Goal: Task Accomplishment & Management: Manage account settings

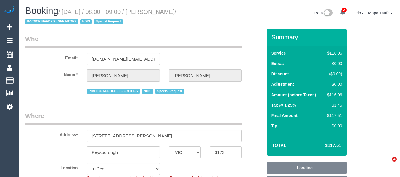
select select "VIC"
select select "object:587"
select select "number:28"
select select "number:14"
select select "number:19"
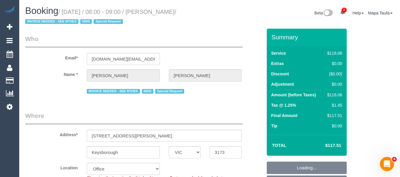
select select "number:22"
select select "number:34"
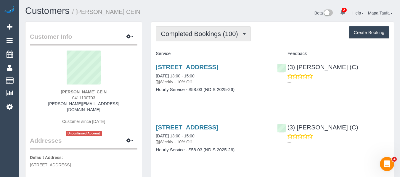
click at [189, 31] on span "Completed Bookings (100)" at bounding box center [201, 33] width 80 height 7
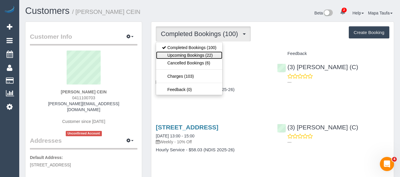
click at [189, 54] on link "Upcoming Bookings (22)" at bounding box center [189, 56] width 66 height 8
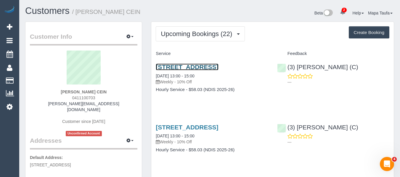
click at [189, 67] on link "27 Malborough Avenue, Fawkner, VIC 3060" at bounding box center [187, 67] width 62 height 7
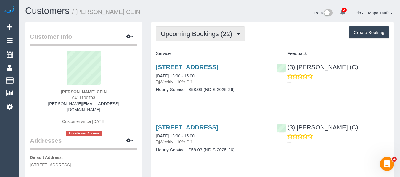
click at [177, 32] on span "Upcoming Bookings (22)" at bounding box center [198, 33] width 74 height 7
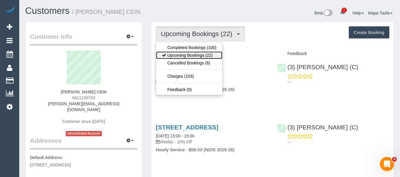
click at [179, 55] on link "Upcoming Bookings (22)" at bounding box center [189, 56] width 66 height 8
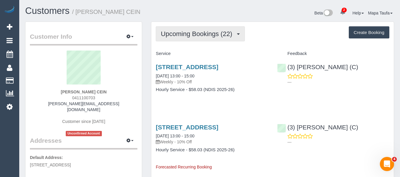
click at [173, 35] on span "Upcoming Bookings (22)" at bounding box center [198, 33] width 74 height 7
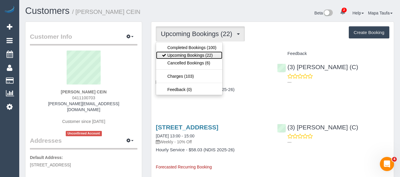
click at [177, 54] on link "Upcoming Bookings (22)" at bounding box center [189, 56] width 66 height 8
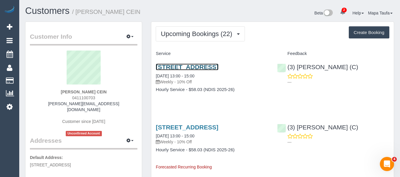
click at [167, 66] on link "27 Malborough Avenue, Fawkner, VIC 3060" at bounding box center [187, 67] width 62 height 7
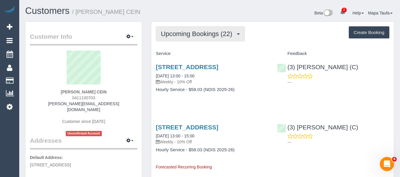
click at [195, 36] on span "Upcoming Bookings (22)" at bounding box center [198, 33] width 74 height 7
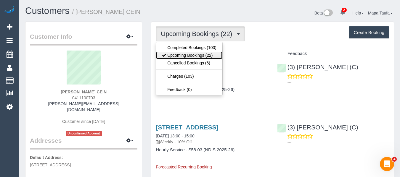
click at [195, 53] on link "Upcoming Bookings (22)" at bounding box center [189, 56] width 66 height 8
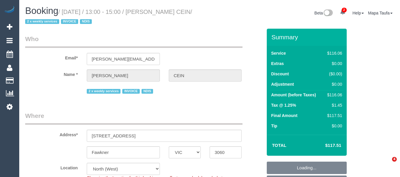
select select "VIC"
select select "number:28"
select select "number:14"
select select "number:19"
select select "number:25"
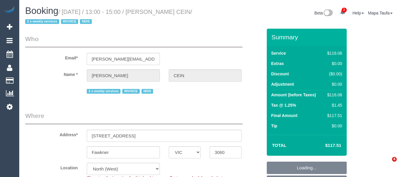
select select "number:35"
select select "number:11"
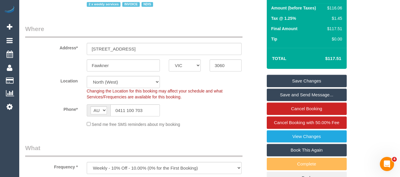
scroll to position [89, 0]
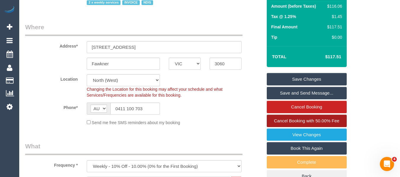
click at [301, 119] on span "Cancel Booking with 50.00% Fee" at bounding box center [306, 120] width 65 height 5
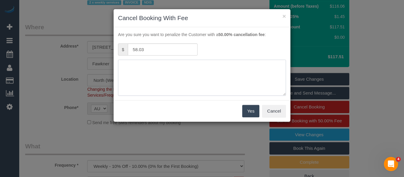
click at [139, 63] on textarea at bounding box center [202, 78] width 168 height 36
type textarea "service not needed adv fee via email -MT"
click at [245, 110] on button "Yes" at bounding box center [250, 111] width 17 height 12
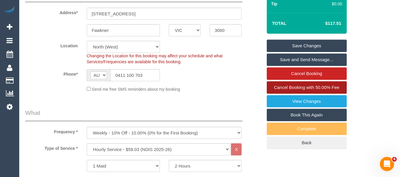
scroll to position [178, 0]
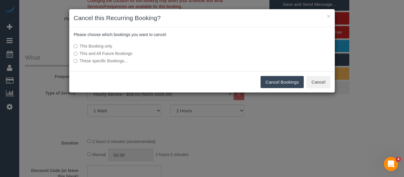
click at [122, 55] on label "This and All Future Bookings" at bounding box center [158, 54] width 168 height 6
drag, startPoint x: 270, startPoint y: 80, endPoint x: 128, endPoint y: 93, distance: 141.8
click at [270, 80] on button "Cancel Bookings" at bounding box center [283, 82] width 44 height 12
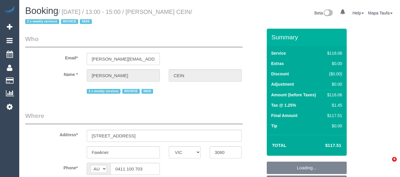
select select "VIC"
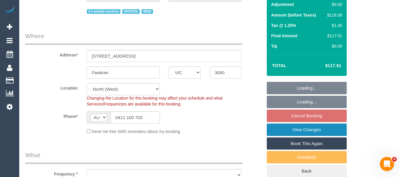
scroll to position [118, 0]
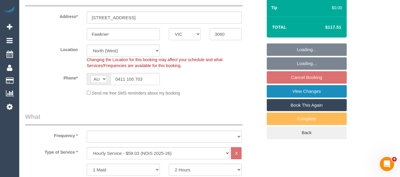
select select "object:754"
select select "number:28"
select select "number:14"
select select "number:19"
select select "number:25"
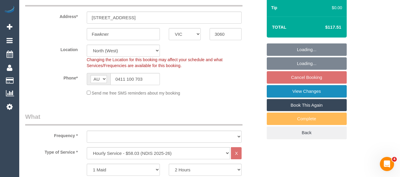
select select "number:35"
select select "number:11"
select select "object:759"
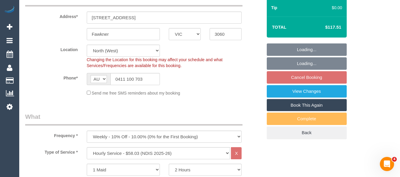
click at [311, 77] on fieldset "Loading... Loading... Cancel Booking View Changes Book This Again Complete Back" at bounding box center [307, 92] width 80 height 96
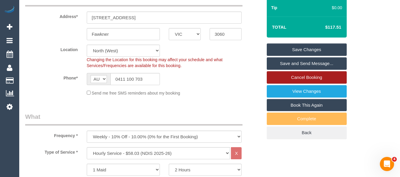
click at [314, 79] on link "Cancel Booking" at bounding box center [307, 77] width 80 height 12
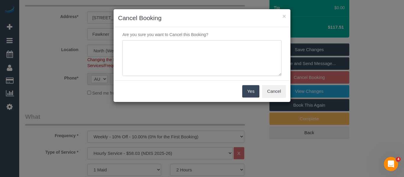
click at [191, 67] on textarea at bounding box center [202, 58] width 159 height 36
type textarea "s"
type textarea "not needed requested via email -MT"
click at [241, 91] on div "Yes Cancel" at bounding box center [202, 92] width 177 height 22
click at [245, 93] on button "Yes" at bounding box center [250, 91] width 17 height 12
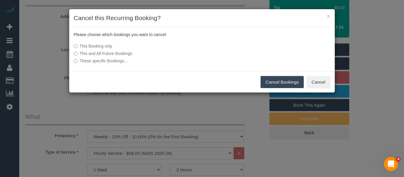
click at [117, 54] on label "This and All Future Bookings" at bounding box center [158, 54] width 168 height 6
click at [291, 85] on button "Cancel Bookings" at bounding box center [283, 82] width 44 height 12
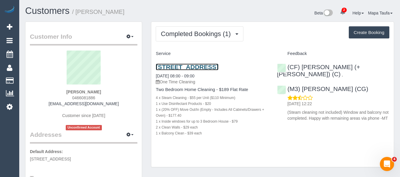
click at [205, 64] on link "[STREET_ADDRESS]" at bounding box center [187, 67] width 62 height 7
drag, startPoint x: 106, startPoint y: 98, endPoint x: 73, endPoint y: 98, distance: 32.3
click at [73, 98] on div "Giang Nguyen 0466081886 giangyzuk@gmail.com Customer since 2025 Unconfirmed Acc…" at bounding box center [83, 91] width 107 height 80
click at [108, 104] on div "Giang Nguyen 0466081886 giangyzuk@gmail.com Customer since 2025 Unconfirmed Acc…" at bounding box center [83, 91] width 107 height 80
drag, startPoint x: 74, startPoint y: 97, endPoint x: 94, endPoint y: 104, distance: 21.1
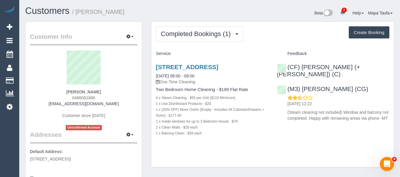
click at [70, 98] on div "Giang Nguyen 0466081886 giangyzuk@gmail.com Customer since 2025 Unconfirmed Acc…" at bounding box center [83, 91] width 107 height 80
copy span "0466081886"
click at [176, 66] on link "Unit 14, 205 Barkly Avenue, Burnley, VIC 3121" at bounding box center [187, 67] width 62 height 7
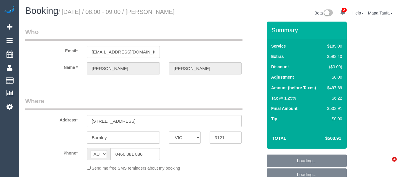
select select "VIC"
select select "string:stripe-pm_1RtH9P2GScqysDRVX1y8Srtx"
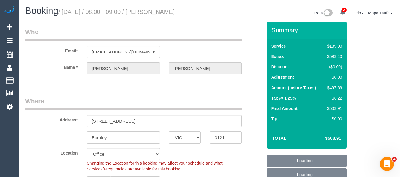
select select "object:644"
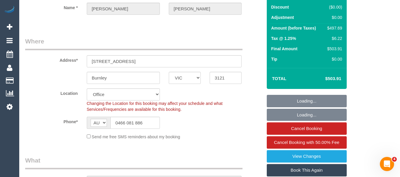
scroll to position [118, 0]
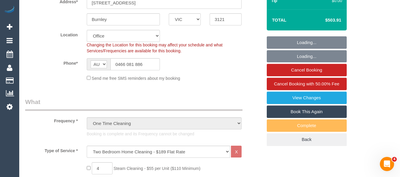
select select "number:27"
select select "number:14"
select select "number:18"
select select "number:24"
select select "number:26"
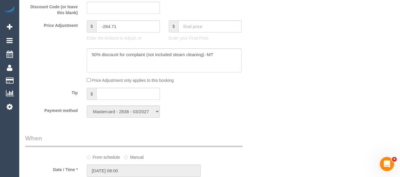
scroll to position [526, 0]
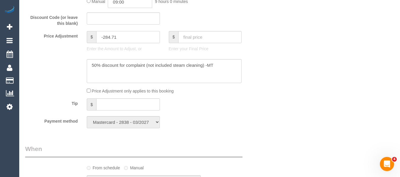
click at [125, 38] on input "-284.71" at bounding box center [127, 37] width 63 height 12
drag, startPoint x: 117, startPoint y: 35, endPoint x: 103, endPoint y: 37, distance: 14.4
click at [103, 37] on input "-284.71" at bounding box center [127, 37] width 63 height 12
type input "-405.71"
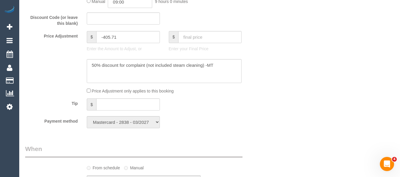
drag, startPoint x: 269, startPoint y: 77, endPoint x: 369, endPoint y: 71, distance: 99.3
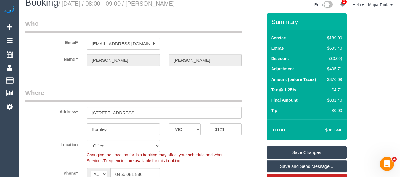
scroll to position [40, 0]
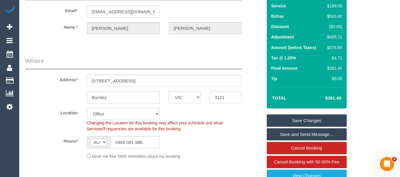
drag, startPoint x: 344, startPoint y: 97, endPoint x: 328, endPoint y: 97, distance: 15.4
click at [328, 97] on div "Total $381.40" at bounding box center [307, 98] width 80 height 21
copy table "Total $"
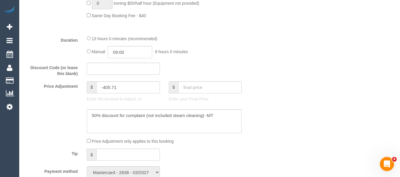
scroll to position [484, 0]
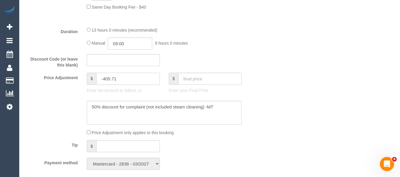
drag, startPoint x: 115, startPoint y: 79, endPoint x: 104, endPoint y: 78, distance: 11.6
click at [104, 78] on input "-405.71" at bounding box center [127, 79] width 63 height 12
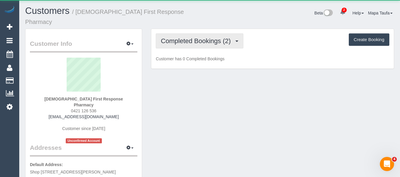
click at [192, 37] on span "Completed Bookings (2)" at bounding box center [197, 40] width 73 height 7
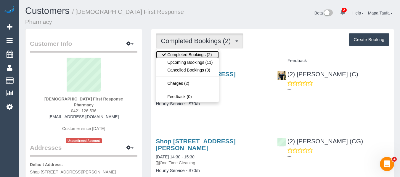
click at [192, 51] on ul "Completed Bookings (2) Upcoming Bookings (11) Cancelled Bookings (0) Charges (2…" at bounding box center [187, 75] width 63 height 53
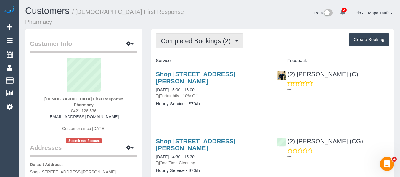
click at [200, 37] on span "Completed Bookings (2)" at bounding box center [197, 40] width 73 height 7
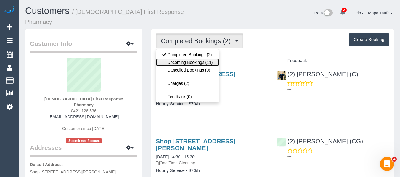
click at [197, 59] on link "Upcoming Bookings (11)" at bounding box center [187, 63] width 62 height 8
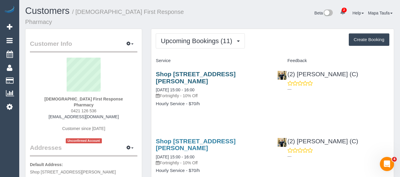
drag, startPoint x: 249, startPoint y: 77, endPoint x: 156, endPoint y: 66, distance: 93.9
click at [156, 71] on h3 "Shop 2 176 Furlong Road (Sunshine Hospital), St Albans, VIC 3021" at bounding box center [212, 78] width 112 height 14
copy link "Shop 2 176 Furlong Road (Sunshine Hospital), St Albans, VIC 3021"
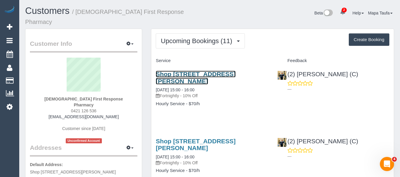
click at [190, 71] on link "Shop 2 176 Furlong Road (Sunshine Hospital), St Albans, VIC 3021" at bounding box center [196, 78] width 80 height 14
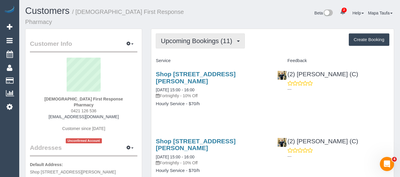
click at [204, 37] on span "Upcoming Bookings (11)" at bounding box center [198, 40] width 74 height 7
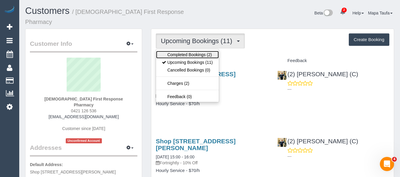
click at [199, 51] on link "Completed Bookings (2)" at bounding box center [187, 55] width 62 height 8
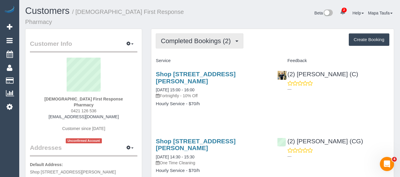
click at [198, 39] on button "Completed Bookings (2)" at bounding box center [200, 40] width 88 height 15
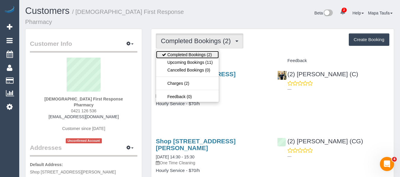
click at [198, 51] on link "Completed Bookings (2)" at bounding box center [187, 55] width 62 height 8
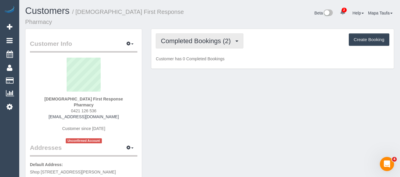
click at [195, 37] on span "Completed Bookings (2)" at bounding box center [197, 40] width 73 height 7
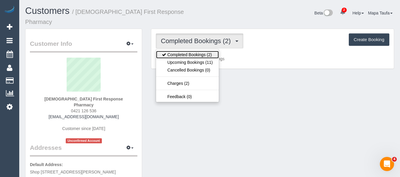
click at [196, 51] on link "Completed Bookings (2)" at bounding box center [187, 55] width 62 height 8
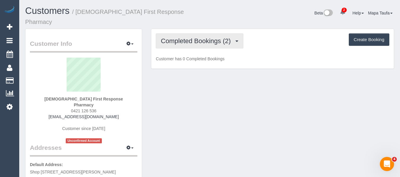
click at [200, 41] on button "Completed Bookings (2)" at bounding box center [200, 40] width 88 height 15
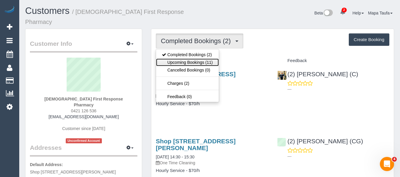
click at [199, 59] on link "Upcoming Bookings (11)" at bounding box center [187, 63] width 62 height 8
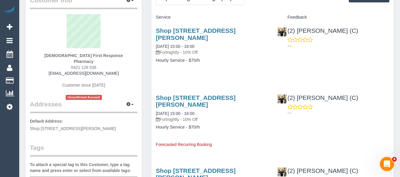
scroll to position [30, 0]
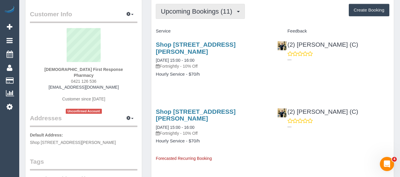
click at [202, 8] on span "Upcoming Bookings (11)" at bounding box center [198, 11] width 74 height 7
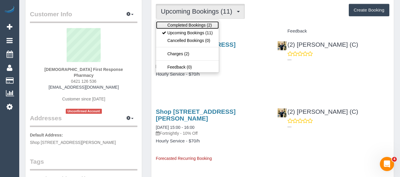
click at [197, 21] on link "Completed Bookings (2)" at bounding box center [187, 25] width 62 height 8
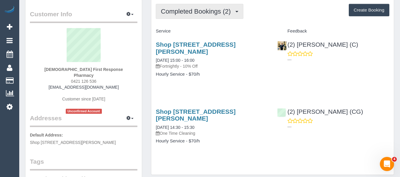
click at [186, 9] on button "Completed Bookings (2)" at bounding box center [200, 11] width 88 height 15
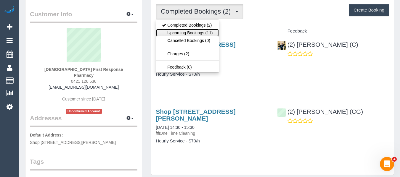
click at [192, 29] on link "Upcoming Bookings (11)" at bounding box center [187, 33] width 62 height 8
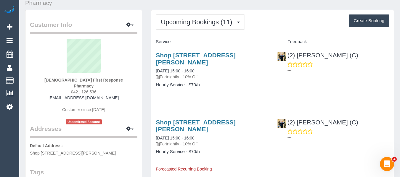
scroll to position [0, 0]
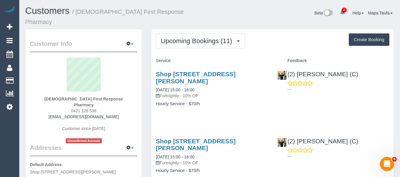
drag, startPoint x: 100, startPoint y: 97, endPoint x: 67, endPoint y: 96, distance: 32.3
click at [67, 96] on div "Christian First Response Pharmacy 0421 126 536 sunshine@firstresponsepharmacy.c…" at bounding box center [83, 101] width 107 height 86
copy span "0421 126 536"
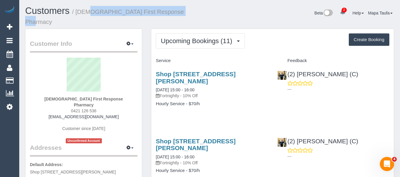
drag, startPoint x: 78, startPoint y: 10, endPoint x: 172, endPoint y: 12, distance: 94.1
click at [172, 12] on h1 "Customers / Christian First Response Pharmacy" at bounding box center [115, 16] width 180 height 20
click at [167, 9] on small "/ Christian First Response Pharmacy" at bounding box center [104, 17] width 159 height 17
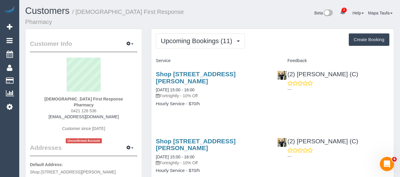
click at [227, 102] on h4 "Hourly Service - $70/h" at bounding box center [212, 104] width 112 height 5
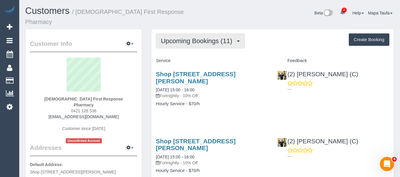
click at [174, 37] on span "Upcoming Bookings (11)" at bounding box center [198, 40] width 74 height 7
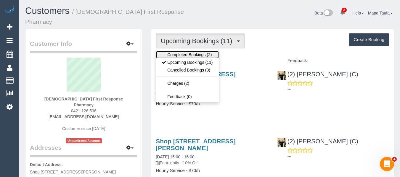
click at [184, 51] on link "Completed Bookings (2)" at bounding box center [187, 55] width 62 height 8
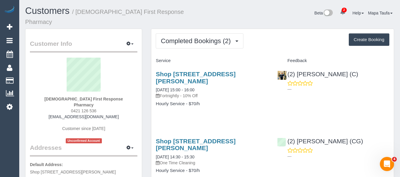
click at [177, 29] on div "Completed Bookings (2) Completed Bookings (2) Upcoming Bookings (11) Cancelled …" at bounding box center [272, 117] width 242 height 176
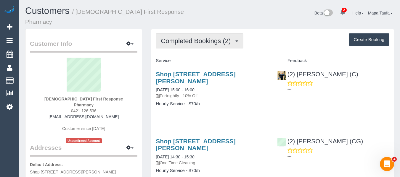
click at [179, 33] on button "Completed Bookings (2)" at bounding box center [200, 40] width 88 height 15
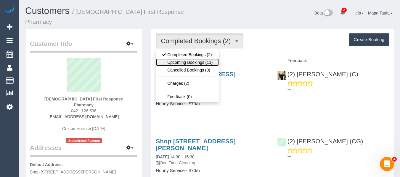
click at [184, 59] on link "Upcoming Bookings (11)" at bounding box center [187, 63] width 62 height 8
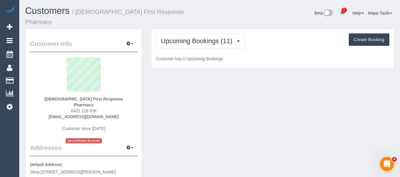
click at [189, 11] on h1 "Customers / Christian First Response Pharmacy" at bounding box center [115, 16] width 180 height 20
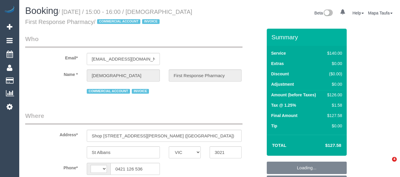
select select "VIC"
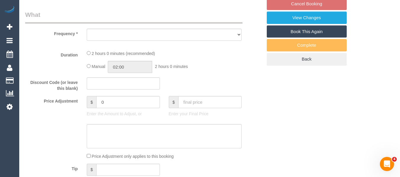
select select "string:AU"
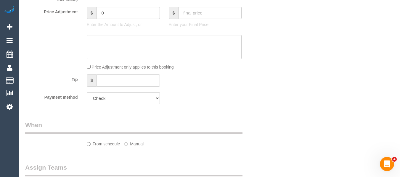
select select "object:543"
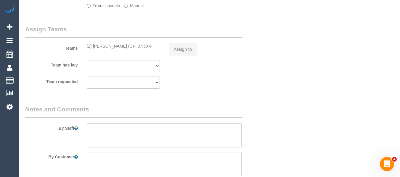
select select "number:28"
select select "number:14"
select select "number:19"
select select "number:25"
select select "number:35"
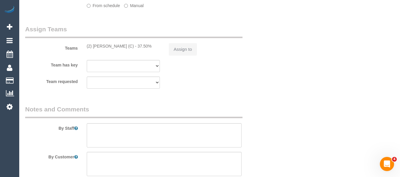
select select "number:26"
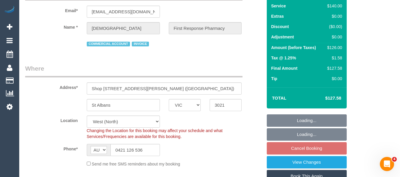
select select "object:1443"
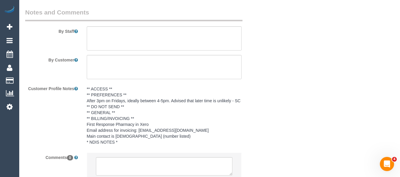
scroll to position [1031, 0]
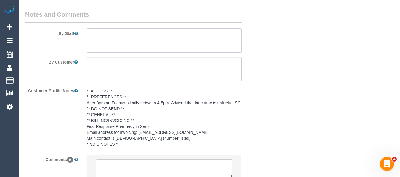
click at [154, 41] on textarea at bounding box center [164, 40] width 155 height 24
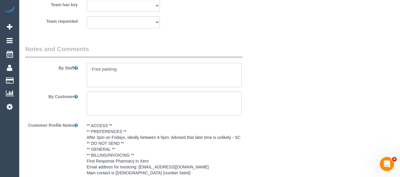
scroll to position [1001, 0]
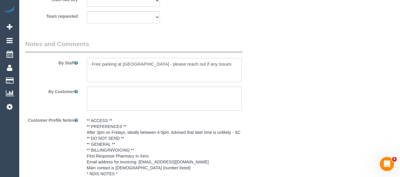
paste textarea "0421 126 536"
drag, startPoint x: 205, startPoint y: 64, endPoint x: 146, endPoint y: 64, distance: 58.6
click at [146, 64] on textarea at bounding box center [164, 70] width 155 height 24
click at [193, 68] on textarea at bounding box center [164, 70] width 155 height 24
drag, startPoint x: 205, startPoint y: 64, endPoint x: 147, endPoint y: 64, distance: 58.9
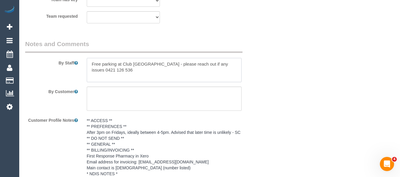
click at [147, 64] on textarea at bounding box center [164, 70] width 155 height 24
click at [160, 63] on textarea at bounding box center [164, 70] width 155 height 24
drag, startPoint x: 205, startPoint y: 63, endPoint x: 147, endPoint y: 65, distance: 57.7
click at [147, 65] on textarea at bounding box center [164, 70] width 155 height 24
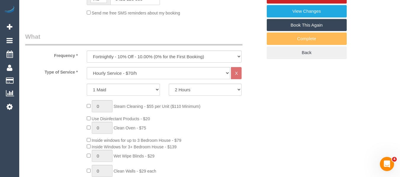
scroll to position [112, 0]
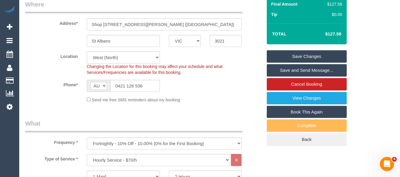
type textarea "Free parking at Club Italia - if paid parking is needed please use it. 0421 126…"
click at [282, 52] on link "Save Changes" at bounding box center [307, 56] width 80 height 12
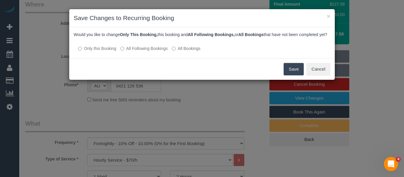
click at [145, 52] on label "All Following Bookings" at bounding box center [143, 49] width 47 height 6
click at [292, 75] on button "Save" at bounding box center [294, 69] width 20 height 12
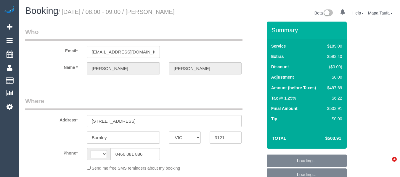
select select "VIC"
select select "string:AU"
select select "object:639"
select select "string:stripe-pm_1RtH9P2GScqysDRVX1y8Srtx"
select select "number:27"
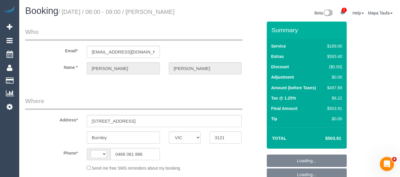
select select "number:14"
select select "number:18"
select select "number:24"
select select "number:26"
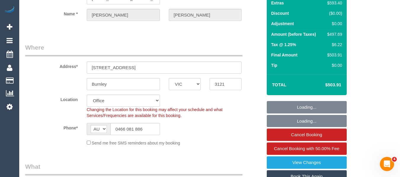
select select "object:2192"
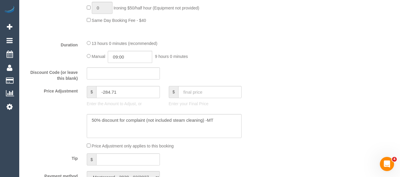
scroll to position [474, 0]
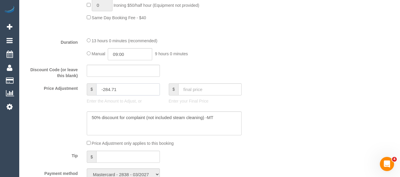
drag, startPoint x: 120, startPoint y: 88, endPoint x: 101, endPoint y: 88, distance: 19.2
click at [101, 88] on input "-284.71" at bounding box center [127, 89] width 63 height 12
click at [221, 118] on textarea at bounding box center [164, 124] width 155 height 24
paste textarea "-284.71"
type textarea "50% discount for complaint (not included steam cleaning) -MT -284.71"
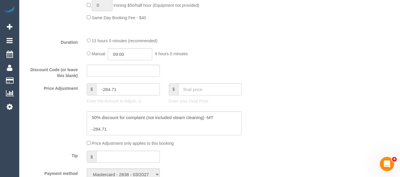
drag, startPoint x: 94, startPoint y: 90, endPoint x: 80, endPoint y: 90, distance: 14.5
click at [80, 90] on div "Price Adjustment $ -284.71 Enter the Amount to Adjust, or $ Enter your Final Pr…" at bounding box center [144, 95] width 246 height 24
drag, startPoint x: 278, startPoint y: 38, endPoint x: 404, endPoint y: 55, distance: 127.0
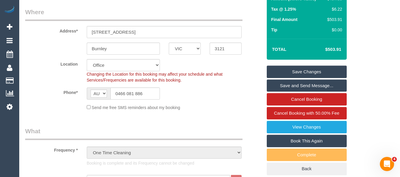
scroll to position [84, 0]
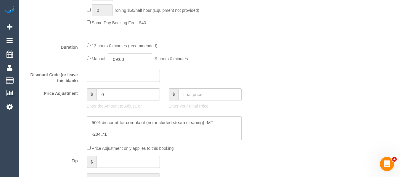
scroll to position [528, 0]
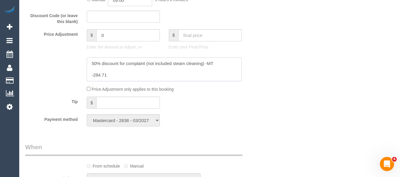
drag, startPoint x: 104, startPoint y: 76, endPoint x: 105, endPoint y: 66, distance: 9.5
click at [90, 75] on textarea at bounding box center [164, 69] width 155 height 24
drag, startPoint x: 116, startPoint y: 36, endPoint x: 89, endPoint y: 36, distance: 27.2
click at [89, 36] on div "$ 0" at bounding box center [123, 35] width 73 height 12
paste input "-284.71"
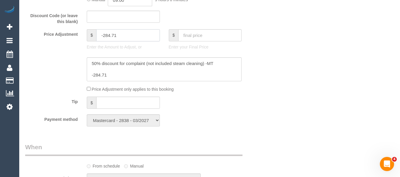
type input "-284.71"
click at [121, 73] on textarea at bounding box center [164, 69] width 155 height 24
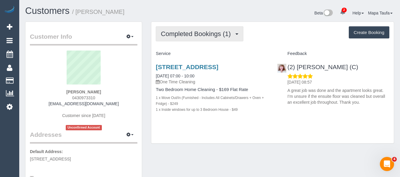
click at [222, 35] on span "Completed Bookings (1)" at bounding box center [197, 33] width 73 height 7
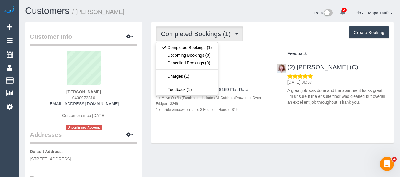
click at [271, 34] on div "Completed Bookings (1) Completed Bookings (1) Upcoming Bookings (0) Cancelled B…" at bounding box center [273, 33] width 234 height 15
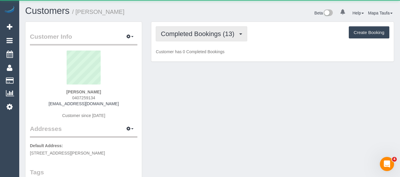
click at [185, 33] on span "Completed Bookings (13)" at bounding box center [199, 33] width 76 height 7
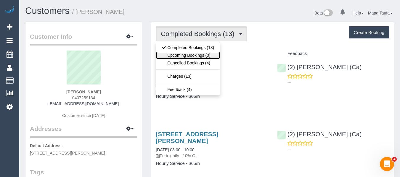
click at [185, 53] on link "Upcoming Bookings (0)" at bounding box center [188, 56] width 64 height 8
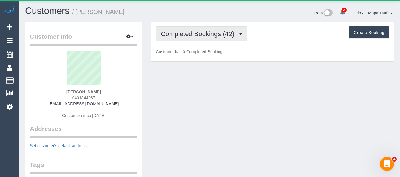
click at [190, 36] on span "Completed Bookings (42)" at bounding box center [199, 33] width 76 height 7
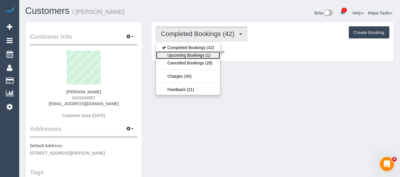
click at [194, 54] on link "Upcoming Bookings (1)" at bounding box center [188, 56] width 64 height 8
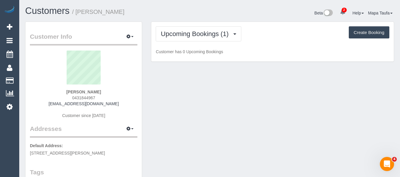
click at [239, 17] on div "Beta 2 Your Notifications You have 0 alerts × You have 2 to charge for [DATE] ×…" at bounding box center [304, 14] width 189 height 16
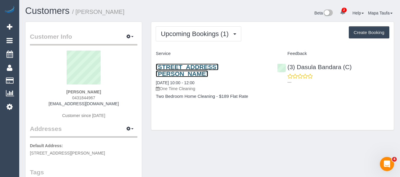
click at [185, 67] on link "[STREET_ADDRESS][PERSON_NAME]" at bounding box center [187, 71] width 62 height 14
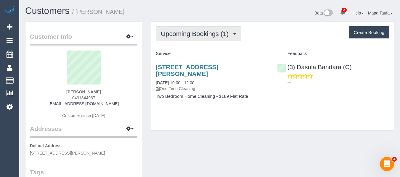
click at [203, 30] on span "Upcoming Bookings (1)" at bounding box center [196, 33] width 71 height 7
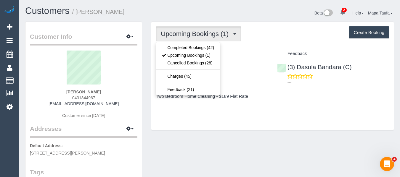
click at [270, 28] on div "Upcoming Bookings (1) Completed Bookings (42) Upcoming Bookings (1) Cancelled B…" at bounding box center [273, 33] width 234 height 15
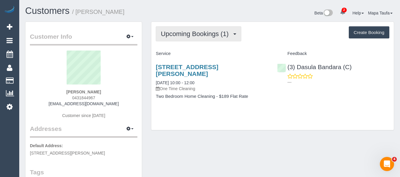
drag, startPoint x: 205, startPoint y: 34, endPoint x: 201, endPoint y: 40, distance: 7.5
click at [205, 34] on span "Upcoming Bookings (1)" at bounding box center [196, 33] width 71 height 7
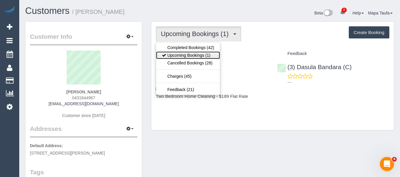
click at [193, 55] on link "Upcoming Bookings (1)" at bounding box center [188, 56] width 64 height 8
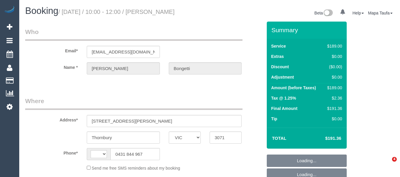
select select "VIC"
select select "string:AU"
select select "object:552"
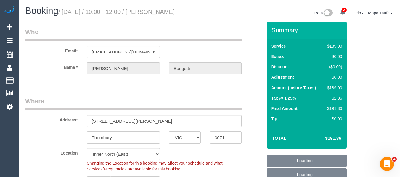
select select "string:stripe-pm_1Od0or2GScqysDRVOeiT6e3O"
select select "number:29"
select select "number:14"
select select "number:19"
select select "number:25"
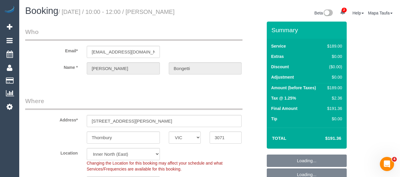
select select "number:12"
select select "object:1587"
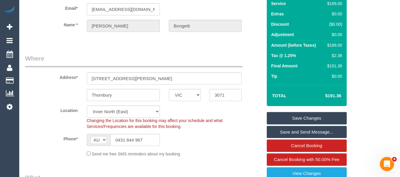
scroll to position [89, 0]
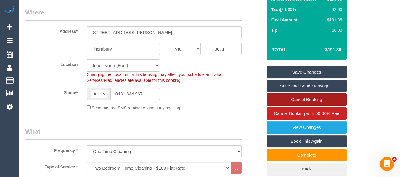
click at [318, 105] on link "Cancel Booking" at bounding box center [307, 100] width 80 height 12
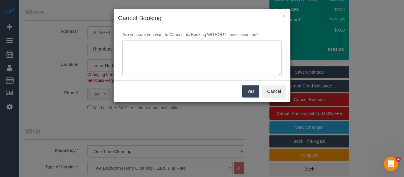
click at [207, 67] on textarea at bounding box center [202, 58] width 159 height 36
type textarea "cleaner late - cust cannot wait via phone -MT"
click at [250, 91] on button "Yes" at bounding box center [250, 91] width 17 height 12
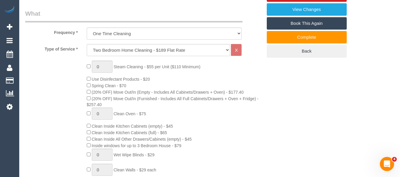
scroll to position [207, 0]
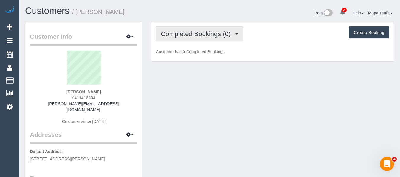
click at [211, 28] on button "Completed Bookings (0)" at bounding box center [200, 33] width 88 height 15
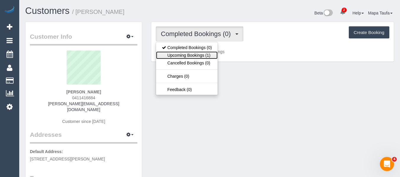
click at [212, 54] on link "Upcoming Bookings (1)" at bounding box center [187, 56] width 62 height 8
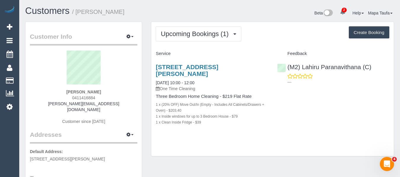
drag, startPoint x: 101, startPoint y: 98, endPoint x: 4, endPoint y: 116, distance: 98.1
click at [70, 98] on div "Naren Sridharan 0411416884 naren.jegan26@gmail.com Customer since 2025" at bounding box center [83, 91] width 107 height 80
copy span "0411416884"
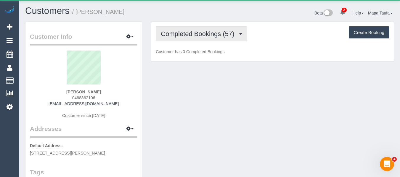
click at [196, 40] on button "Completed Bookings (57)" at bounding box center [201, 33] width 91 height 15
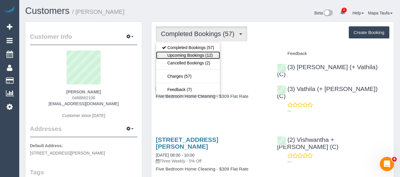
click at [203, 55] on link "Upcoming Bookings (12)" at bounding box center [188, 56] width 64 height 8
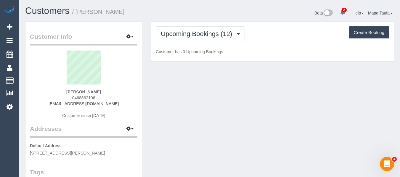
click at [289, 24] on div "Upcoming Bookings (12) Completed Bookings (57) Upcoming Bookings (12) Cancelled…" at bounding box center [272, 42] width 242 height 40
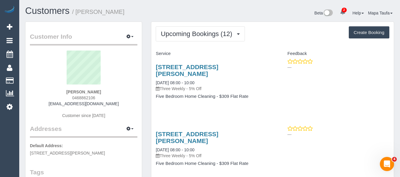
drag, startPoint x: 242, startPoint y: 124, endPoint x: 239, endPoint y: 125, distance: 3.2
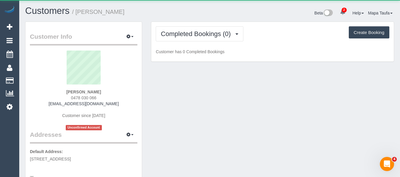
click at [194, 44] on div "Completed Bookings (0) Completed Bookings (0) Upcoming Bookings (1) Cancelled B…" at bounding box center [272, 42] width 242 height 40
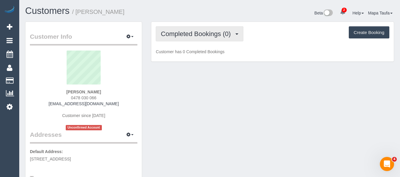
click at [196, 37] on span "Completed Bookings (0)" at bounding box center [197, 33] width 73 height 7
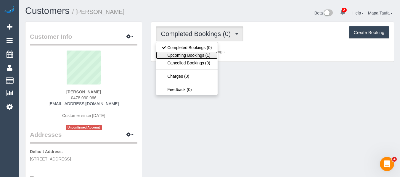
click at [199, 52] on link "Upcoming Bookings (1)" at bounding box center [187, 56] width 62 height 8
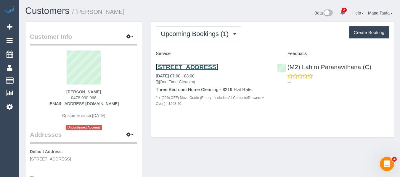
click at [175, 65] on link "[STREET_ADDRESS]" at bounding box center [187, 67] width 62 height 7
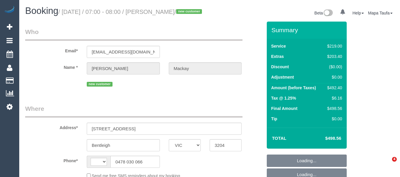
select select "VIC"
select select "number:28"
select select "number:15"
select select "number:19"
select select "number:36"
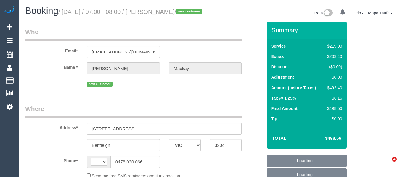
select select "string:AU"
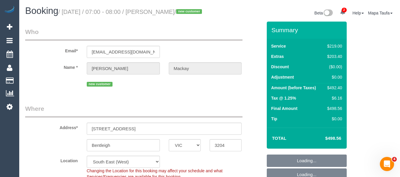
select select "object:1397"
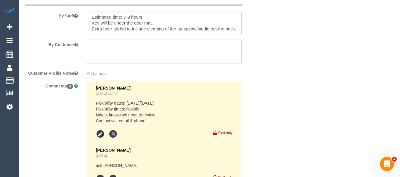
scroll to position [1034, 0]
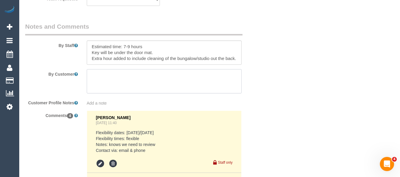
click at [151, 90] on textarea at bounding box center [164, 81] width 155 height 24
click at [236, 65] on textarea at bounding box center [164, 53] width 155 height 24
click at [138, 82] on textarea at bounding box center [164, 81] width 155 height 24
paste textarea "I will leave the front door keys under the mat. My phone number is 0478030066 i…"
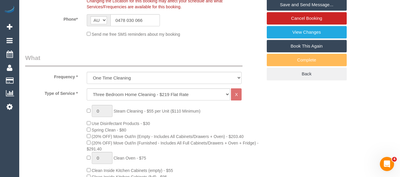
scroll to position [150, 0]
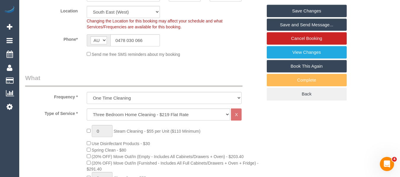
type textarea "I will leave the front door keys under the mat. My phone number is 0478030066 i…"
click at [301, 15] on link "Save Changes" at bounding box center [307, 11] width 80 height 12
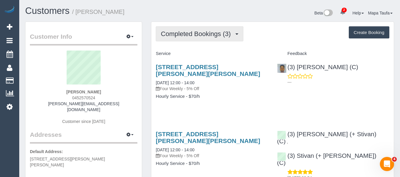
click at [189, 36] on span "Completed Bookings (3)" at bounding box center [197, 33] width 73 height 7
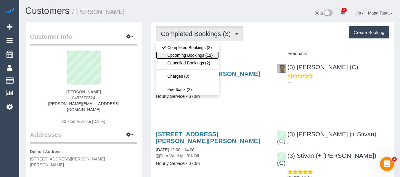
click at [189, 56] on link "Upcoming Bookings (12)" at bounding box center [187, 56] width 62 height 8
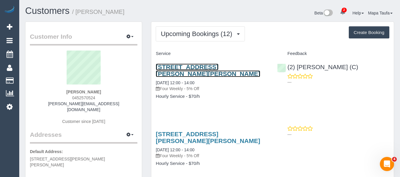
click at [193, 66] on link "[STREET_ADDRESS][PERSON_NAME][PERSON_NAME]" at bounding box center [208, 71] width 104 height 14
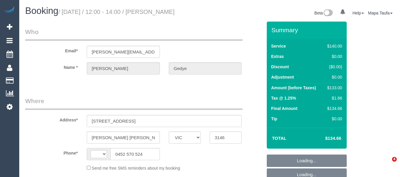
select select "VIC"
select select "string:AU"
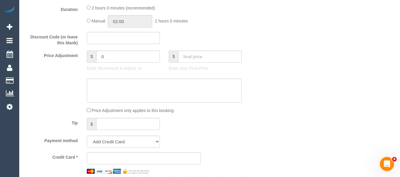
select select "object:588"
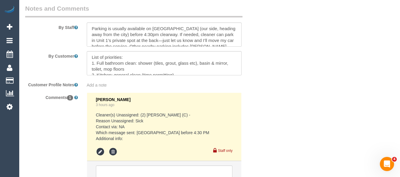
select select "string:stripe-pm_1RSvI42GScqysDRV0R0IlUrP"
select select "number:28"
select select "number:14"
select select "number:19"
select select "number:23"
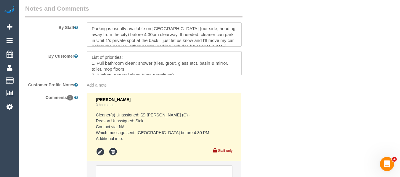
select select "number:34"
select select "number:12"
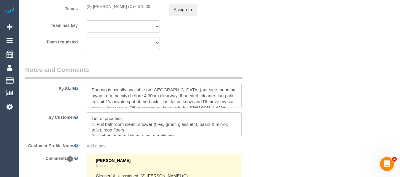
scroll to position [993, 0]
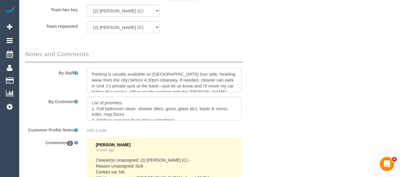
click at [237, 79] on textarea at bounding box center [164, 80] width 155 height 24
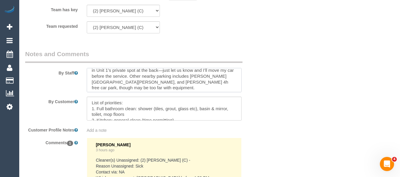
scroll to position [17, 0]
click at [131, 86] on textarea at bounding box center [164, 80] width 155 height 24
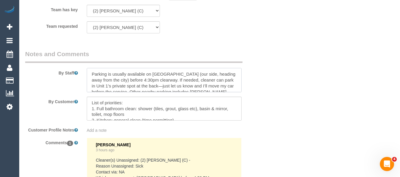
drag, startPoint x: 128, startPoint y: 88, endPoint x: 91, endPoint y: 62, distance: 44.9
click at [91, 63] on div "By Staff" at bounding box center [144, 71] width 246 height 43
paste textarea "lease note that my car spot at the rear of the property will be available, shou…"
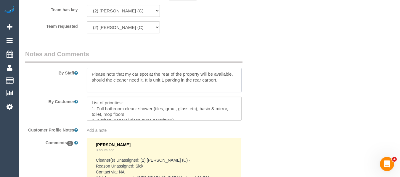
click at [226, 78] on textarea at bounding box center [164, 80] width 155 height 24
paste textarea "Street parking is also available."
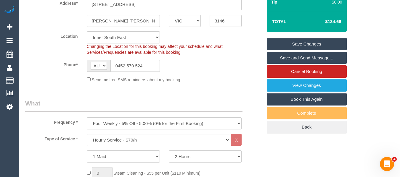
scroll to position [106, 0]
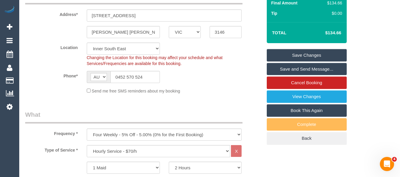
type textarea "Please note that my car spot at the rear of the property will be available, sho…"
click at [315, 54] on link "Save Changes" at bounding box center [307, 55] width 80 height 12
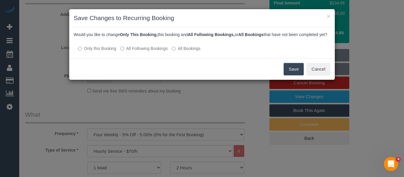
click at [292, 75] on button "Save" at bounding box center [294, 69] width 20 height 12
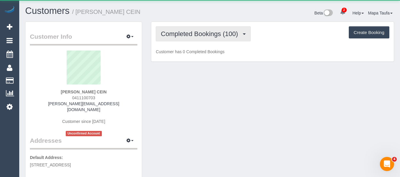
click at [177, 32] on span "Completed Bookings (100)" at bounding box center [201, 33] width 80 height 7
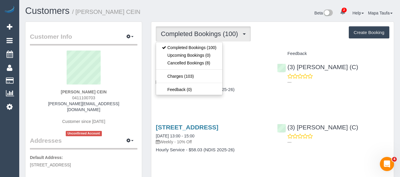
click at [189, 17] on div "Customers / [PERSON_NAME] CEIN" at bounding box center [115, 12] width 189 height 13
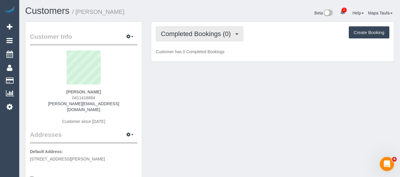
click at [173, 36] on span "Completed Bookings (0)" at bounding box center [197, 33] width 73 height 7
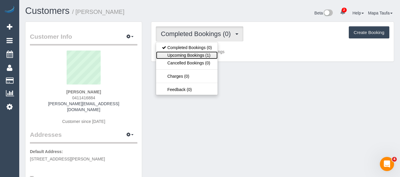
click at [174, 57] on link "Upcoming Bookings (1)" at bounding box center [187, 56] width 62 height 8
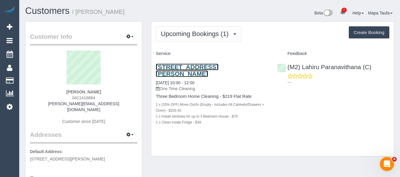
click at [209, 67] on link "[STREET_ADDRESS][PERSON_NAME]" at bounding box center [187, 71] width 62 height 14
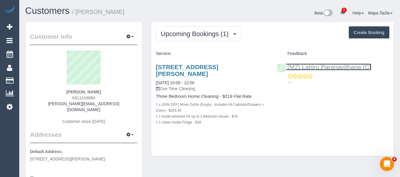
click at [304, 67] on link "(M2) Lahiru Paranavithana (C)" at bounding box center [324, 67] width 94 height 7
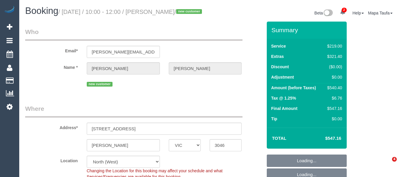
select select "VIC"
select select "number:28"
select select "number:15"
select select "number:18"
select select "number:24"
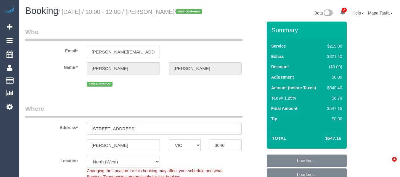
select select "number:13"
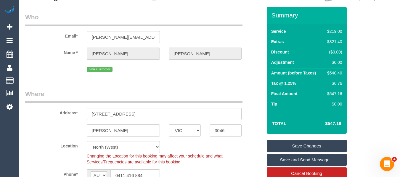
scroll to position [5, 0]
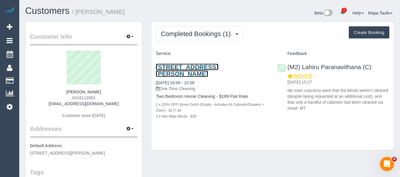
click at [212, 69] on link "[STREET_ADDRESS][PERSON_NAME]" at bounding box center [187, 71] width 62 height 14
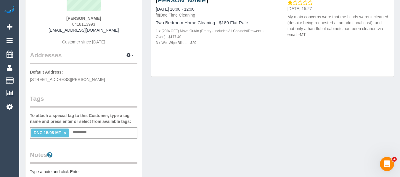
scroll to position [30, 0]
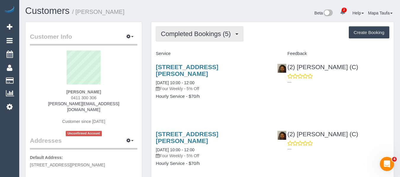
click at [206, 34] on span "Completed Bookings (5)" at bounding box center [197, 33] width 73 height 7
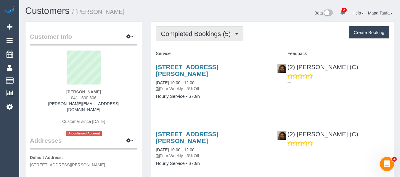
click at [195, 35] on span "Completed Bookings (5)" at bounding box center [197, 33] width 73 height 7
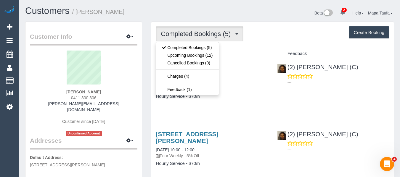
click at [269, 40] on div "Completed Bookings (5) Completed Bookings (5) Upcoming Bookings (12) Cancelled …" at bounding box center [273, 33] width 234 height 15
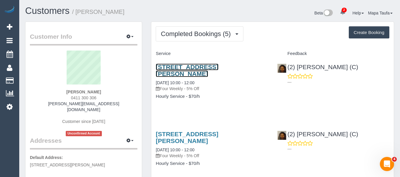
click at [180, 67] on link "5 Plato Crs, Wheelers Hill, VIC 3150" at bounding box center [187, 71] width 62 height 14
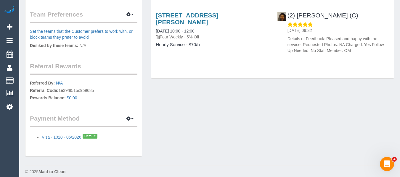
scroll to position [321, 0]
click at [129, 117] on icon "button" at bounding box center [128, 119] width 4 height 4
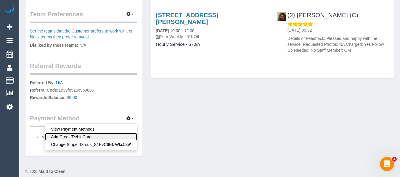
click at [117, 133] on link "Add Credit/Debit Card" at bounding box center [91, 137] width 92 height 8
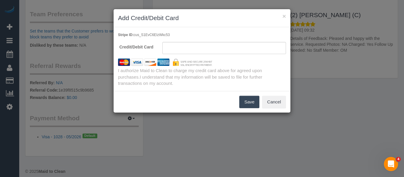
click at [207, 42] on sui-stripe-card at bounding box center [225, 48] width 124 height 12
click at [246, 102] on button "Save" at bounding box center [249, 102] width 20 height 12
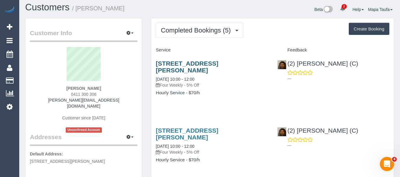
scroll to position [0, 0]
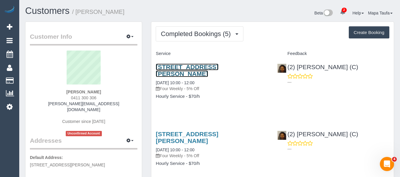
click at [181, 68] on link "5 Plato Crs, Wheelers Hill, VIC 3150" at bounding box center [187, 71] width 62 height 14
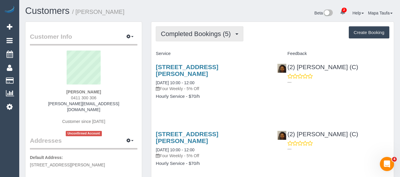
click at [182, 40] on button "Completed Bookings (5)" at bounding box center [200, 33] width 88 height 15
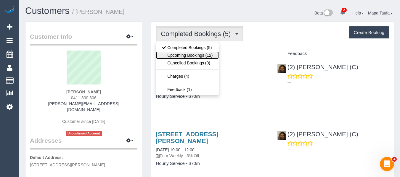
click at [188, 52] on link "Upcoming Bookings (12)" at bounding box center [187, 56] width 62 height 8
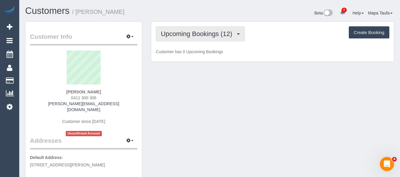
click at [233, 41] on button "Upcoming Bookings (12)" at bounding box center [200, 33] width 89 height 15
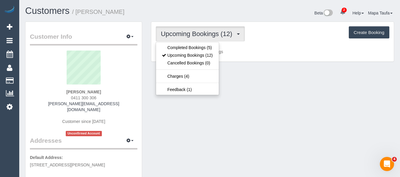
click at [263, 42] on div "Upcoming Bookings (12) Completed Bookings (5) Upcoming Bookings (12) Cancelled …" at bounding box center [272, 42] width 242 height 40
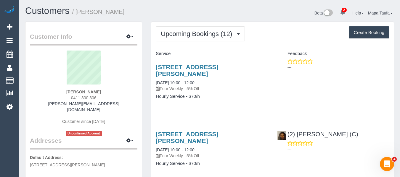
click at [274, 100] on div "5 Plato Crs, Wheelers Hill, VIC 3150 10/09/2025 10:00 - 12:00 Four Weekly - 5% …" at bounding box center [272, 85] width 242 height 52
click at [342, 9] on span "2" at bounding box center [344, 10] width 5 height 5
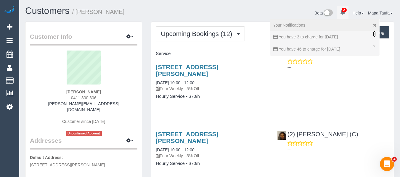
click at [373, 35] on link "×" at bounding box center [374, 34] width 2 height 6
click at [373, 34] on link "×" at bounding box center [374, 34] width 2 height 6
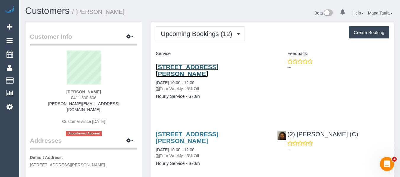
click at [217, 65] on link "5 Plato Crs, Wheelers Hill, VIC 3150" at bounding box center [187, 71] width 62 height 14
click at [242, 101] on div "5 Plato Crs, Wheelers Hill, VIC 3150 10/09/2025 10:00 - 12:00 Four Weekly - 5% …" at bounding box center [211, 85] width 121 height 52
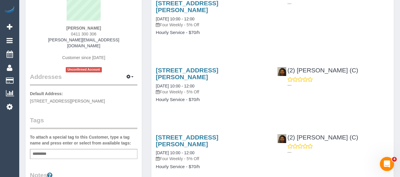
scroll to position [118, 0]
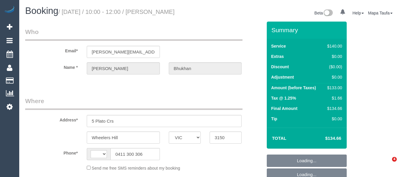
select select "VIC"
select select "string:AU"
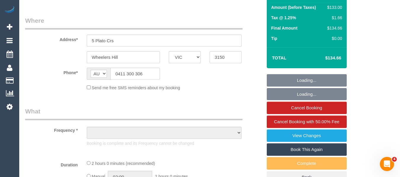
select select "object:555"
select select "string:stripe-pm_1R7CRq2GScqysDRVdBvKHcx8"
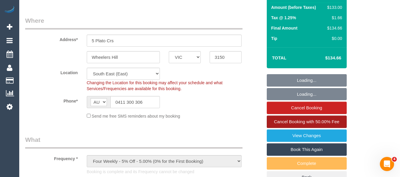
scroll to position [89, 0]
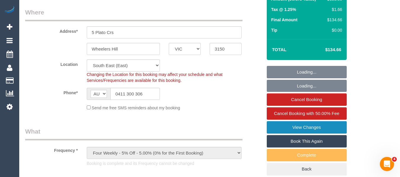
select select "number:28"
select select "number:14"
select select "number:18"
select select "number:23"
select select "number:34"
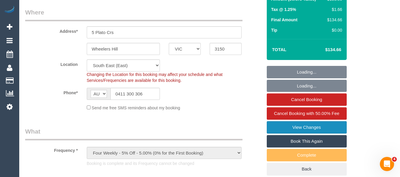
select select "number:12"
select select "object:1228"
select select "spot1"
click at [298, 134] on link "View Changes" at bounding box center [307, 127] width 80 height 12
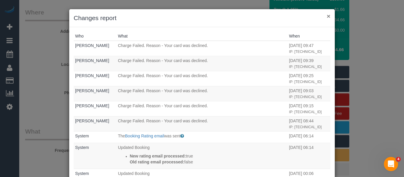
click at [327, 17] on button "×" at bounding box center [329, 16] width 4 height 6
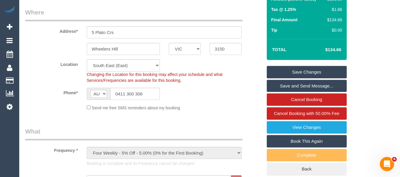
drag, startPoint x: 313, startPoint y: 3, endPoint x: 207, endPoint y: 1, distance: 105.1
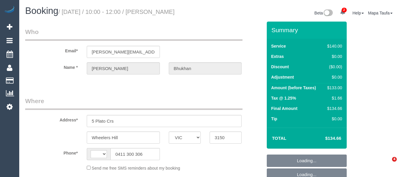
select select "VIC"
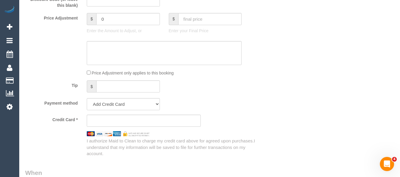
select select "string:stripe-pm_1R7CRq2GScqysDRVdBvKHcx8"
select select "number:28"
select select "number:14"
select select "number:18"
select select "number:23"
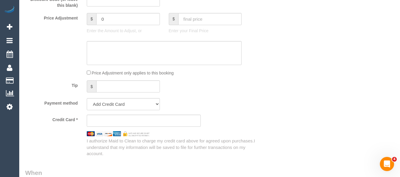
select select "number:34"
select select "number:12"
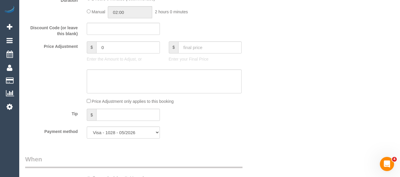
select select "object:872"
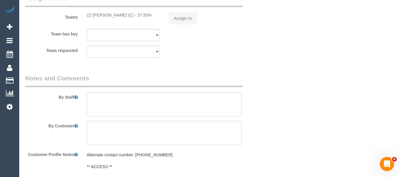
select select "string:AU"
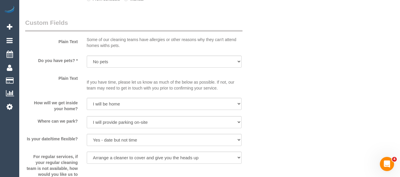
select select "spot1"
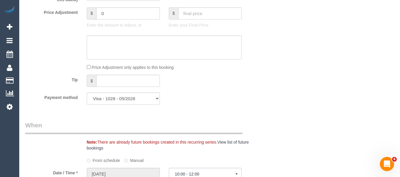
scroll to position [497, 0]
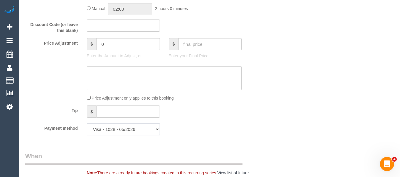
click at [128, 136] on select "Visa - 1028 - 05/2026 Visa - 9480 - 01/2029 (Default) Add Credit Card ─────────…" at bounding box center [123, 129] width 73 height 12
select select "string:stripe-pm_1RyOSO2GScqysDRVERiAuRoo"
click at [87, 131] on select "Visa - 1028 - 05/2026 Visa - 9480 - 01/2029 (Default) Add Credit Card ─────────…" at bounding box center [123, 129] width 73 height 12
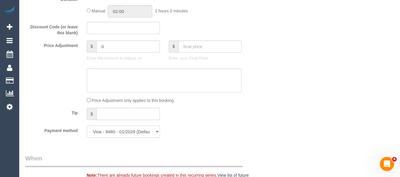
scroll to position [29, 0]
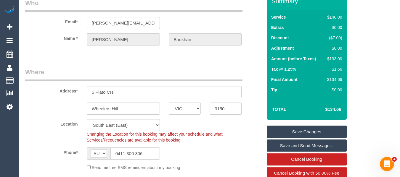
click at [301, 134] on link "Save Changes" at bounding box center [307, 132] width 80 height 12
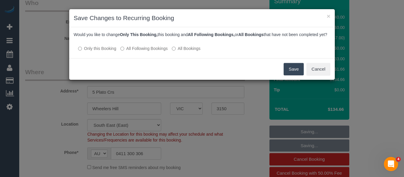
click at [152, 52] on label "All Following Bookings" at bounding box center [143, 49] width 47 height 6
click at [155, 52] on label "All Following Bookings" at bounding box center [143, 49] width 47 height 6
drag, startPoint x: 289, startPoint y: 75, endPoint x: 287, endPoint y: 78, distance: 4.0
click at [290, 75] on button "Save" at bounding box center [294, 69] width 20 height 12
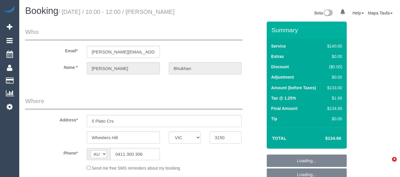
select select "VIC"
select select "string:stripe-pm_1RyOSO2GScqysDRVERiAuRoo"
select select "number:28"
select select "number:14"
select select "number:18"
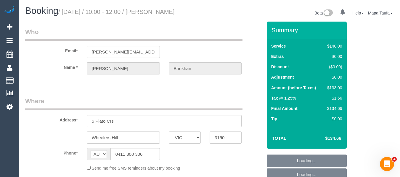
select select "number:23"
select select "number:34"
select select "number:12"
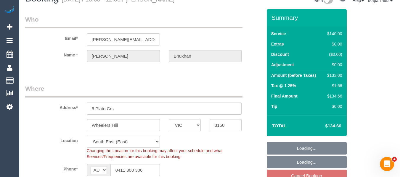
select select "object:696"
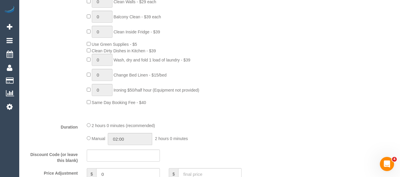
select select "spot3"
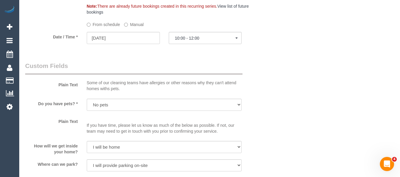
scroll to position [651, 0]
click at [130, 44] on input "10/09/2025" at bounding box center [123, 37] width 73 height 12
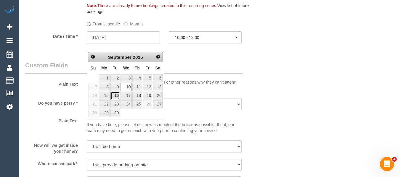
click at [116, 95] on link "16" at bounding box center [114, 96] width 9 height 8
type input "16/09/2025"
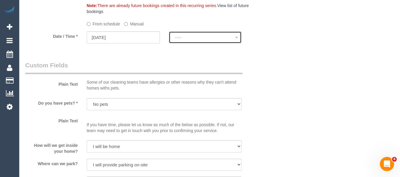
click at [182, 40] on span "--:--" at bounding box center [205, 37] width 61 height 5
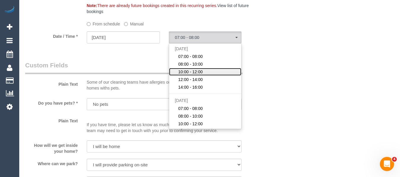
drag, startPoint x: 184, startPoint y: 80, endPoint x: 187, endPoint y: 82, distance: 3.1
click at [185, 75] on span "10:00 - 12:00" at bounding box center [190, 72] width 25 height 6
select select "spot24"
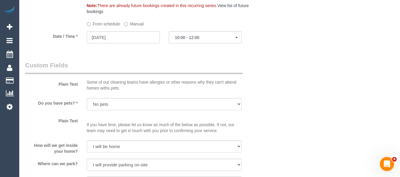
click at [244, 73] on div "Plain Text Some of our cleaning teams have allergies or other reasons why they …" at bounding box center [144, 77] width 246 height 33
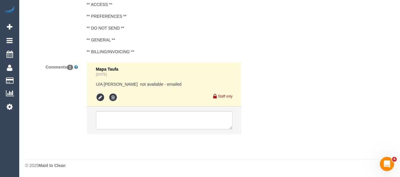
scroll to position [1100, 0]
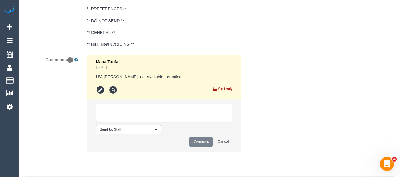
click at [145, 122] on textarea at bounding box center [164, 113] width 137 height 18
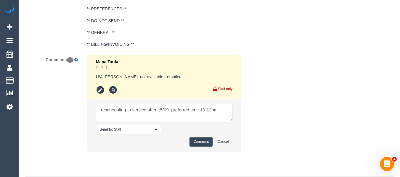
type textarea "rescheduling to service after 15/09. preferred time 10-12pm"
click at [203, 147] on button "Comment" at bounding box center [200, 141] width 23 height 9
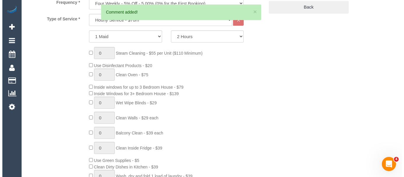
scroll to position [119, 0]
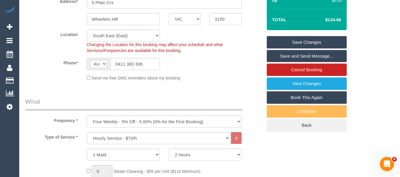
click at [309, 48] on link "Save Changes" at bounding box center [307, 42] width 80 height 12
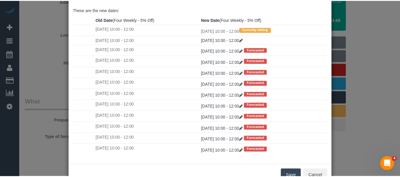
scroll to position [88, 0]
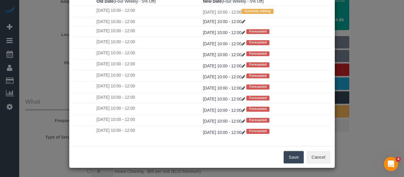
click at [290, 157] on button "Save" at bounding box center [294, 157] width 20 height 12
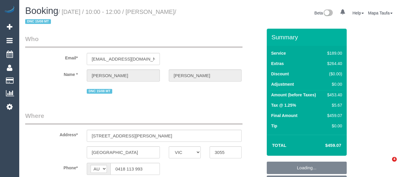
select select "VIC"
select select "string:stripe-pm_1RrY372GScqysDRVOxCOEh69"
select select "object:577"
select select "number:29"
select select "number:15"
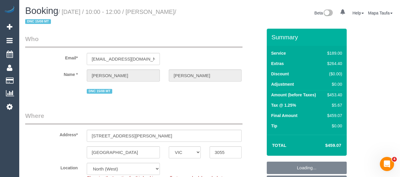
select select "number:18"
select select "number:22"
select select "number:26"
drag, startPoint x: 344, startPoint y: 144, endPoint x: 329, endPoint y: 145, distance: 15.1
click at [329, 145] on div "Total $459.07" at bounding box center [307, 145] width 80 height 21
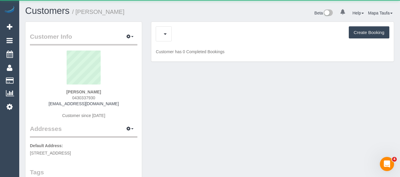
click at [213, 33] on div "Upcoming Bookings (12) Cancelled Bookings (1) Charges (28) Create Booking" at bounding box center [273, 33] width 234 height 15
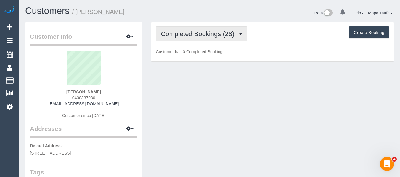
click at [213, 36] on span "Completed Bookings (28)" at bounding box center [199, 33] width 76 height 7
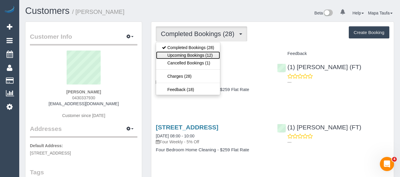
click at [207, 53] on link "Upcoming Bookings (12)" at bounding box center [188, 56] width 64 height 8
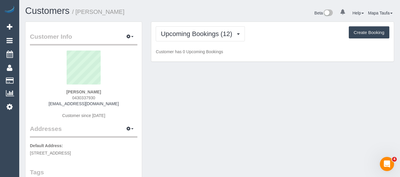
click at [260, 18] on div "Beta 0 Your Notifications You have 0 alerts Help Help Docs Take a Tour Contact …" at bounding box center [304, 14] width 189 height 16
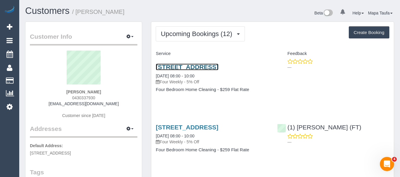
click at [186, 66] on link "13 Nestan Drive, Ringwood, VIC 3134" at bounding box center [187, 67] width 62 height 7
click at [274, 96] on div "13 Nestan Drive, Ringwood, VIC 3134 29/08/2025 08:00 - 10:00 Four Weekly - 5% O…" at bounding box center [272, 82] width 242 height 46
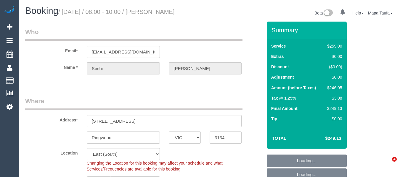
select select "VIC"
select select "number:28"
select select "number:14"
select select "number:18"
select select "number:22"
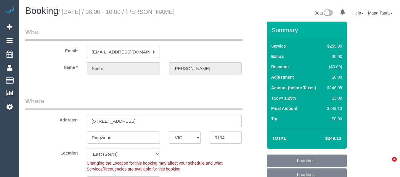
select select "number:34"
select select "number:13"
select select "object:1227"
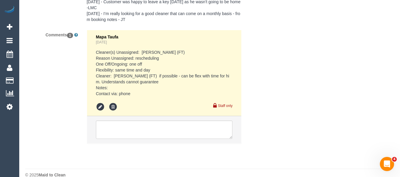
scroll to position [1171, 0]
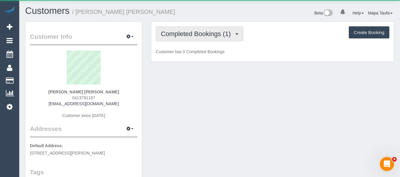
click at [188, 33] on span "Completed Bookings (1)" at bounding box center [197, 33] width 73 height 7
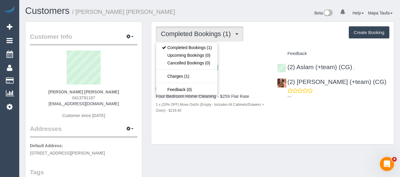
click at [278, 45] on div "Completed Bookings (1) Completed Bookings (1) Upcoming Bookings (0) Cancelled B…" at bounding box center [272, 83] width 242 height 123
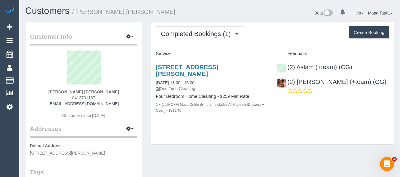
scroll to position [89, 0]
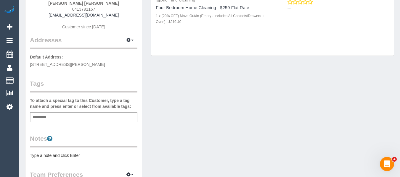
click at [199, 123] on div "Customer Info Edit Contact Info Send Message Email Preferences Special Sales Ta…" at bounding box center [210, 128] width 378 height 391
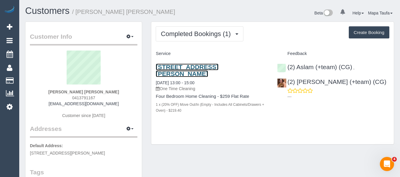
click at [170, 70] on link "Unit 1, 14 Cormac Street, 1, Preston, VIC 3072" at bounding box center [187, 71] width 62 height 14
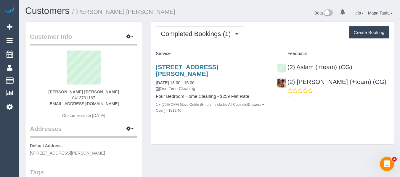
click at [212, 118] on div "Unit 1, 14 Cormac Street, 1, Preston, VIC 3072 15/08/2025 13:00 - 15:00 One Tim…" at bounding box center [211, 92] width 121 height 67
click at [264, 40] on div "Completed Bookings (1) Completed Bookings (1) Upcoming Bookings (0) Cancelled B…" at bounding box center [273, 33] width 234 height 15
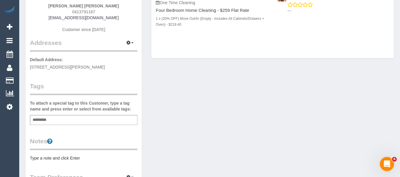
scroll to position [89, 0]
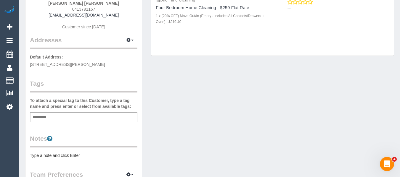
click at [57, 118] on div "Add a tag" at bounding box center [83, 117] width 107 height 10
type input "**********"
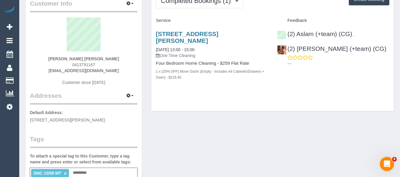
scroll to position [0, 0]
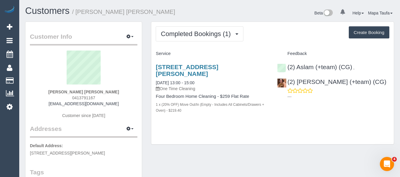
click at [283, 131] on div "Completed Bookings (1) Completed Bookings (1) Upcoming Bookings (0) Cancelled B…" at bounding box center [272, 83] width 242 height 123
drag, startPoint x: 130, startPoint y: 70, endPoint x: 28, endPoint y: 107, distance: 108.6
click at [130, 71] on sui-profile-pic at bounding box center [83, 70] width 99 height 38
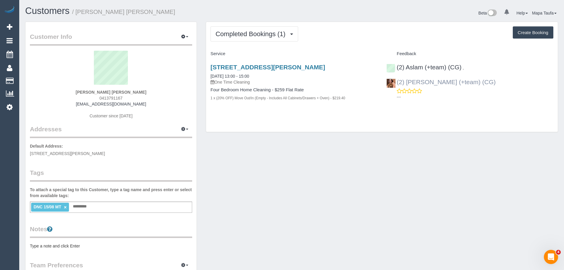
drag, startPoint x: 545, startPoint y: 69, endPoint x: 488, endPoint y: 67, distance: 57.2
click at [400, 67] on div "(2) Aslam (+team) (CG) , (2) Maria (+team) (CG) ---" at bounding box center [470, 81] width 176 height 44
copy link "Maria (+team) (CG)"
drag, startPoint x: 132, startPoint y: 90, endPoint x: 92, endPoint y: 92, distance: 40.3
click at [91, 91] on div "Jacob Hitchcock Yoo 0413791167 cobhiyoo@gmail.com Customer since 2025" at bounding box center [111, 88] width 162 height 74
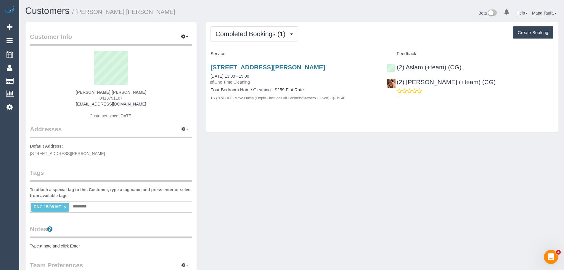
copy strong "Jacob Hitchcock Yoo"
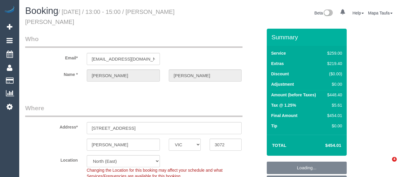
select select "VIC"
select select "number:28"
select select "number:15"
select select "number:18"
select select "number:36"
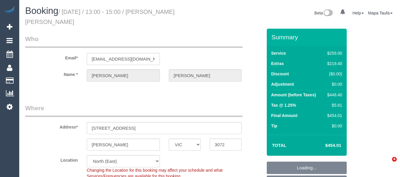
select select "number:33"
select select "number:12"
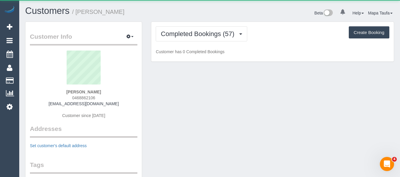
click at [184, 24] on div "Completed Bookings (57) Completed Bookings (57) Upcoming Bookings (12) Charges …" at bounding box center [272, 42] width 242 height 40
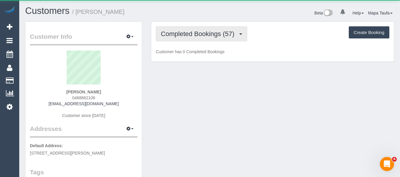
click at [186, 33] on span "Completed Bookings (57)" at bounding box center [199, 33] width 76 height 7
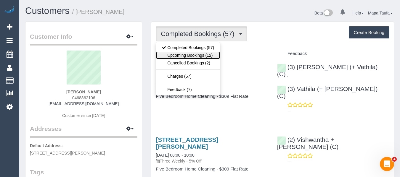
click at [189, 54] on link "Upcoming Bookings (12)" at bounding box center [188, 56] width 64 height 8
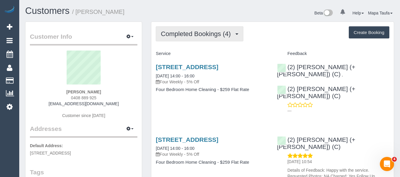
click at [201, 36] on span "Completed Bookings (4)" at bounding box center [197, 33] width 73 height 7
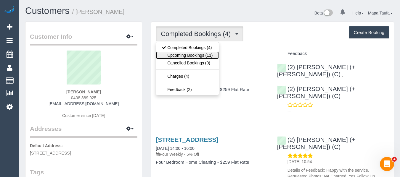
click at [198, 57] on link "Upcoming Bookings (11)" at bounding box center [187, 56] width 62 height 8
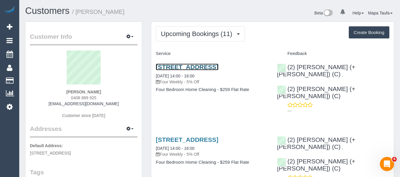
click at [193, 67] on link "21 Haven Parade, Altona North, VIC 3025" at bounding box center [187, 67] width 62 height 7
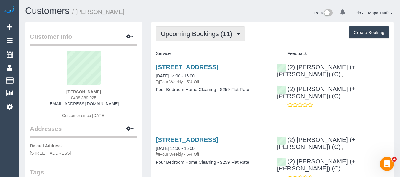
drag, startPoint x: 178, startPoint y: 36, endPoint x: 180, endPoint y: 47, distance: 10.8
click at [178, 37] on span "Upcoming Bookings (11)" at bounding box center [198, 33] width 74 height 7
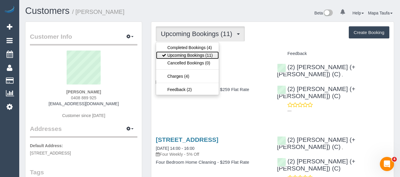
drag, startPoint x: 180, startPoint y: 52, endPoint x: 179, endPoint y: 44, distance: 8.6
click at [180, 52] on link "Upcoming Bookings (11)" at bounding box center [187, 56] width 62 height 8
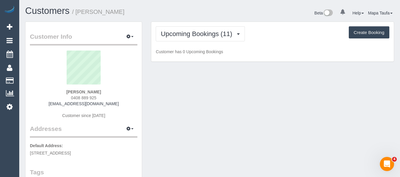
click at [179, 14] on h1 "Customers / Alexandra Fuss" at bounding box center [115, 11] width 180 height 10
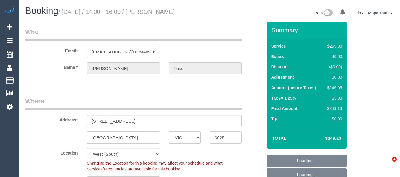
select select "VIC"
select select "string:stripe-pm_1ROTUd2GScqysDRVDReRmKmJ"
select select "number:28"
select select "number:14"
select select "number:18"
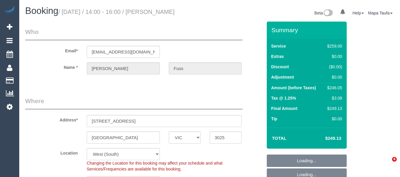
select select "number:23"
select select "number:13"
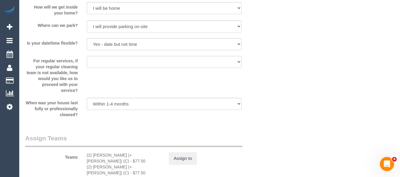
scroll to position [888, 0]
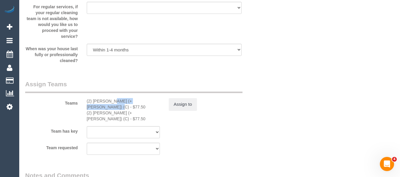
drag, startPoint x: 136, startPoint y: 99, endPoint x: 97, endPoint y: 100, distance: 39.1
click at [93, 100] on div "(2) [PERSON_NAME] (+ [PERSON_NAME]) (C) - $77.50" at bounding box center [123, 104] width 73 height 12
click at [188, 102] on button "Assign to" at bounding box center [183, 104] width 28 height 12
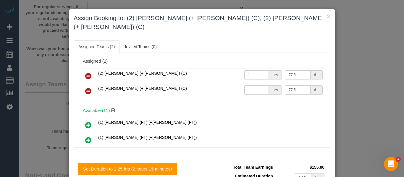
click at [88, 73] on icon at bounding box center [88, 76] width 6 height 7
click at [88, 88] on icon at bounding box center [88, 91] width 6 height 7
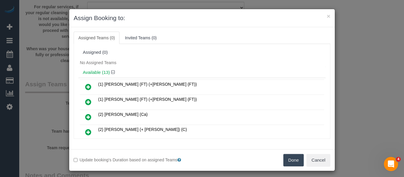
drag, startPoint x: 290, startPoint y: 159, endPoint x: 284, endPoint y: 152, distance: 9.4
click at [289, 159] on button "Done" at bounding box center [294, 160] width 21 height 12
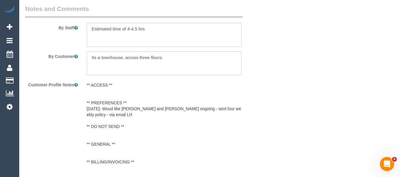
scroll to position [1127, 0]
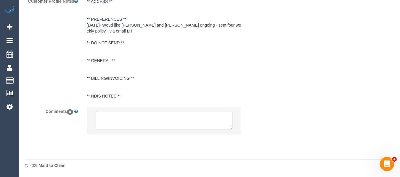
click at [122, 114] on textarea at bounding box center [164, 120] width 137 height 18
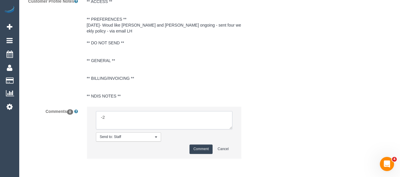
type textarea "Cleaner(s) Unassigned: Reason Unassigned: One Off/Ongoing: Flexibility: Cleaner…"
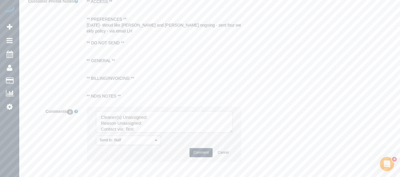
drag, startPoint x: 229, startPoint y: 130, endPoint x: 229, endPoint y: 154, distance: 24.3
click at [233, 133] on textarea at bounding box center [164, 122] width 137 height 22
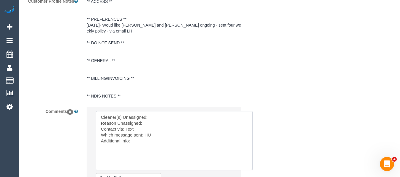
click at [160, 121] on textarea at bounding box center [174, 140] width 157 height 59
paste textarea "Chirag (+ Shachi) (C) -"
click at [160, 115] on textarea at bounding box center [174, 140] width 157 height 59
paste textarea "Chirag (+ Shachi) (C) -"
click at [152, 123] on textarea at bounding box center [174, 140] width 157 height 59
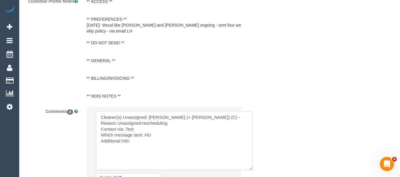
click at [127, 130] on textarea at bounding box center [174, 140] width 157 height 59
click at [136, 141] on textarea at bounding box center [174, 140] width 157 height 59
paste textarea "Friday 5 September, anytime after 12pm"
drag, startPoint x: 151, startPoint y: 136, endPoint x: 144, endPoint y: 134, distance: 6.6
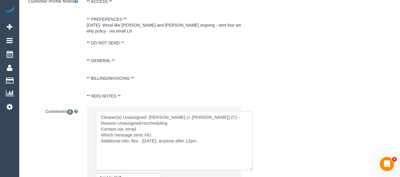
click at [144, 134] on textarea at bounding box center [174, 140] width 157 height 59
click at [226, 140] on textarea at bounding box center [174, 140] width 157 height 59
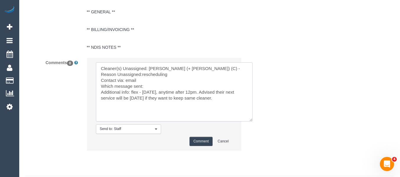
scroll to position [1187, 0]
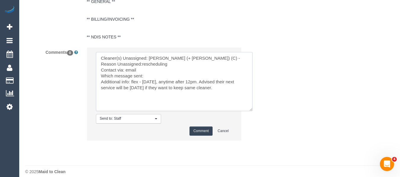
type textarea "Cleaner(s) Unassigned: Chirag (+ Shachi) (C) - Reason Unassigned:rescheduling C…"
click at [205, 131] on button "Comment" at bounding box center [200, 131] width 23 height 9
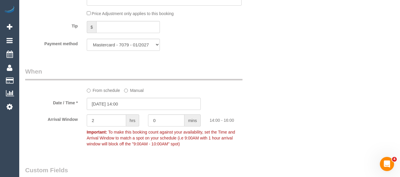
scroll to position [595, 0]
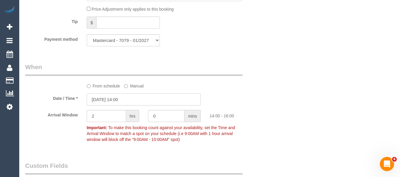
click at [129, 100] on input "22/08/2025 14:00" at bounding box center [144, 100] width 114 height 12
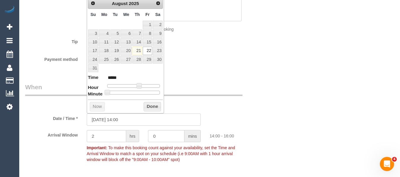
scroll to position [565, 0]
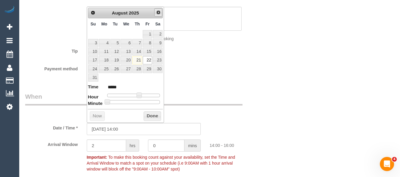
click at [157, 13] on span "Next" at bounding box center [158, 12] width 5 height 5
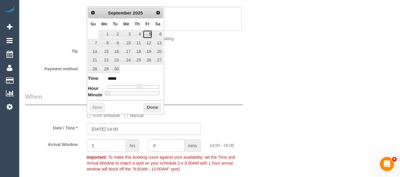
click at [149, 34] on link "5" at bounding box center [147, 34] width 9 height 8
type input "05/09/2025 13:00"
type input "*****"
type input "05/09/2025 12:00"
type input "*****"
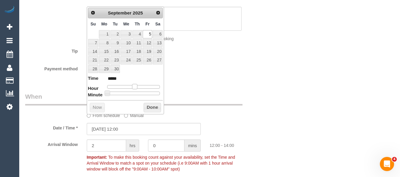
drag, startPoint x: 139, startPoint y: 86, endPoint x: 135, endPoint y: 86, distance: 4.2
click at [135, 86] on span at bounding box center [134, 86] width 5 height 5
click at [147, 107] on button "Done" at bounding box center [152, 107] width 17 height 9
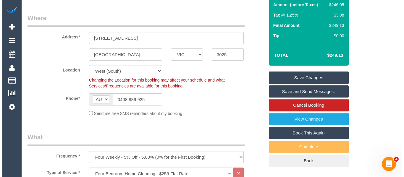
scroll to position [82, 0]
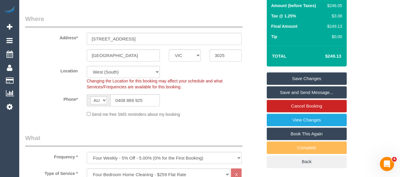
click at [324, 71] on div "Summary Service $259.00 Extras $0.00 Discount ($12.95) Adjustment $0.00 Amount …" at bounding box center [307, 53] width 80 height 229
click at [324, 75] on link "Save Changes" at bounding box center [307, 79] width 80 height 12
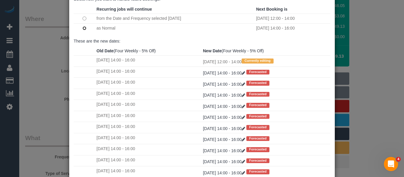
scroll to position [88, 0]
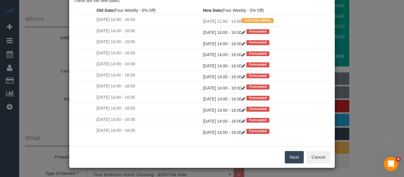
click at [292, 155] on button "Next" at bounding box center [294, 157] width 19 height 12
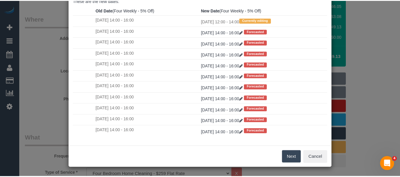
scroll to position [0, 0]
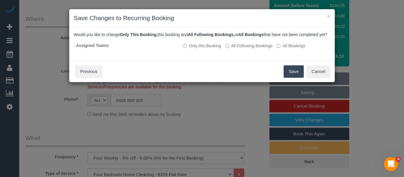
click at [287, 73] on button "Save" at bounding box center [294, 71] width 20 height 12
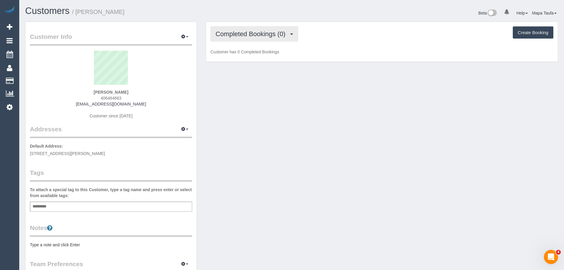
click at [238, 38] on button "Completed Bookings (0)" at bounding box center [254, 33] width 88 height 15
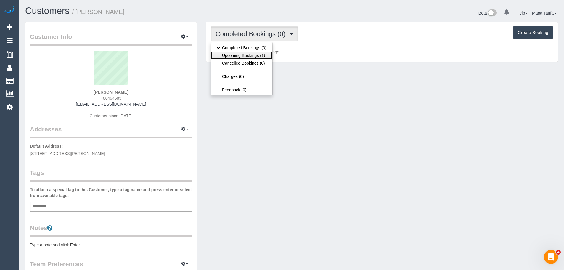
click at [243, 56] on link "Upcoming Bookings (1)" at bounding box center [242, 56] width 62 height 8
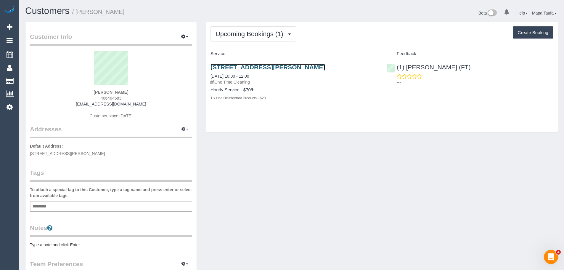
click at [283, 68] on link "37-39 Drummond Stree, Carlton, VIC 3053" at bounding box center [267, 67] width 115 height 7
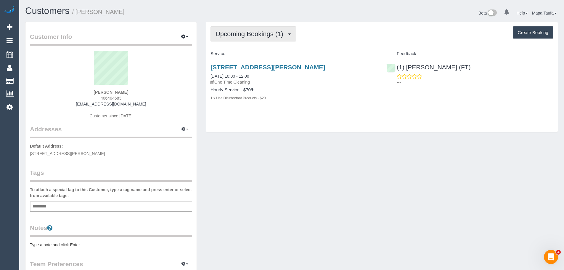
click at [232, 37] on span "Upcoming Bookings (1)" at bounding box center [250, 33] width 71 height 7
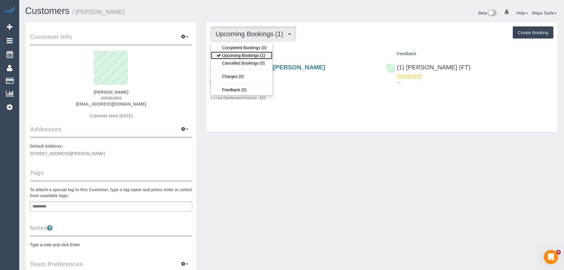
click at [239, 53] on link "Upcoming Bookings (1)" at bounding box center [242, 56] width 62 height 8
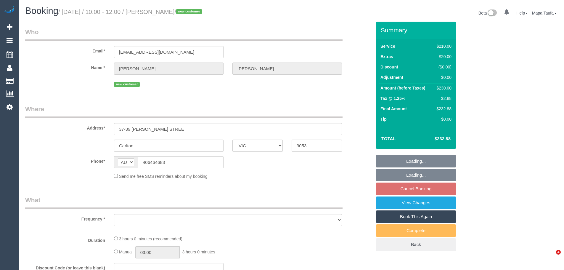
select select "VIC"
select select "object:537"
select select "string:stripe-pm_1RwN3V2GScqysDRVi6JnhjDB"
select select "180"
select select "number:28"
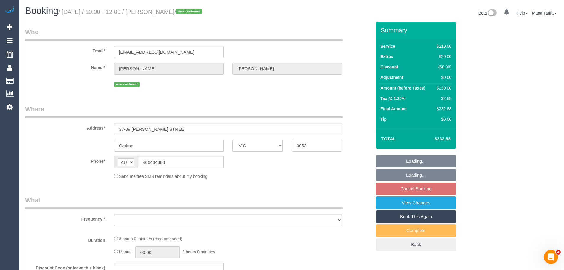
select select "number:14"
select select "number:19"
select select "number:25"
select select "number:26"
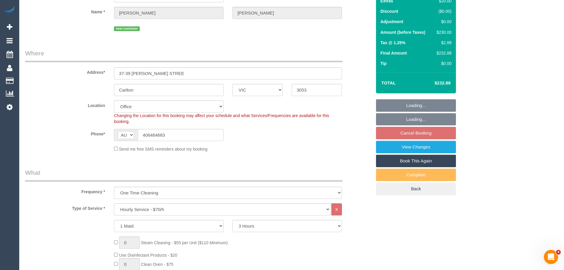
select select "object:2156"
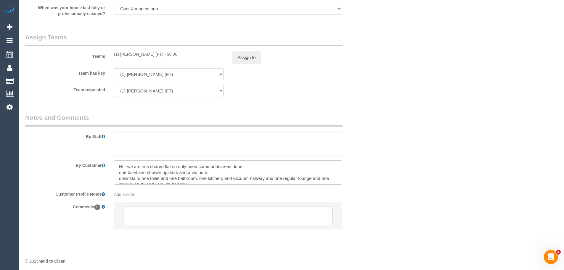
scroll to position [892, 0]
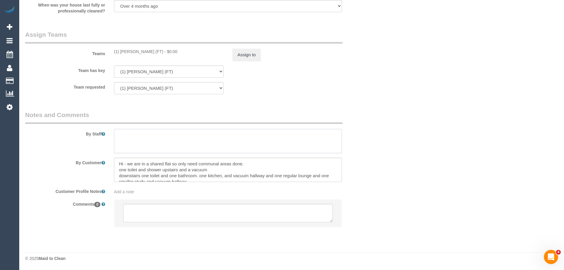
click at [196, 133] on textarea at bounding box center [228, 141] width 228 height 24
paste textarea "Can the cleaner please call me or txt when they arrive? I will be upstairs so t…"
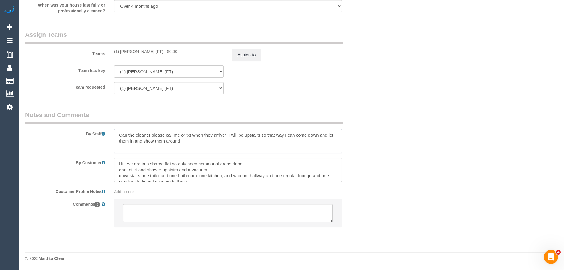
drag, startPoint x: 150, startPoint y: 135, endPoint x: 120, endPoint y: 134, distance: 29.9
click at [120, 134] on textarea at bounding box center [228, 141] width 228 height 24
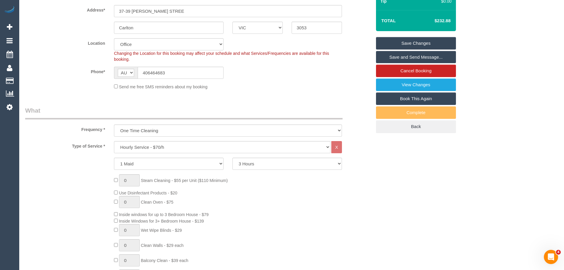
scroll to position [92, 0]
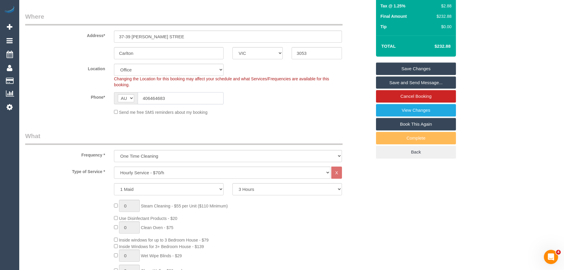
click at [170, 100] on input "406464683" at bounding box center [181, 98] width 86 height 12
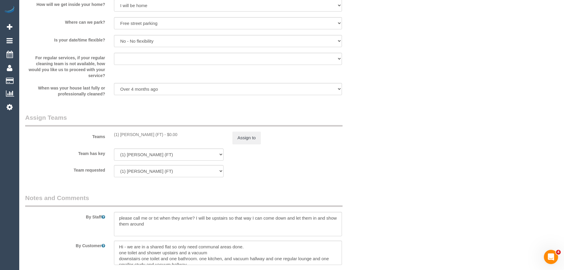
scroll to position [892, 0]
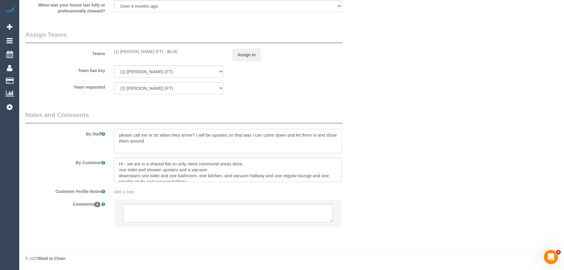
click at [202, 147] on textarea at bounding box center [228, 141] width 228 height 24
paste textarea "406464683"
drag, startPoint x: 116, startPoint y: 133, endPoint x: 190, endPoint y: 145, distance: 75.0
click at [190, 145] on textarea at bounding box center [228, 141] width 228 height 24
type textarea "please call me or txt when they arrive? I will be upstairs so that way I can co…"
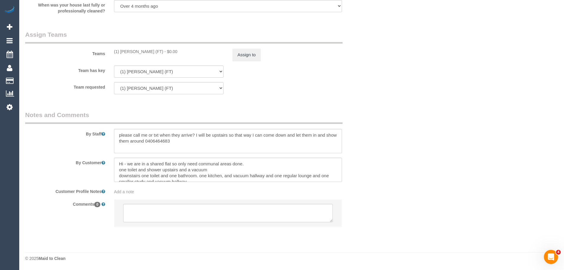
drag, startPoint x: 79, startPoint y: 125, endPoint x: 81, endPoint y: 130, distance: 5.2
click at [79, 125] on div "By Staff" at bounding box center [198, 131] width 355 height 43
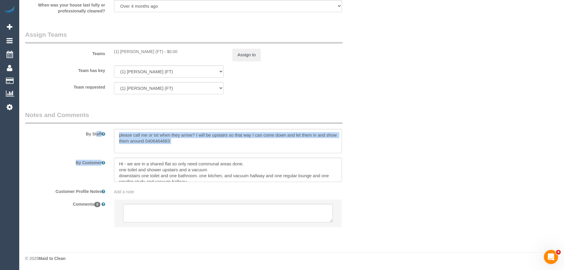
drag, startPoint x: 79, startPoint y: 131, endPoint x: 290, endPoint y: 181, distance: 216.5
click at [290, 181] on sui-booking-comments "By Staff By Customer Customer Profile Notes Add a note Comments 0" at bounding box center [198, 171] width 346 height 122
click at [104, 170] on div "By Customer" at bounding box center [198, 169] width 355 height 24
drag, startPoint x: 107, startPoint y: 171, endPoint x: 80, endPoint y: 134, distance: 46.4
click at [80, 134] on sui-booking-comments "By Staff By Customer Customer Profile Notes Add a note Comments 0" at bounding box center [198, 171] width 346 height 122
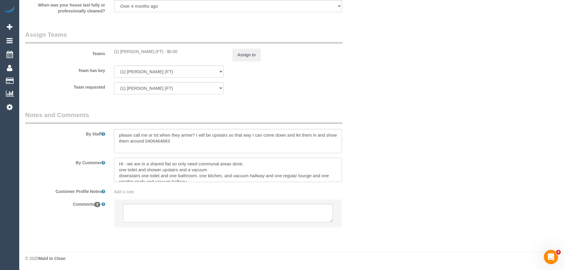
click at [194, 169] on textarea at bounding box center [228, 169] width 228 height 24
drag, startPoint x: 116, startPoint y: 161, endPoint x: 221, endPoint y: 186, distance: 107.2
click at [221, 186] on sui-booking-comments "By Staff By Customer Customer Profile Notes Add a note Comments 0" at bounding box center [198, 171] width 346 height 122
click at [195, 168] on textarea at bounding box center [228, 169] width 228 height 24
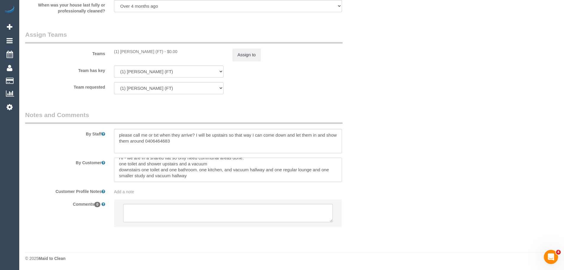
click at [166, 170] on textarea at bounding box center [228, 169] width 228 height 24
drag, startPoint x: 115, startPoint y: 162, endPoint x: 205, endPoint y: 178, distance: 91.2
click at [210, 185] on sui-booking-comments "By Staff By Customer Customer Profile Notes Add a note Comments 0" at bounding box center [198, 171] width 346 height 122
click at [200, 170] on textarea at bounding box center [228, 169] width 228 height 24
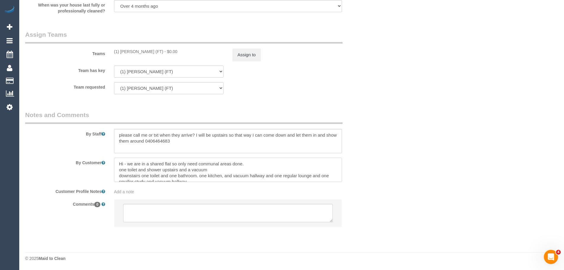
drag, startPoint x: 190, startPoint y: 178, endPoint x: 118, endPoint y: 158, distance: 74.7
click at [118, 158] on textarea at bounding box center [228, 169] width 228 height 24
click at [146, 167] on textarea at bounding box center [228, 169] width 228 height 24
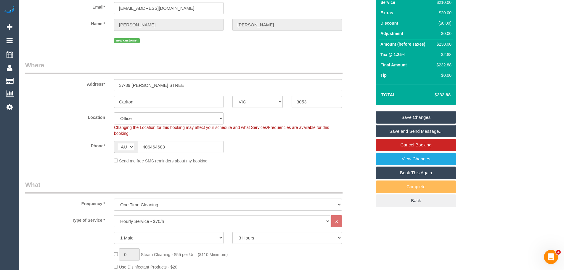
scroll to position [33, 0]
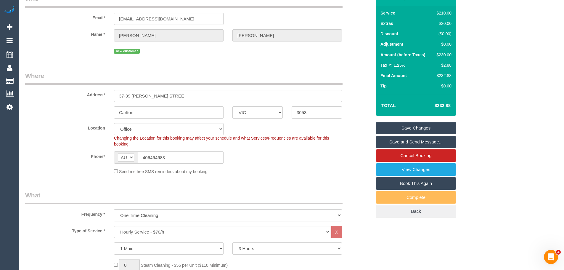
click at [438, 124] on link "Save Changes" at bounding box center [416, 128] width 80 height 12
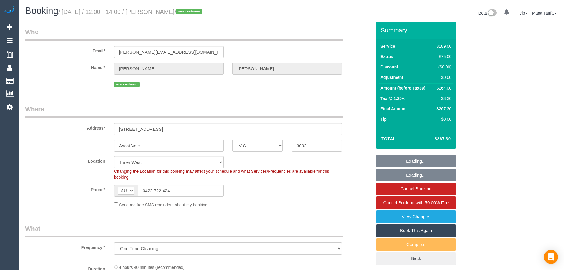
select select "VIC"
select select "number:28"
select select "number:14"
select select "number:21"
select select "number:22"
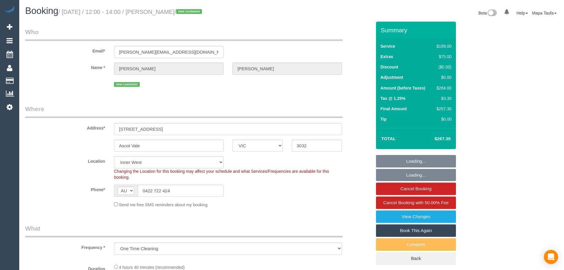
select select "number:13"
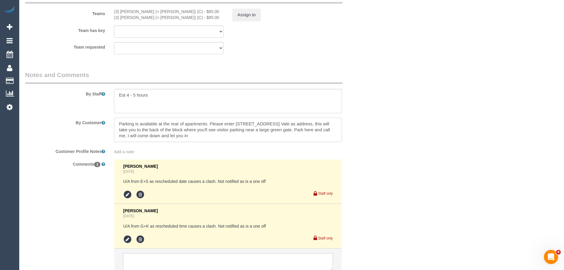
drag, startPoint x: 121, startPoint y: 124, endPoint x: 314, endPoint y: 128, distance: 193.3
click at [314, 128] on textarea at bounding box center [228, 130] width 228 height 24
click at [292, 128] on textarea at bounding box center [228, 130] width 228 height 24
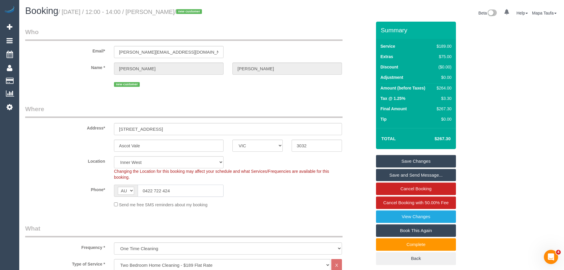
click at [189, 190] on input "0422 722 424" at bounding box center [181, 190] width 86 height 12
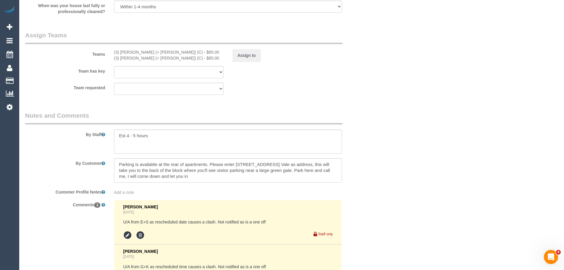
scroll to position [918, 0]
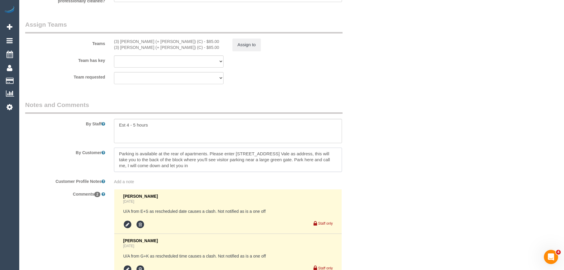
click at [258, 165] on textarea at bounding box center [228, 159] width 228 height 24
drag, startPoint x: 284, startPoint y: 161, endPoint x: 327, endPoint y: 164, distance: 44.0
click at [327, 164] on textarea at bounding box center [228, 159] width 228 height 24
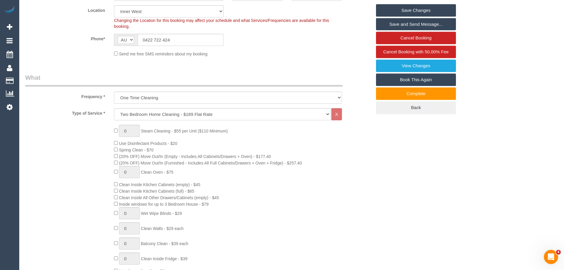
scroll to position [148, 0]
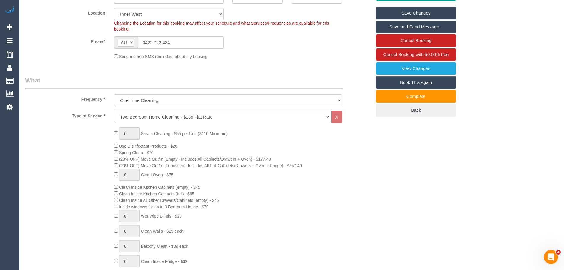
click at [171, 46] on input "0422 722 424" at bounding box center [181, 42] width 86 height 12
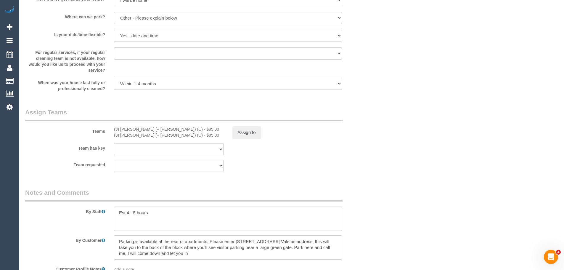
scroll to position [888, 0]
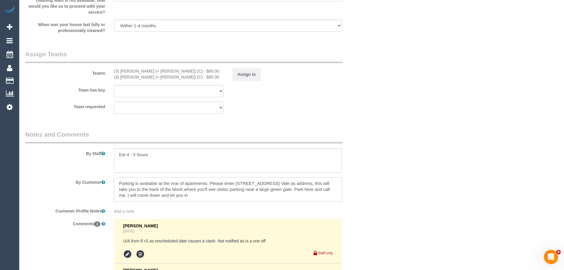
click at [244, 194] on textarea at bounding box center [228, 189] width 228 height 24
click at [244, 193] on textarea at bounding box center [228, 189] width 228 height 24
click at [290, 194] on textarea at bounding box center [228, 189] width 228 height 24
drag, startPoint x: 284, startPoint y: 187, endPoint x: 318, endPoint y: 194, distance: 34.0
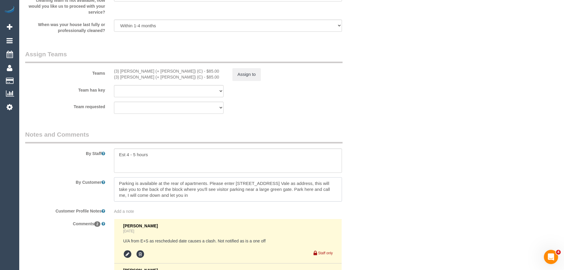
click at [318, 194] on textarea at bounding box center [228, 189] width 228 height 24
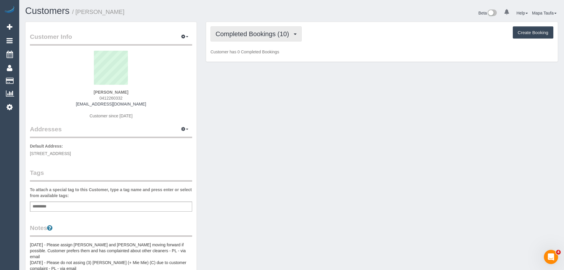
click at [254, 34] on span "Completed Bookings (10)" at bounding box center [253, 33] width 76 height 7
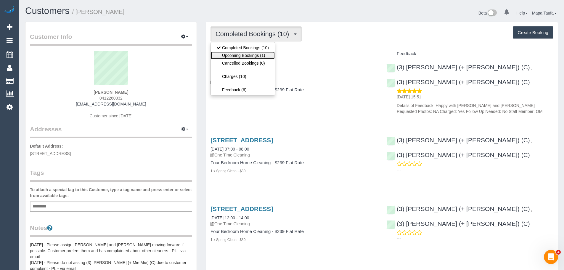
click at [257, 55] on link "Upcoming Bookings (1)" at bounding box center [243, 56] width 64 height 8
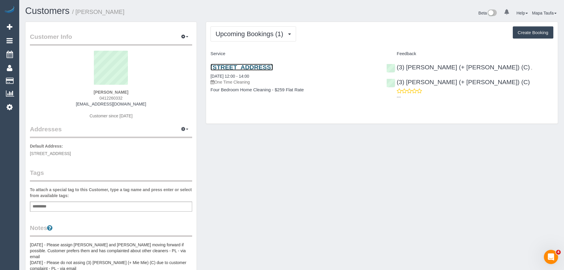
click at [238, 66] on link "[STREET_ADDRESS]" at bounding box center [241, 67] width 62 height 7
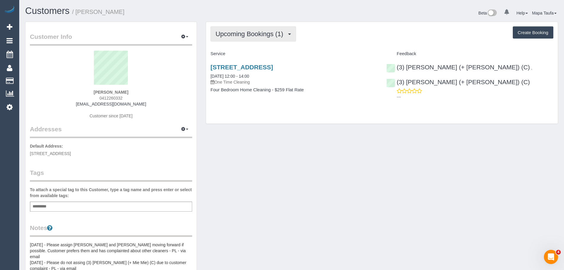
click at [269, 37] on span "Upcoming Bookings (1)" at bounding box center [250, 33] width 71 height 7
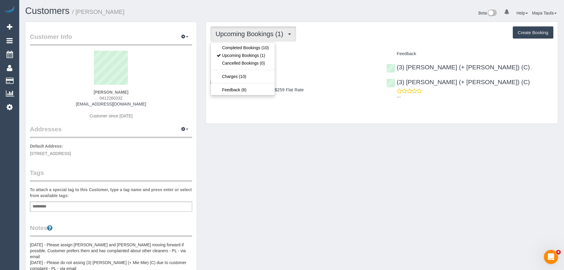
click at [336, 38] on div "Upcoming Bookings (1) Completed Bookings (10) Upcoming Bookings (1) Cancelled B…" at bounding box center [381, 33] width 343 height 15
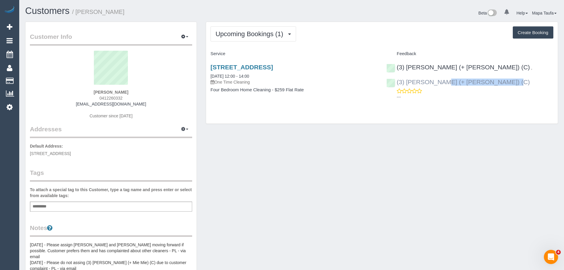
drag, startPoint x: 547, startPoint y: 68, endPoint x: 488, endPoint y: 68, distance: 58.9
click at [488, 78] on div "(3) [PERSON_NAME] (+ [PERSON_NAME]) (C)" at bounding box center [459, 81] width 147 height 7
copy link "[PERSON_NAME] (+ [PERSON_NAME]) (C)"
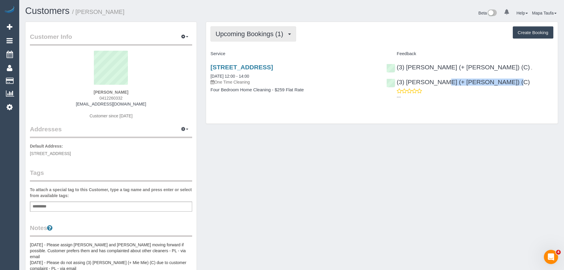
click at [245, 39] on button "Upcoming Bookings (1)" at bounding box center [253, 33] width 86 height 15
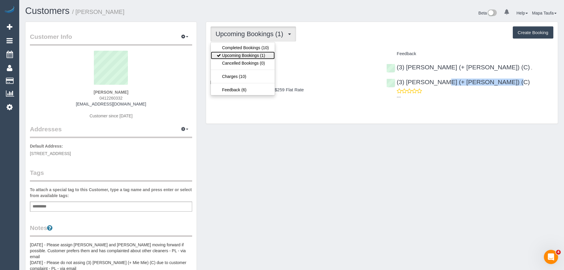
click at [243, 55] on link "Upcoming Bookings (1)" at bounding box center [243, 56] width 64 height 8
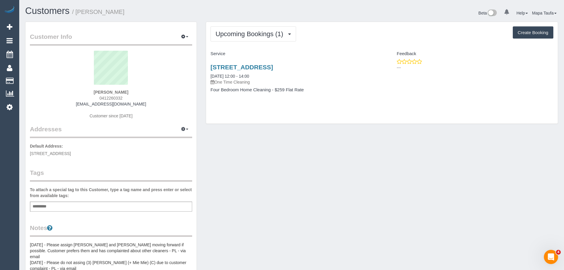
drag, startPoint x: 239, startPoint y: 66, endPoint x: 408, endPoint y: 89, distance: 171.4
click at [437, 71] on div "[STREET_ADDRESS] [DATE] 12:00 - 14:00 One Time Cleaning Four Bedroom Home Clean…" at bounding box center [382, 82] width 352 height 46
drag, startPoint x: 437, startPoint y: 102, endPoint x: 415, endPoint y: 106, distance: 22.2
click at [437, 102] on div "[STREET_ADDRESS] [DATE] 12:00 - 14:00 One Time Cleaning Four Bedroom Home Clean…" at bounding box center [382, 82] width 352 height 46
click at [489, 62] on div "---" at bounding box center [469, 65] width 167 height 12
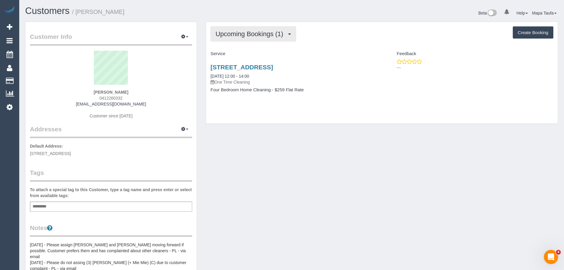
click at [255, 34] on span "Upcoming Bookings (1)" at bounding box center [250, 33] width 71 height 7
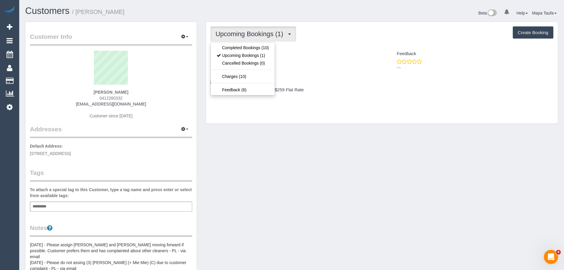
click at [297, 42] on div "Upcoming Bookings (1) Completed Bookings (10) Upcoming Bookings (1) Cancelled B…" at bounding box center [382, 73] width 352 height 102
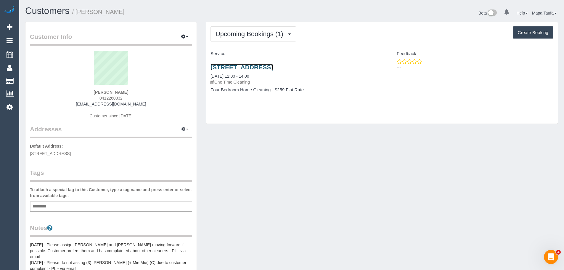
click at [226, 68] on link "[STREET_ADDRESS]" at bounding box center [241, 67] width 62 height 7
click at [210, 64] on link "[STREET_ADDRESS]" at bounding box center [241, 67] width 62 height 7
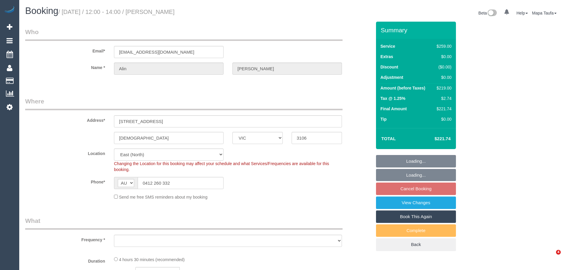
select select "VIC"
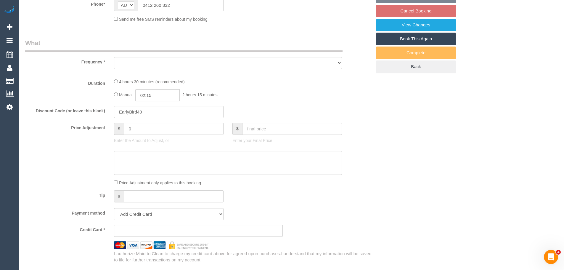
select select "object:818"
select select "string:stripe-pm_1NAYY22GScqysDRVLHyLZFKM"
select select "number:27"
select select "number:14"
select select "number:19"
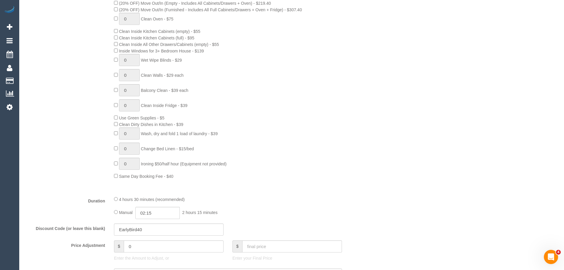
select select "object:1208"
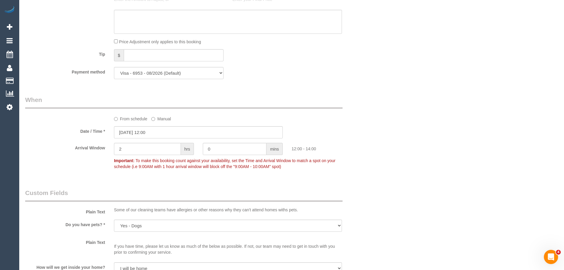
scroll to position [592, 0]
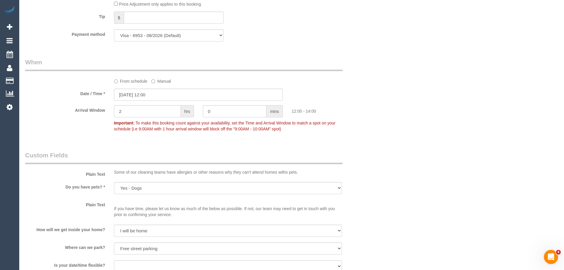
click at [125, 83] on label "From schedule" at bounding box center [130, 80] width 33 height 8
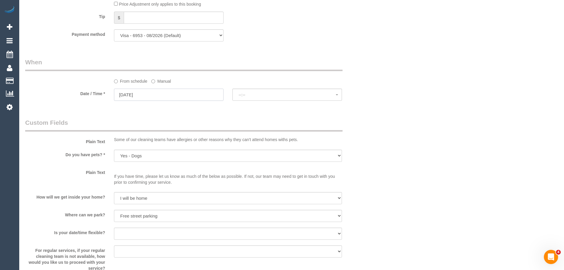
click at [194, 93] on input "25/08/2025" at bounding box center [169, 95] width 110 height 12
select select "spot10"
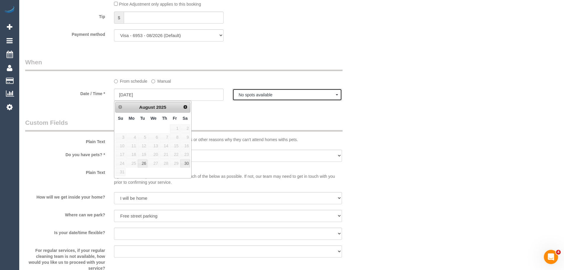
click at [246, 99] on button "No spots available" at bounding box center [287, 95] width 110 height 12
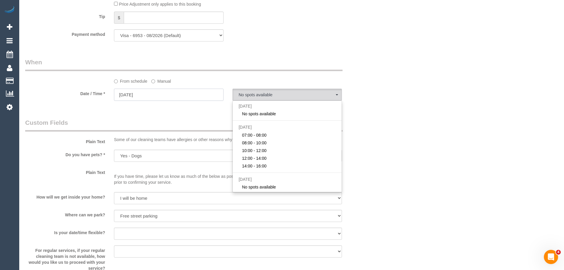
click at [194, 96] on input "25/08/2025" at bounding box center [169, 95] width 110 height 12
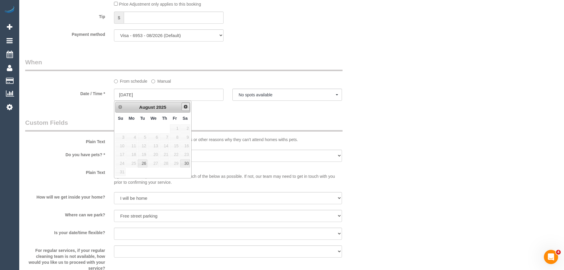
click at [184, 106] on span "Next" at bounding box center [185, 106] width 5 height 5
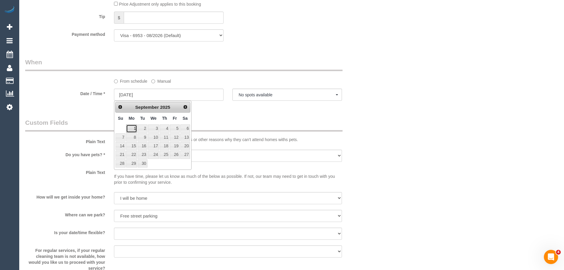
click at [133, 129] on link "1" at bounding box center [131, 128] width 11 height 8
type input "01/09/2025"
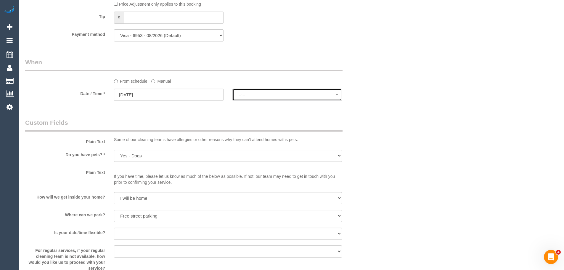
click at [271, 99] on button "--:--" at bounding box center [287, 95] width 110 height 12
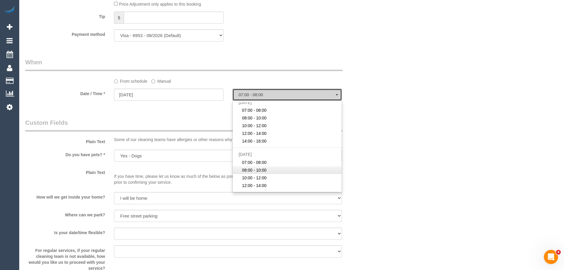
scroll to position [0, 0]
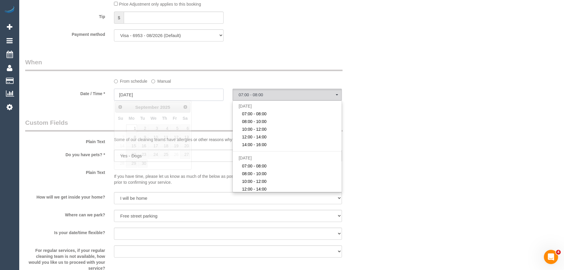
click at [187, 97] on input "01/09/2025" at bounding box center [169, 95] width 110 height 12
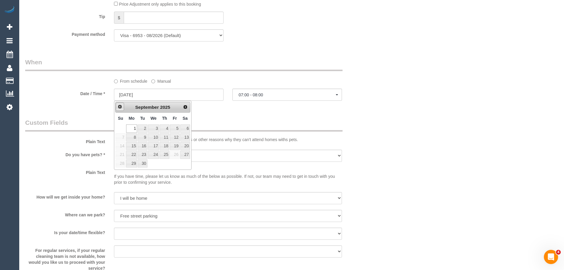
click at [117, 108] on link "Prev" at bounding box center [120, 106] width 8 height 8
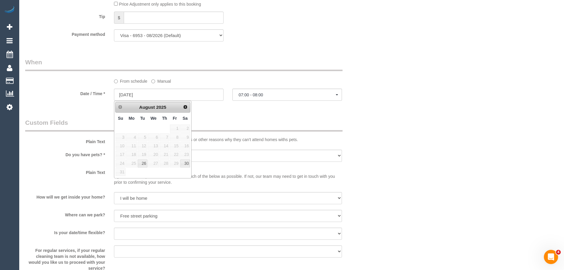
click at [158, 163] on span "27" at bounding box center [153, 163] width 11 height 8
click at [157, 163] on span "27" at bounding box center [153, 163] width 11 height 8
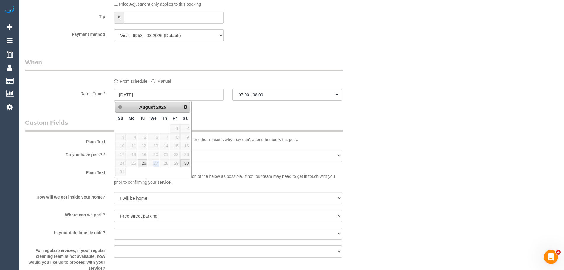
click at [157, 163] on span "27" at bounding box center [153, 163] width 11 height 8
click at [264, 118] on div "Who Email* romaniac@gmail.com Name * Alin Popescu Where Address* 26 Kenman Clos…" at bounding box center [198, 42] width 355 height 1225
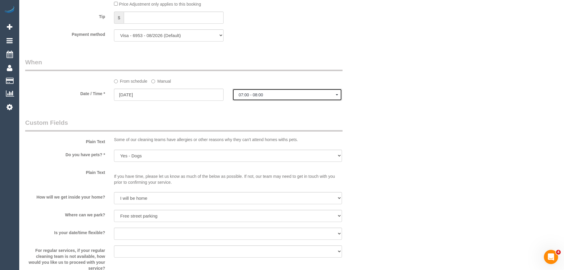
click at [257, 93] on span "07:00 - 08:00" at bounding box center [287, 94] width 97 height 5
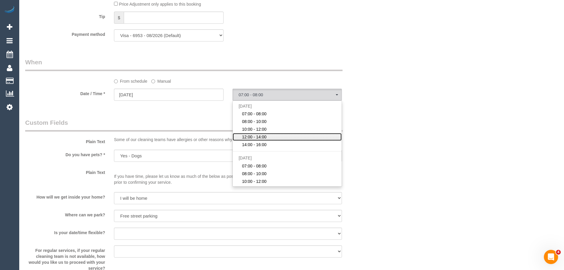
click at [263, 137] on span "12:00 - 14:00" at bounding box center [254, 137] width 25 height 6
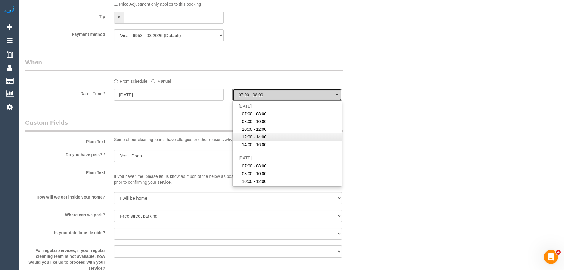
select select "spot22"
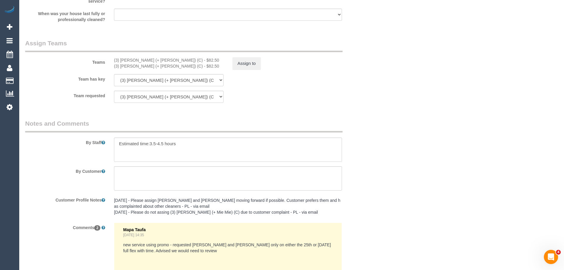
scroll to position [858, 0]
drag, startPoint x: 158, startPoint y: 62, endPoint x: 121, endPoint y: 59, distance: 36.8
click at [121, 59] on div "(3) Cristian (+ Tania) (C) - $82.50" at bounding box center [169, 60] width 110 height 6
copy div "Cristian (+ Tania) (C)"
click at [253, 64] on button "Assign to" at bounding box center [246, 63] width 28 height 12
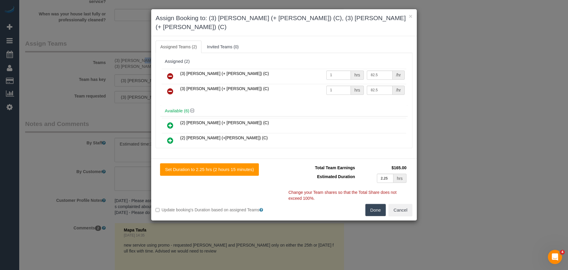
click at [171, 73] on icon at bounding box center [170, 76] width 6 height 7
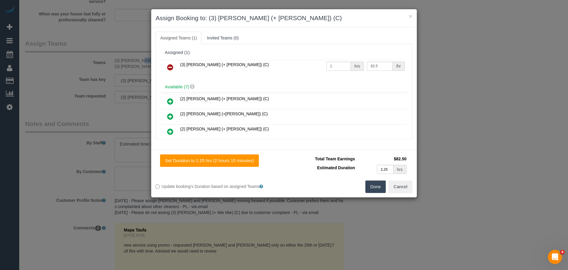
click at [171, 67] on icon at bounding box center [170, 67] width 6 height 7
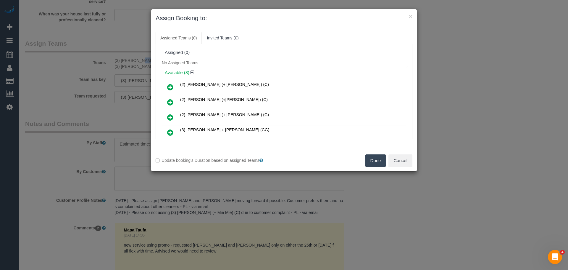
click at [374, 159] on button "Done" at bounding box center [376, 160] width 21 height 12
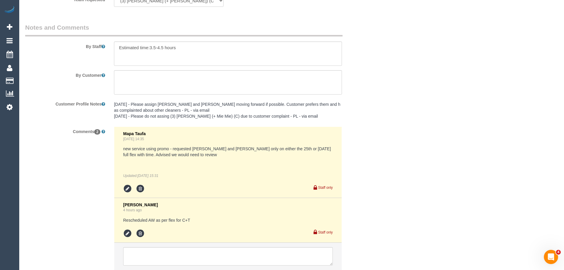
scroll to position [998, 0]
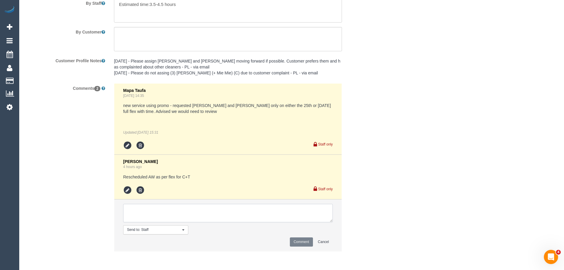
click at [233, 210] on textarea at bounding box center [228, 213] width 210 height 18
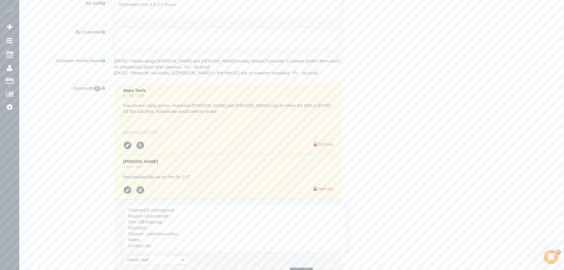
drag, startPoint x: 330, startPoint y: 221, endPoint x: 361, endPoint y: 194, distance: 40.7
click at [346, 249] on textarea at bounding box center [235, 228] width 225 height 49
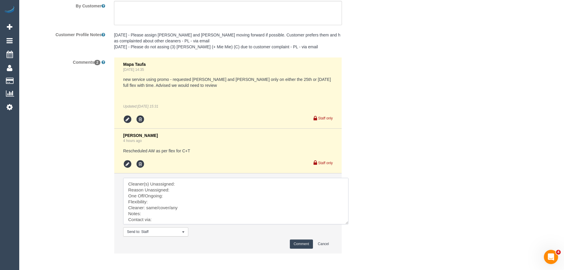
scroll to position [1050, 0]
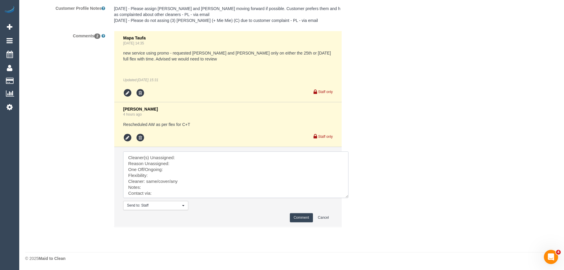
click at [207, 160] on textarea at bounding box center [235, 174] width 225 height 46
paste textarea "Cristian (+ Tania) (C)"
click at [181, 162] on textarea at bounding box center [235, 174] width 225 height 46
click at [180, 170] on textarea at bounding box center [235, 174] width 225 height 46
click at [168, 178] on textarea at bounding box center [235, 174] width 225 height 46
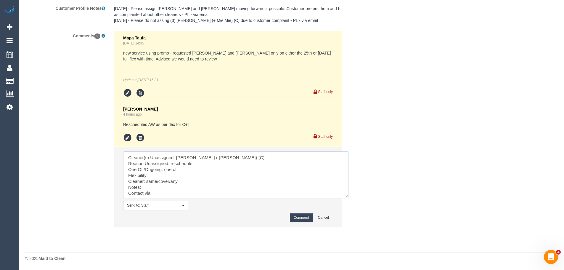
click at [170, 177] on textarea at bounding box center [235, 174] width 225 height 46
click at [135, 179] on textarea at bounding box center [235, 174] width 225 height 46
click at [148, 182] on textarea at bounding box center [235, 174] width 225 height 46
drag, startPoint x: 192, startPoint y: 179, endPoint x: 186, endPoint y: 179, distance: 6.2
click at [191, 179] on textarea at bounding box center [235, 174] width 225 height 46
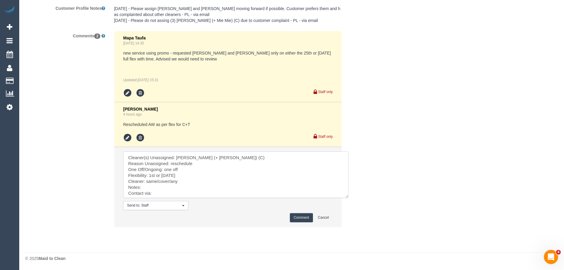
drag, startPoint x: 186, startPoint y: 179, endPoint x: 146, endPoint y: 180, distance: 40.3
click at [146, 180] on textarea at bounding box center [235, 174] width 225 height 46
paste textarea "Tania (+ Cristian) (C)"
click at [168, 194] on textarea at bounding box center [235, 174] width 225 height 46
type textarea "Cleaner(s) Unassigned: Cristian (+ Tania) (C) Reason Unassigned: reschedule One…"
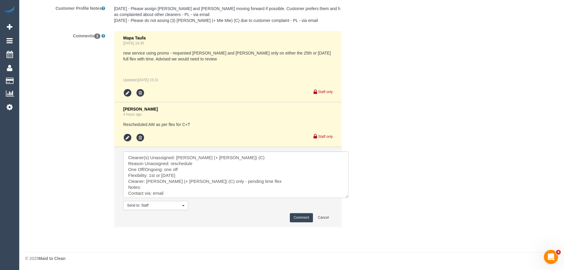
click at [302, 215] on button "Comment" at bounding box center [301, 217] width 23 height 9
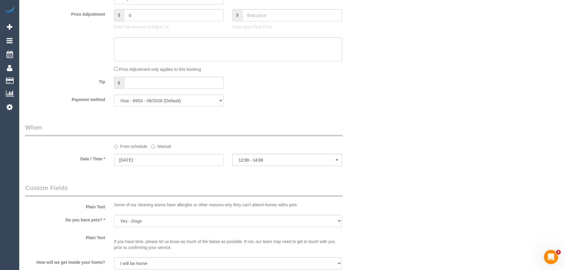
scroll to position [517, 0]
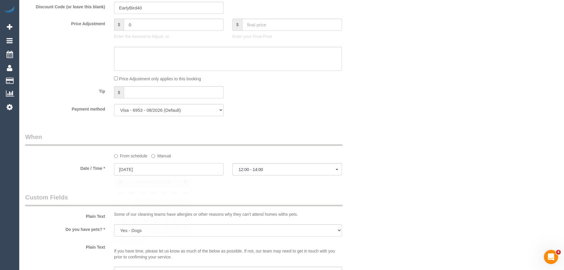
click at [152, 170] on input "01/09/2025" at bounding box center [169, 169] width 110 height 12
click at [361, 195] on div "Plain Text Some of our cleaning teams have allergies or other reasons why they …" at bounding box center [198, 206] width 355 height 27
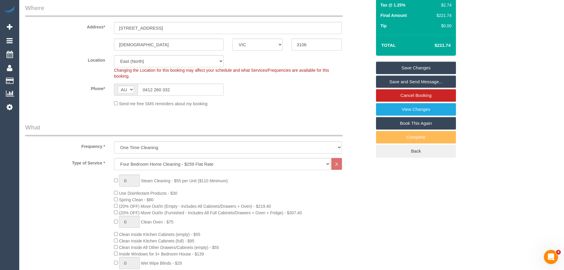
scroll to position [90, 0]
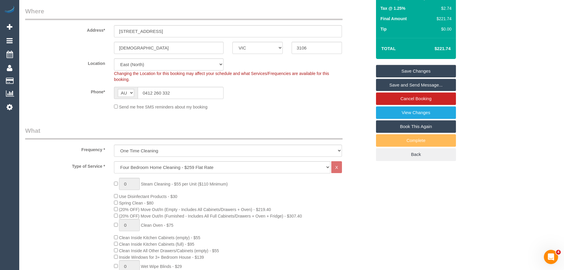
click at [452, 71] on link "Save Changes" at bounding box center [416, 71] width 80 height 12
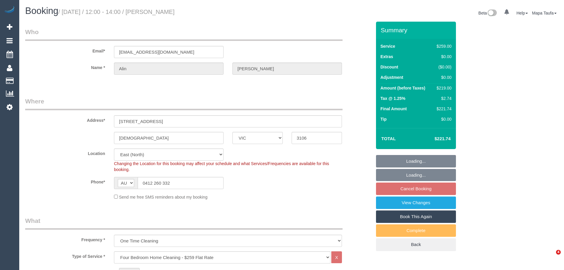
select select "VIC"
select select "number:27"
select select "number:14"
select select "number:19"
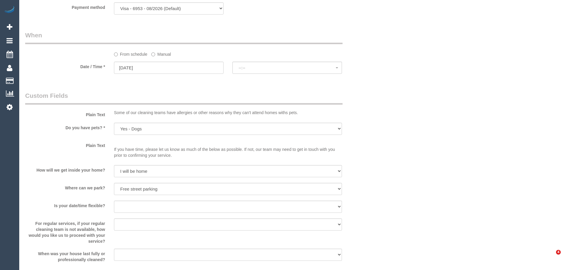
select select "spot4"
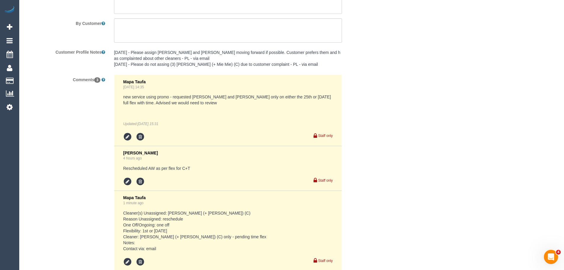
scroll to position [1066, 0]
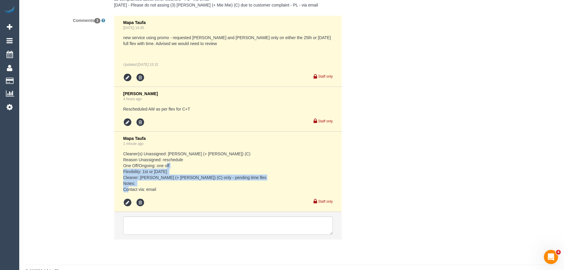
drag, startPoint x: 164, startPoint y: 186, endPoint x: 139, endPoint y: 171, distance: 29.5
click at [139, 171] on pre "Cleaner(s) Unassigned: [PERSON_NAME] (+ [PERSON_NAME]) (C) Reason Unassigned: r…" at bounding box center [228, 171] width 210 height 41
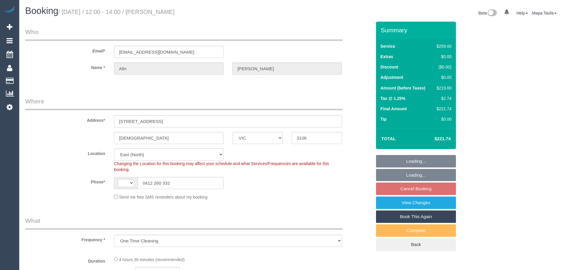
select select "VIC"
select select "string:AU"
select select "number:27"
select select "number:14"
select select "number:19"
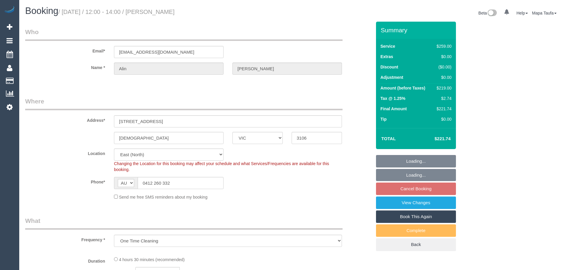
select select "object:735"
select select "spot4"
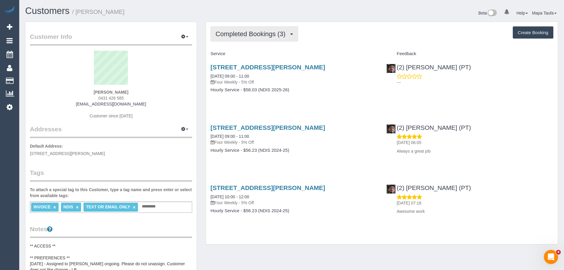
click at [268, 31] on span "Completed Bookings (3)" at bounding box center [251, 33] width 73 height 7
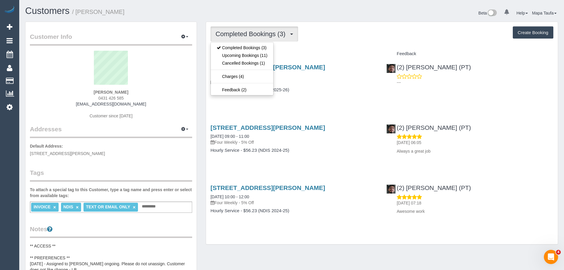
drag, startPoint x: 319, startPoint y: 48, endPoint x: 315, endPoint y: 48, distance: 4.1
click at [318, 48] on div "Completed Bookings (3) Completed Bookings (3) Upcoming Bookings (11) Cancelled …" at bounding box center [382, 133] width 352 height 222
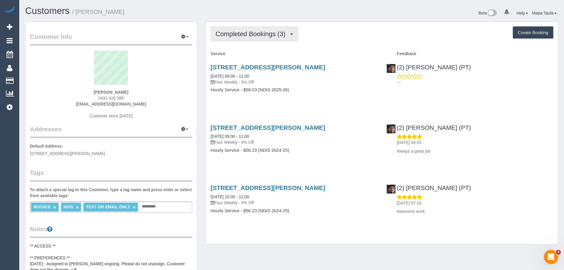
drag, startPoint x: 268, startPoint y: 37, endPoint x: 255, endPoint y: 49, distance: 17.6
click at [268, 37] on span "Completed Bookings (3)" at bounding box center [251, 33] width 73 height 7
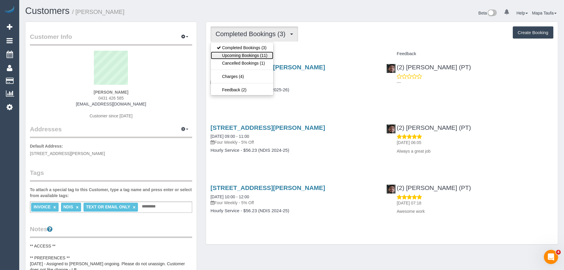
click at [255, 55] on link "Upcoming Bookings (11)" at bounding box center [242, 56] width 62 height 8
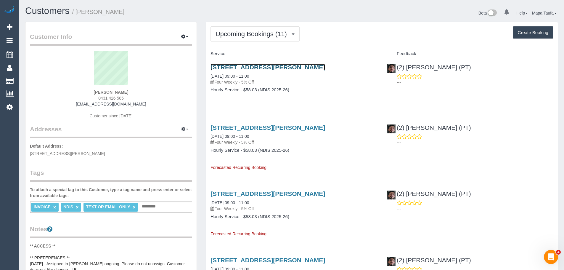
click at [266, 66] on link "[STREET_ADDRESS][PERSON_NAME]" at bounding box center [267, 67] width 115 height 7
click at [210, 64] on link "[STREET_ADDRESS][PERSON_NAME]" at bounding box center [267, 67] width 115 height 7
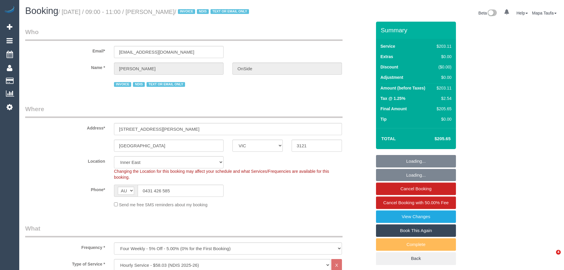
select select "VIC"
select select "210"
select select "number:28"
select select "number:14"
select select "number:19"
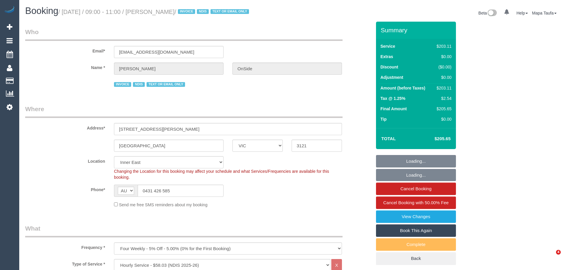
select select "number:36"
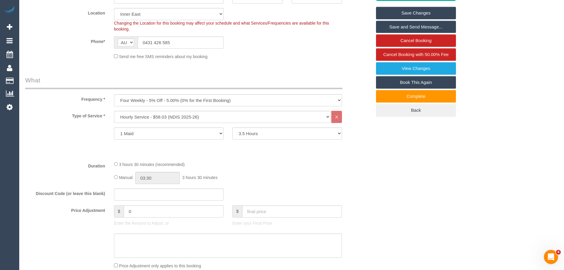
scroll to position [118, 0]
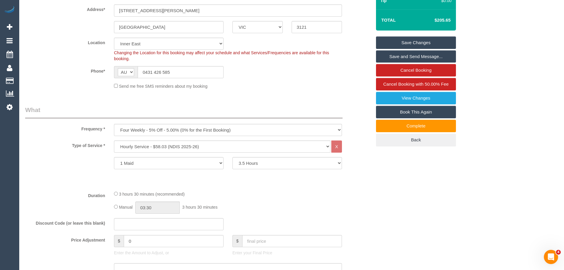
drag, startPoint x: 229, startPoint y: 168, endPoint x: 283, endPoint y: 182, distance: 55.8
click at [271, 169] on div "2 Hours 2.5 Hours 3 Hours 3.5 Hours 4 Hours 4.5 Hours 5 Hours 5.5 Hours 6 Hours…" at bounding box center [287, 163] width 118 height 12
click at [292, 186] on div "Type of Service * Hourly Service - $70/h Hourly Service - $65/h Hourly Service …" at bounding box center [198, 162] width 346 height 45
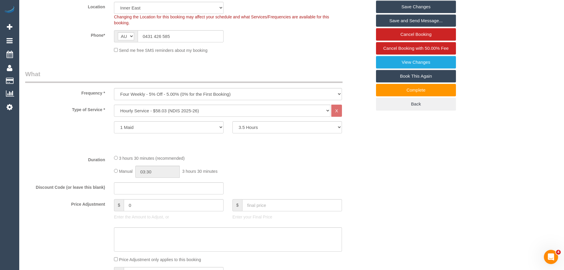
scroll to position [148, 0]
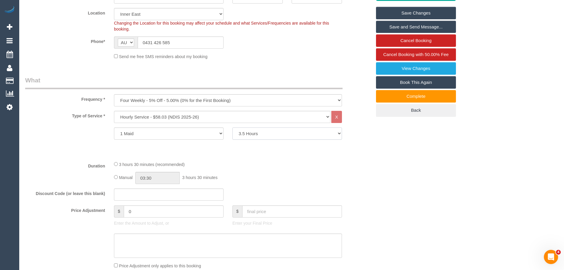
click at [269, 139] on select "2 Hours 2.5 Hours 3 Hours 3.5 Hours 4 Hours 4.5 Hours 5 Hours 5.5 Hours 6 Hours…" at bounding box center [287, 133] width 110 height 12
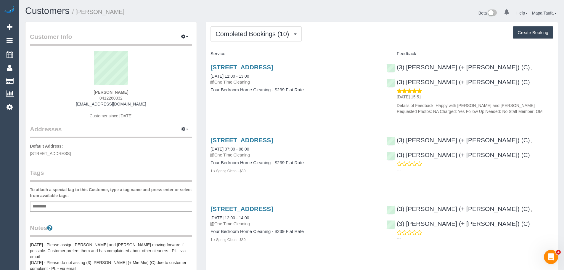
click at [240, 15] on h1 "Customers / [PERSON_NAME]" at bounding box center [156, 11] width 262 height 10
click at [241, 28] on button "Completed Bookings (10)" at bounding box center [255, 33] width 91 height 15
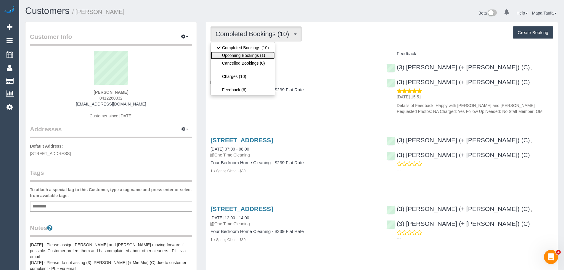
click at [245, 57] on link "Upcoming Bookings (1)" at bounding box center [243, 56] width 64 height 8
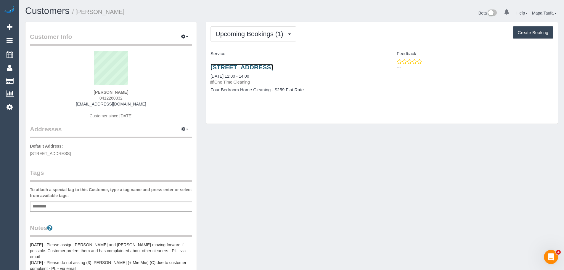
click at [255, 68] on link "[STREET_ADDRESS]" at bounding box center [241, 67] width 62 height 7
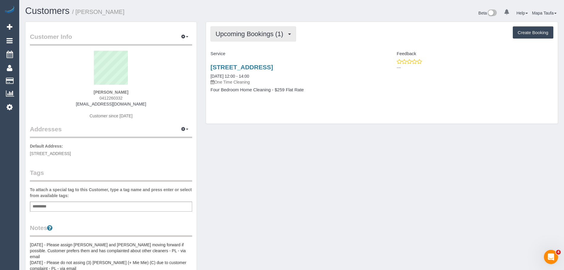
click at [272, 38] on button "Upcoming Bookings (1)" at bounding box center [253, 33] width 86 height 15
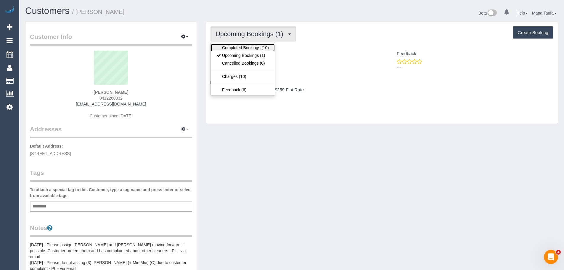
click at [263, 46] on link "Completed Bookings (10)" at bounding box center [243, 48] width 64 height 8
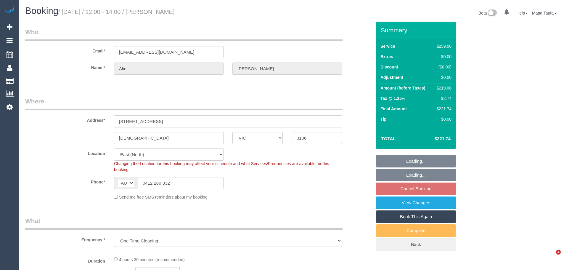
select select "VIC"
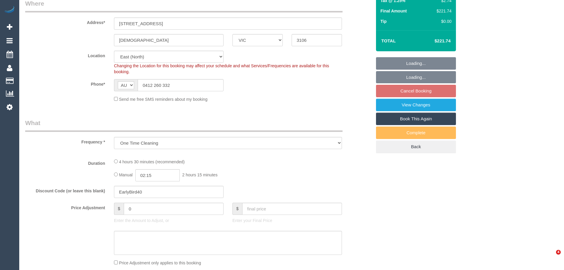
select select "object:735"
select select "string:stripe-pm_1NAYY22GScqysDRVLHyLZFKM"
select select "number:27"
select select "number:14"
select select "number:19"
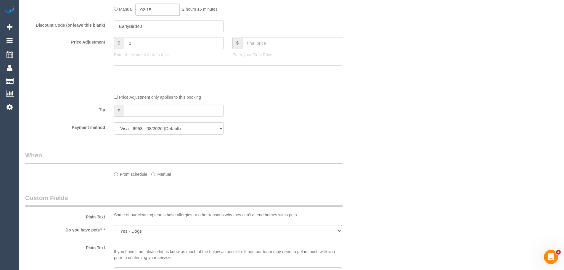
select select "spot4"
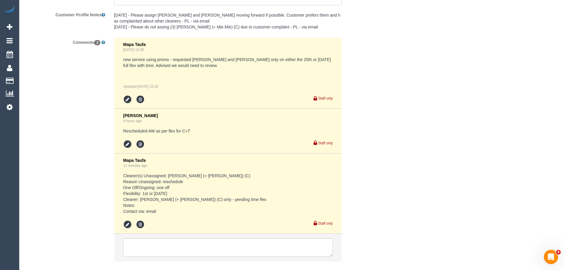
scroll to position [1078, 0]
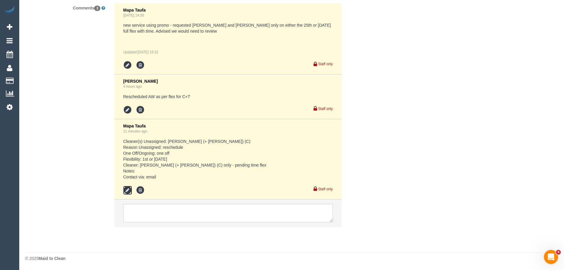
click at [128, 188] on icon at bounding box center [127, 190] width 9 height 9
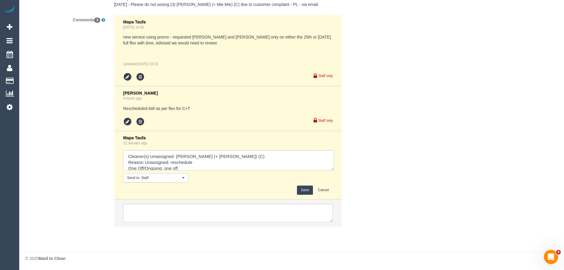
drag, startPoint x: 332, startPoint y: 169, endPoint x: 305, endPoint y: 192, distance: 35.0
click at [350, 213] on div "Comments 3 Mapa Taufa Aug 08, 2025 14:35 new service using promo - requested Cr…" at bounding box center [198, 124] width 355 height 218
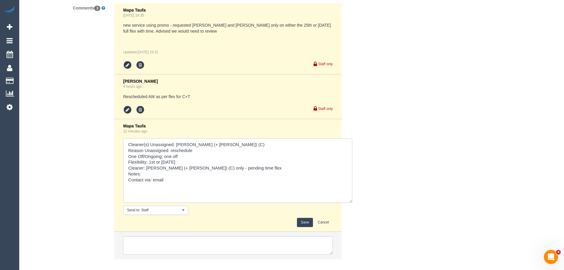
click at [251, 166] on textarea at bounding box center [237, 170] width 229 height 64
type textarea "Cleaner(s) Unassigned: Cristian (+ Tania) (C) Reason Unassigned: reschedule One…"
click at [307, 218] on div "Mapa Taufa 12 minutes ago Send to: Staff Nothing selected Send to: Staff Send t…" at bounding box center [228, 174] width 210 height 103
click at [307, 218] on button "Save" at bounding box center [305, 222] width 16 height 9
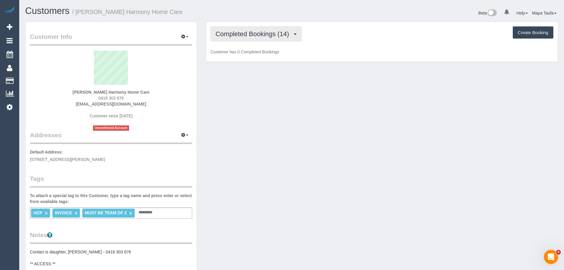
click at [253, 36] on span "Completed Bookings (14)" at bounding box center [253, 33] width 76 height 7
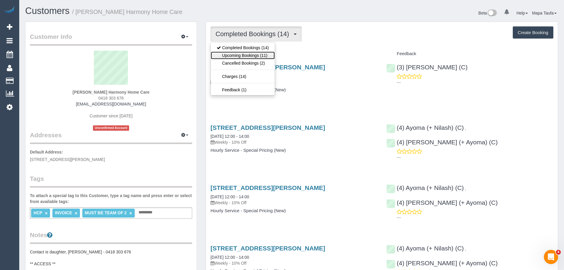
click at [254, 56] on link "Upcoming Bookings (11)" at bounding box center [243, 56] width 64 height 8
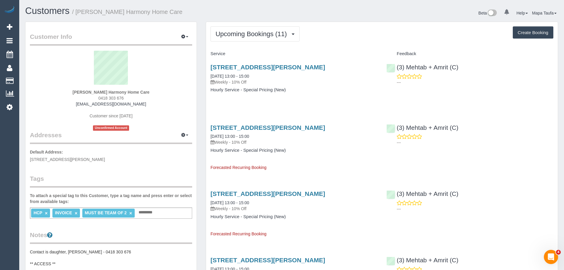
drag, startPoint x: 377, startPoint y: 60, endPoint x: 453, endPoint y: 73, distance: 76.7
click at [453, 73] on div "[STREET_ADDRESS][PERSON_NAME] [DATE] 13:00 - 15:00 Weekly - 10% Off Hourly Serv…" at bounding box center [382, 82] width 352 height 46
click at [480, 80] on p "---" at bounding box center [475, 82] width 157 height 6
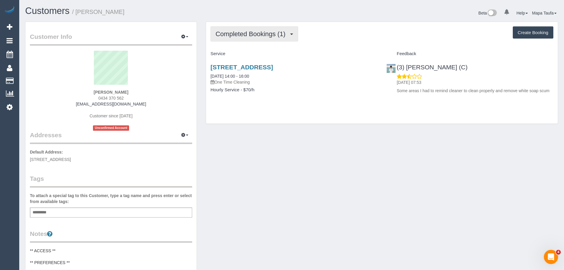
click at [275, 30] on button "Completed Bookings (1)" at bounding box center [254, 33] width 88 height 15
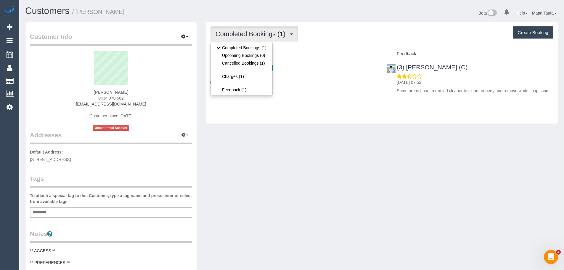
click at [350, 44] on div "Completed Bookings (1) Completed Bookings (1) Upcoming Bookings (0) Cancelled B…" at bounding box center [382, 73] width 352 height 102
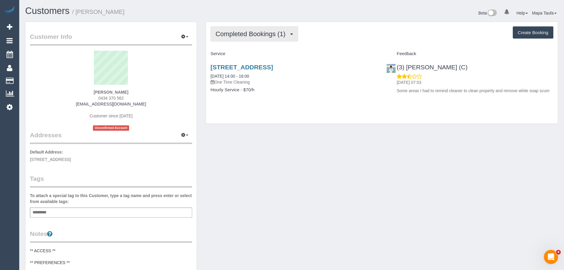
click at [266, 37] on span "Completed Bookings (1)" at bounding box center [251, 33] width 73 height 7
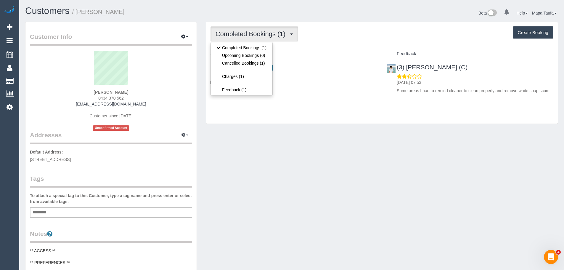
click at [299, 55] on h4 "Service" at bounding box center [293, 53] width 167 height 5
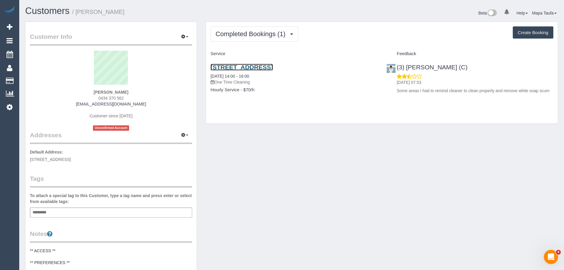
click at [258, 64] on link "[STREET_ADDRESS]" at bounding box center [241, 67] width 62 height 7
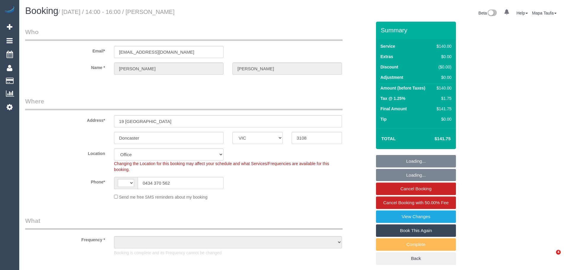
select select "VIC"
select select "string:AU"
select select "object:797"
select select "string:stripe-pm_1Rsed82GScqysDRV0qsKZ9k3"
select select "number:28"
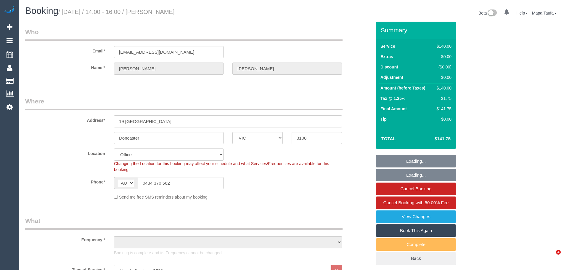
select select "number:14"
select select "number:18"
select select "number:36"
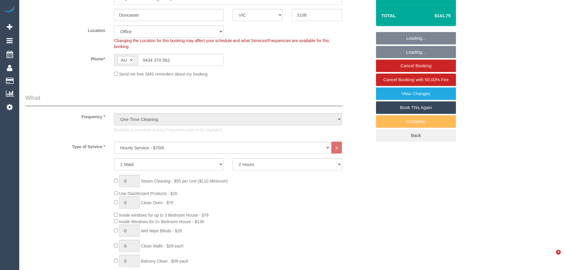
select select "object:2236"
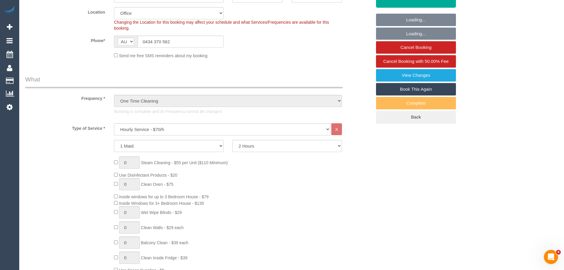
scroll to position [0, 0]
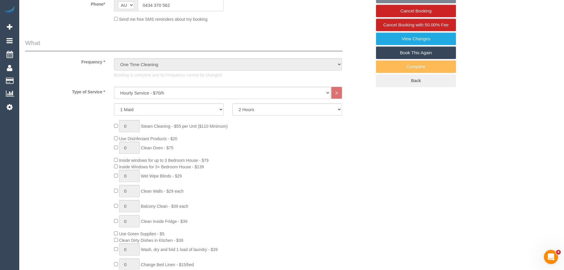
click at [426, 53] on link "Book This Again" at bounding box center [416, 52] width 80 height 12
select select "VIC"
select select "number:28"
select select "number:14"
select select "number:18"
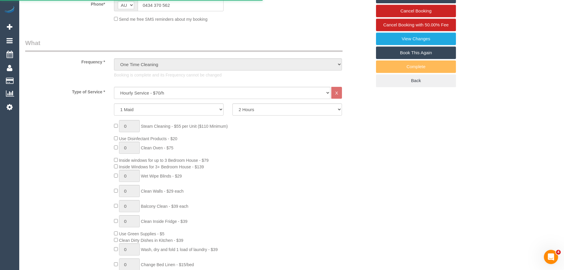
select select "number:36"
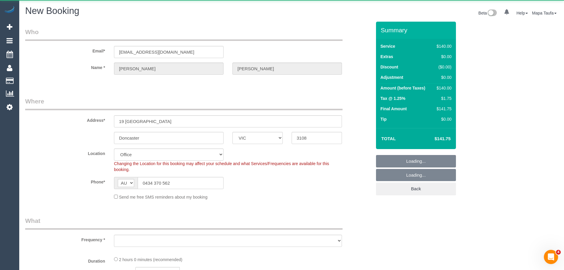
select select "object:5310"
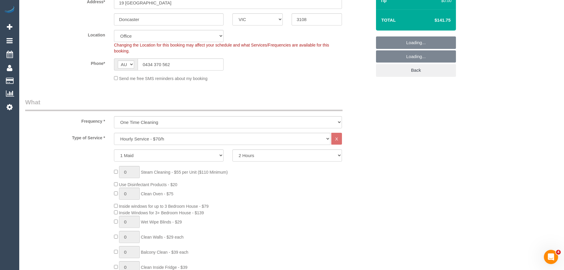
select select "56"
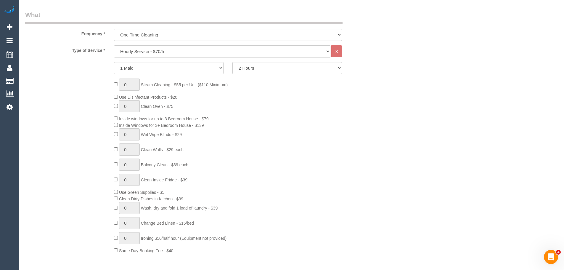
select select "object:5315"
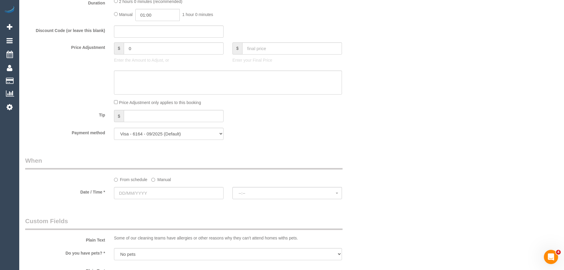
scroll to position [544, 0]
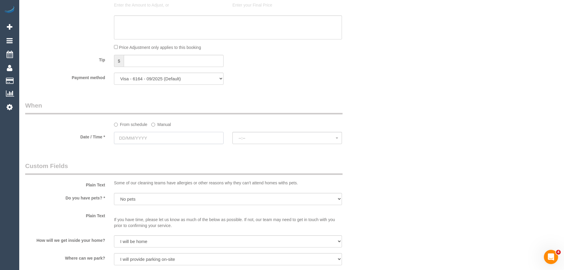
click at [189, 135] on input "text" at bounding box center [169, 138] width 110 height 12
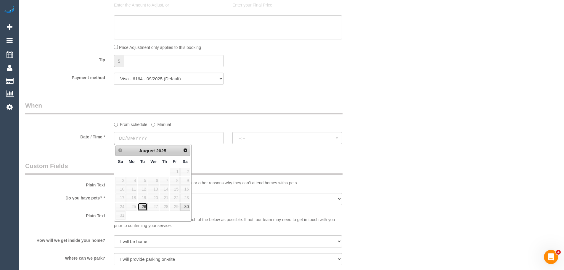
click at [141, 208] on link "26" at bounding box center [142, 206] width 9 height 8
type input "26/08/2025"
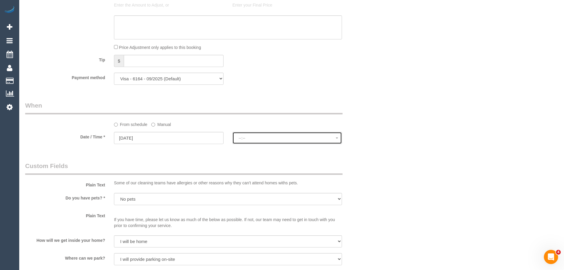
click at [304, 136] on span "--:--" at bounding box center [287, 138] width 97 height 5
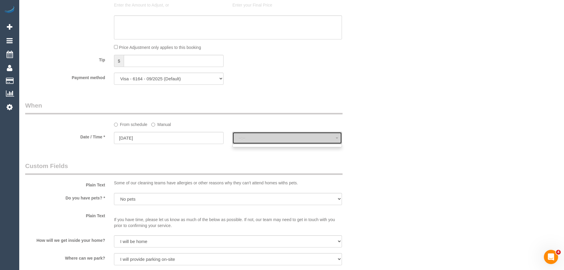
select select "spot6"
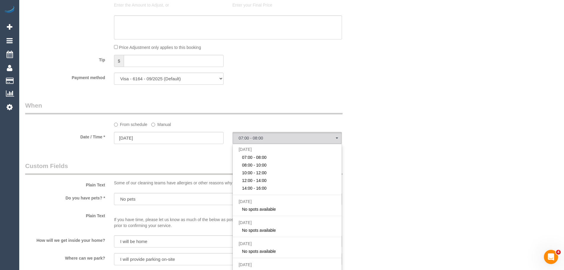
click at [373, 163] on div "Plain Text Some of our cleaning teams have allergies or other reasons why they …" at bounding box center [198, 174] width 355 height 27
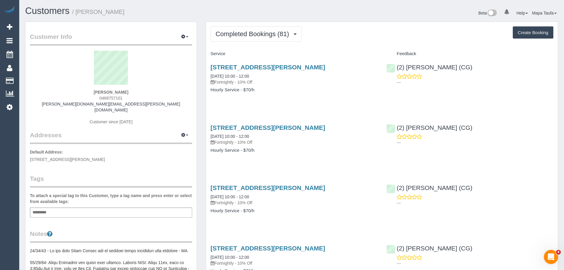
drag, startPoint x: 371, startPoint y: 54, endPoint x: 462, endPoint y: 167, distance: 145.9
drag, startPoint x: 256, startPoint y: 30, endPoint x: 257, endPoint y: 44, distance: 14.2
click at [256, 30] on span "Completed Bookings (81)" at bounding box center [253, 33] width 76 height 7
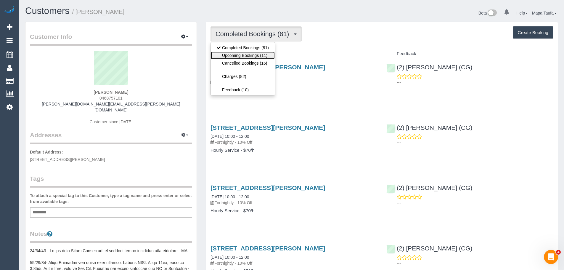
drag, startPoint x: 252, startPoint y: 55, endPoint x: 354, endPoint y: 36, distance: 103.5
click at [252, 56] on link "Upcoming Bookings (11)" at bounding box center [243, 56] width 64 height 8
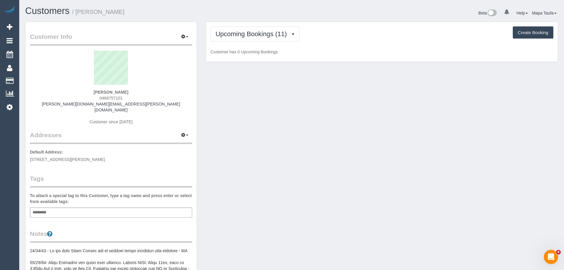
click at [361, 35] on div "Upcoming Bookings (11) Completed Bookings (81) Upcoming Bookings (11) Cancelled…" at bounding box center [381, 33] width 343 height 15
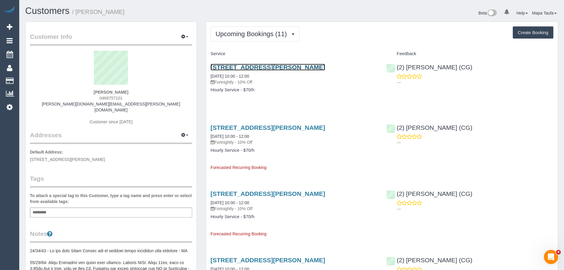
click at [230, 68] on link "22 Ryan St, Northcote, VIC 3070" at bounding box center [267, 67] width 115 height 7
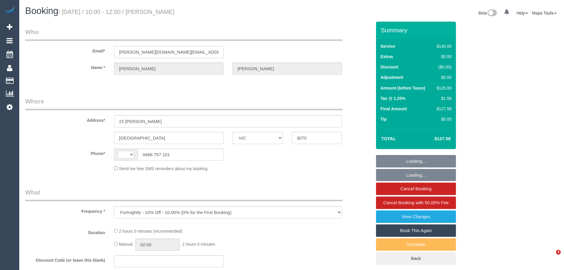
select select "VIC"
select select "string:AU"
select select "string:stripe-pm_1PDxAn2GScqysDRVHZTENddp"
select select "number:28"
select select "number:14"
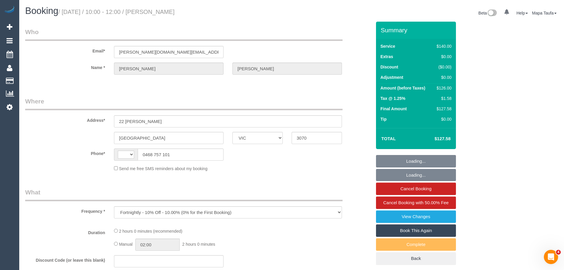
select select "number:19"
select select "number:25"
select select "number:34"
select select "number:11"
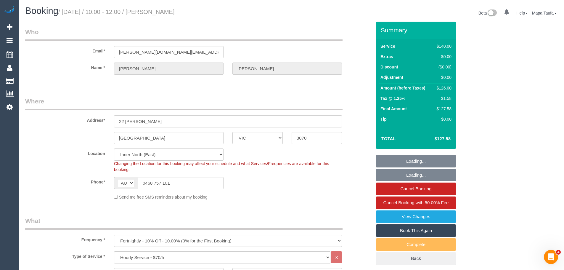
select select "object:1656"
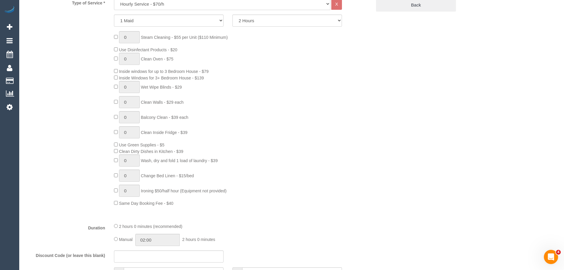
scroll to position [203, 0]
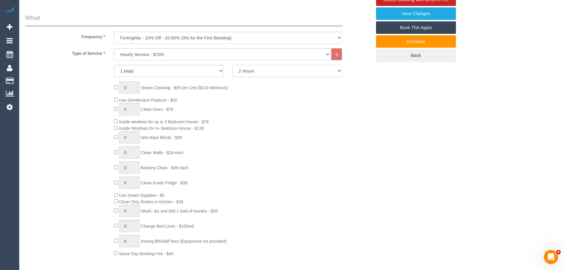
drag, startPoint x: 263, startPoint y: 69, endPoint x: 248, endPoint y: 69, distance: 14.8
click at [248, 69] on select "2 Hours 2.5 Hours 3 Hours 3.5 Hours 4 Hours 4.5 Hours 5 Hours 5.5 Hours 6 Hours…" at bounding box center [287, 71] width 110 height 12
drag, startPoint x: 378, startPoint y: 88, endPoint x: 472, endPoint y: 93, distance: 94.0
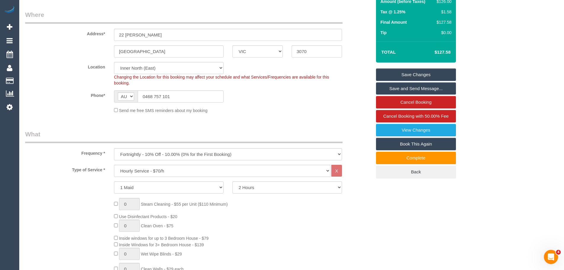
scroll to position [12, 0]
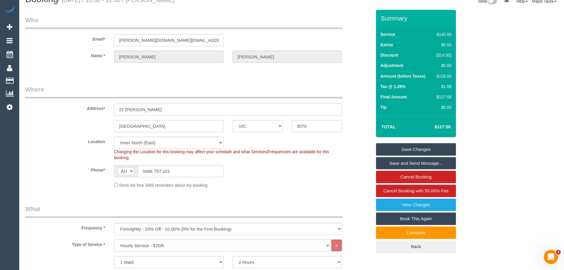
drag, startPoint x: 453, startPoint y: 126, endPoint x: 436, endPoint y: 126, distance: 16.9
click at [435, 125] on div "Total $127.58" at bounding box center [416, 126] width 80 height 21
click at [487, 126] on div "Summary Service $140.00 Extras $0.00 Discount ($14.00) Adjustment $0.00 Amount …" at bounding box center [437, 137] width 133 height 255
click at [466, 119] on div "Summary Service $140.00 Extras $0.00 Discount ($14.00) Adjustment $0.00 Amount …" at bounding box center [437, 137] width 133 height 255
click at [456, 126] on div "Summary Service $140.00 Extras $0.00 Discount ($14.00) Adjustment $0.00 Amount …" at bounding box center [437, 137] width 133 height 255
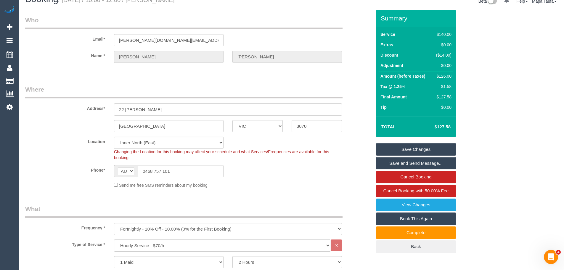
drag, startPoint x: 454, startPoint y: 127, endPoint x: 434, endPoint y: 111, distance: 25.9
click at [437, 125] on div "Total $127.58" at bounding box center [416, 126] width 80 height 21
copy table "Total $"
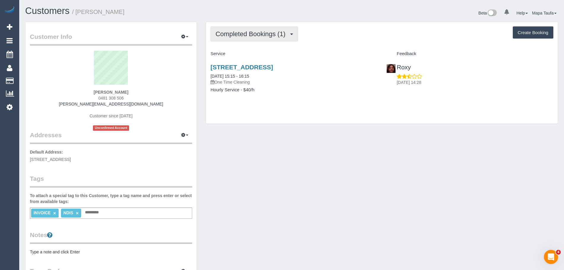
click at [234, 35] on span "Completed Bookings (1)" at bounding box center [251, 33] width 73 height 7
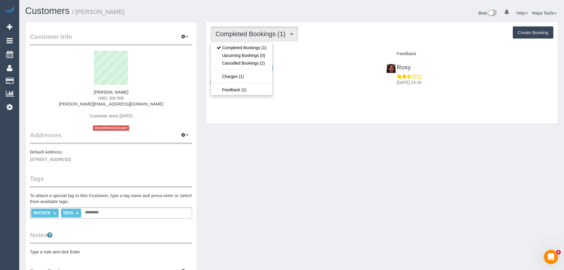
click at [328, 35] on div "Completed Bookings (1) Completed Bookings (1) Upcoming Bookings (0) Cancelled B…" at bounding box center [381, 33] width 343 height 15
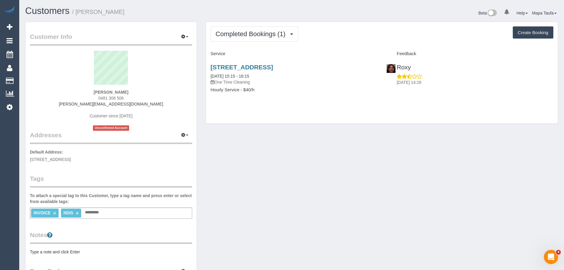
drag, startPoint x: 252, startPoint y: 78, endPoint x: 280, endPoint y: 87, distance: 29.5
click at [277, 82] on div "[STREET_ADDRESS] [DATE] 15:15 - 16:15 One Time Cleaning Hourly Service - $40/h" at bounding box center [294, 82] width 176 height 46
click at [289, 103] on div "[STREET_ADDRESS] [DATE] 15:15 - 16:15 One Time Cleaning Hourly Service - $40/h" at bounding box center [294, 82] width 176 height 46
drag, startPoint x: 107, startPoint y: 92, endPoint x: 307, endPoint y: 54, distance: 203.8
click at [94, 91] on div "[PERSON_NAME] 0481 308 506 [PERSON_NAME][EMAIL_ADDRESS][DOMAIN_NAME] Customer s…" at bounding box center [111, 91] width 162 height 80
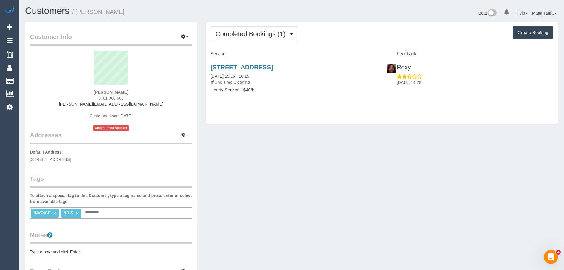
copy strong "[PERSON_NAME]"
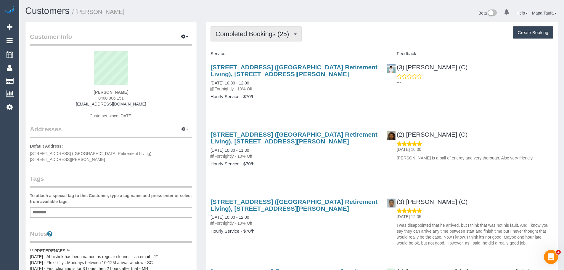
click at [251, 35] on span "Completed Bookings (25)" at bounding box center [253, 33] width 76 height 7
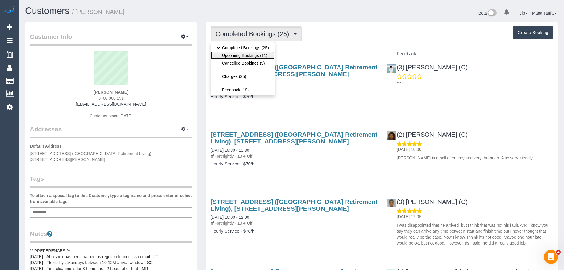
click at [256, 54] on link "Upcoming Bookings (11)" at bounding box center [243, 56] width 64 height 8
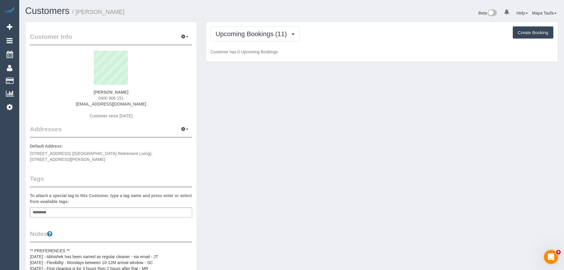
click at [345, 38] on div "Upcoming Bookings (11) Completed Bookings (25) Upcoming Bookings (11) Cancelled…" at bounding box center [381, 33] width 343 height 15
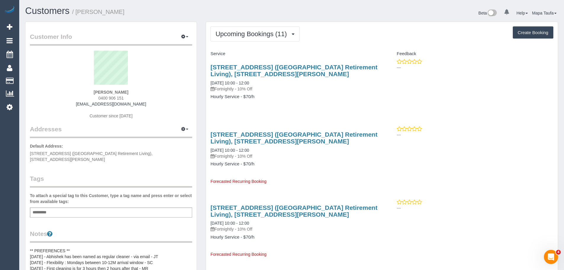
drag, startPoint x: 332, startPoint y: 189, endPoint x: 326, endPoint y: 194, distance: 7.8
click at [246, 33] on span "Upcoming Bookings (11)" at bounding box center [252, 33] width 74 height 7
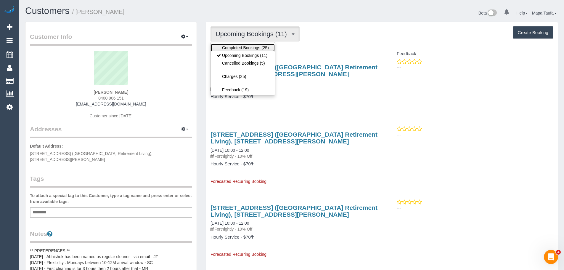
click at [244, 46] on link "Completed Bookings (25)" at bounding box center [243, 48] width 64 height 8
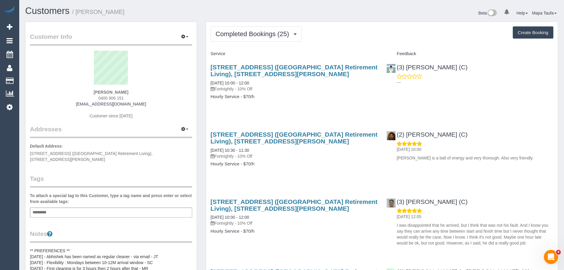
click at [289, 109] on div "Unit 192, 101-121 Whalley Drive (Cumberland View Retirement Living), Wheelers H…" at bounding box center [294, 85] width 176 height 52
drag, startPoint x: 493, startPoint y: 67, endPoint x: 382, endPoint y: 75, distance: 110.9
click at [384, 71] on div "(3) Himasha Amarasinghe (C) ---" at bounding box center [470, 73] width 176 height 29
click at [232, 26] on button "Completed Bookings (25)" at bounding box center [255, 33] width 91 height 15
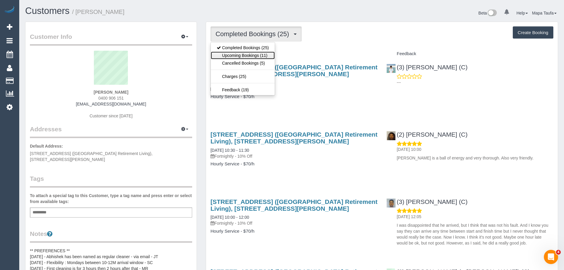
click at [242, 54] on link "Upcoming Bookings (11)" at bounding box center [243, 56] width 64 height 8
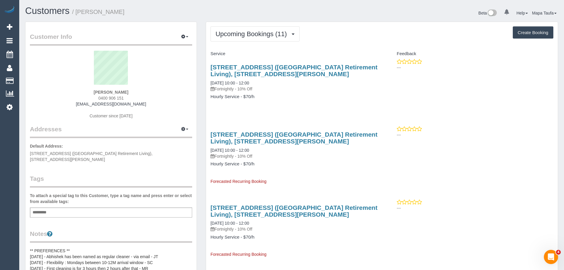
click at [493, 162] on div "Unit 192, 101-121 Whalley Drive (Cumberland View Retirement Living), Wheelers H…" at bounding box center [382, 155] width 352 height 58
click at [265, 35] on span "Upcoming Bookings (11)" at bounding box center [252, 33] width 74 height 7
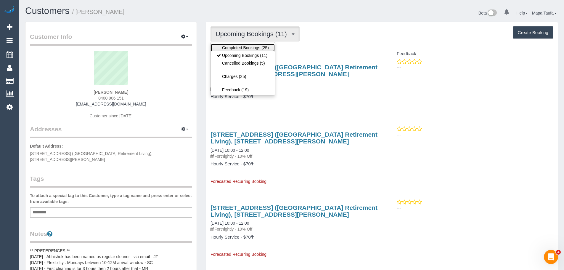
click at [257, 49] on link "Completed Bookings (25)" at bounding box center [243, 48] width 64 height 8
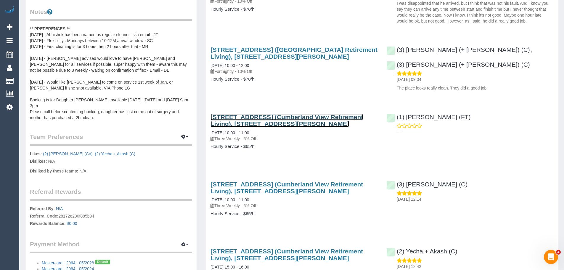
scroll to position [237, 0]
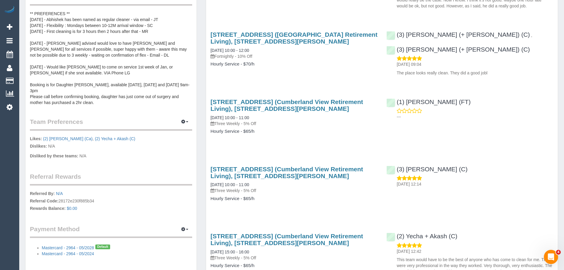
drag, startPoint x: 290, startPoint y: 173, endPoint x: 217, endPoint y: 166, distance: 73.4
click at [210, 165] on div "101-121 Whalley Drive (Cumberland View Retirement Living), 192, Wheelers Hill, …" at bounding box center [294, 186] width 176 height 52
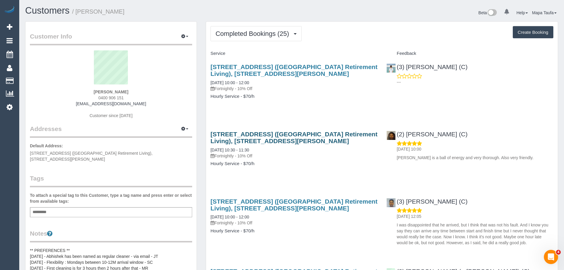
scroll to position [0, 0]
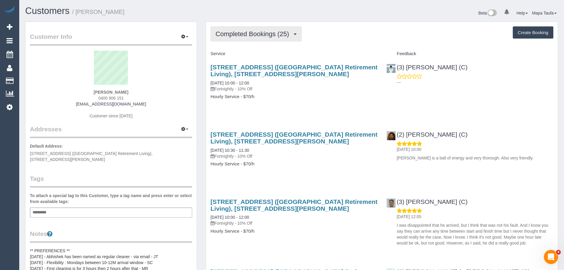
click at [248, 34] on span "Completed Bookings (25)" at bounding box center [253, 33] width 76 height 7
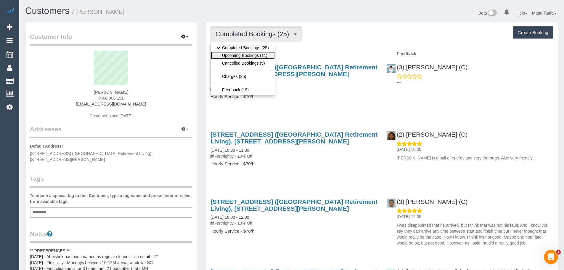
click at [255, 55] on link "Upcoming Bookings (11)" at bounding box center [243, 56] width 64 height 8
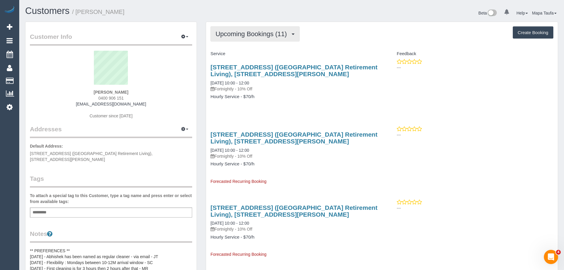
click at [246, 34] on span "Upcoming Bookings (11)" at bounding box center [252, 33] width 74 height 7
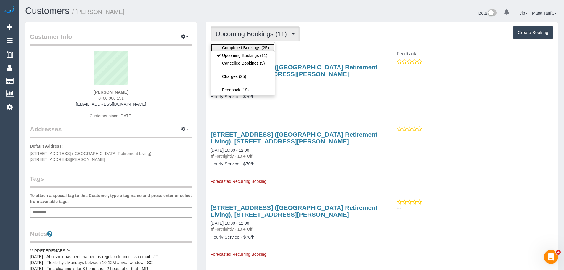
click at [244, 48] on link "Completed Bookings (25)" at bounding box center [243, 48] width 64 height 8
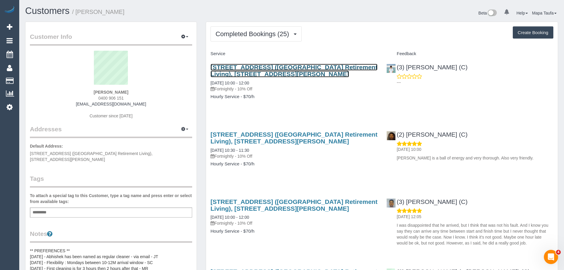
click at [256, 70] on link "Unit 192, 101-121 Whalley Drive (Cumberland View Retirement Living), Wheelers H…" at bounding box center [293, 71] width 167 height 14
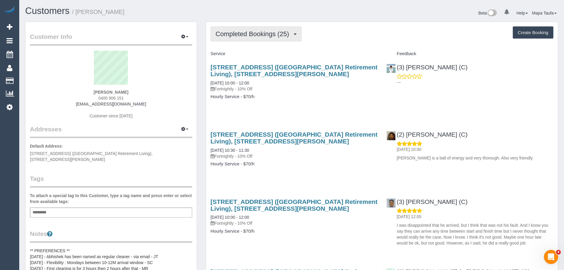
click at [258, 32] on span "Completed Bookings (25)" at bounding box center [253, 33] width 76 height 7
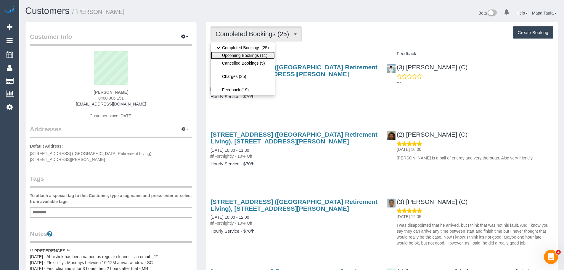
click at [257, 55] on link "Upcoming Bookings (11)" at bounding box center [243, 56] width 64 height 8
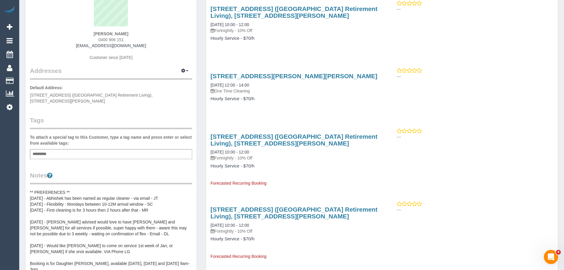
scroll to position [59, 0]
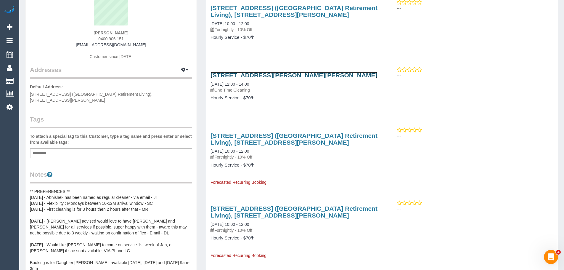
click at [299, 73] on link "19 Ken Julie Drive, Bentleigh East, VIC 3165" at bounding box center [293, 75] width 167 height 7
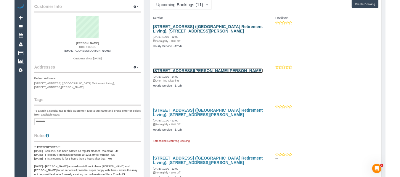
scroll to position [0, 0]
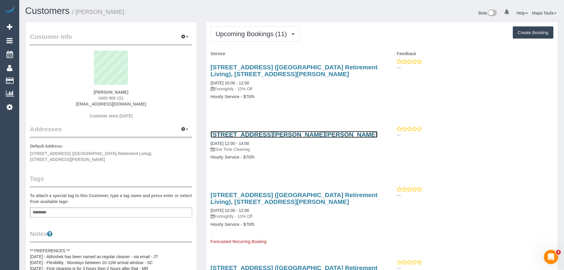
click at [249, 133] on link "19 Ken Julie Drive, Bentleigh East, VIC 3165" at bounding box center [293, 134] width 167 height 7
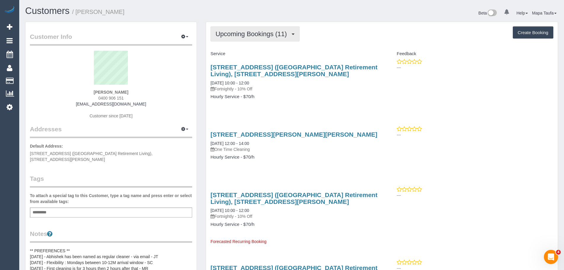
click at [272, 31] on span "Upcoming Bookings (11)" at bounding box center [252, 33] width 74 height 7
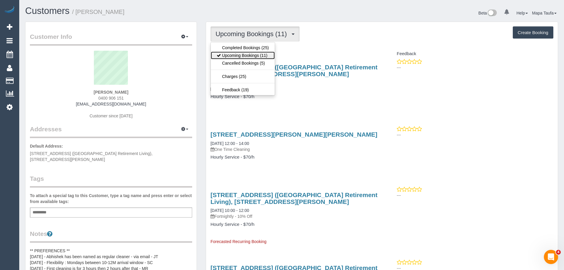
click at [259, 56] on link "Upcoming Bookings (11)" at bounding box center [243, 56] width 64 height 8
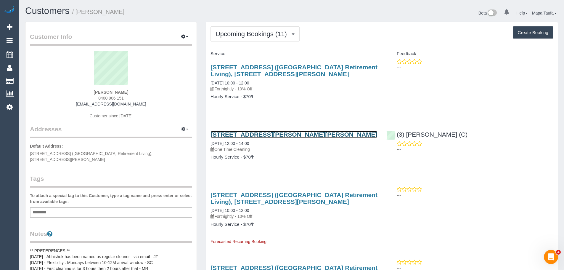
click at [282, 133] on link "19 Ken Julie Drive, Bentleigh East, VIC 3165" at bounding box center [293, 134] width 167 height 7
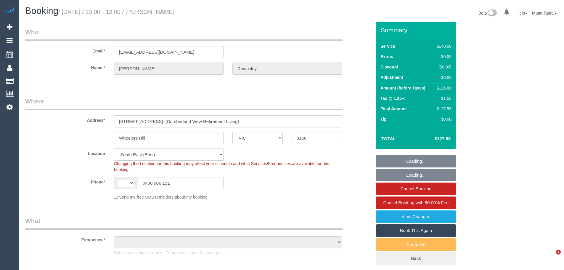
select select "VIC"
select select "string:AU"
select select "number:28"
select select "number:14"
select select "number:19"
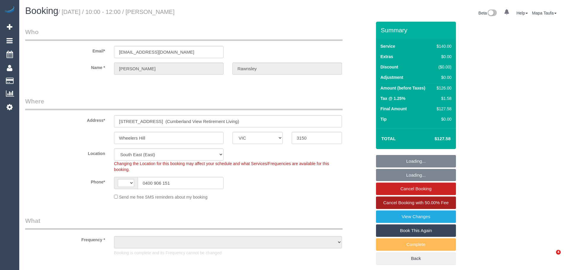
select select "number:25"
select select "number:33"
select select "object:1401"
select select "string:stripe-pm_1RdQKR2GScqysDRV6IchxJnf"
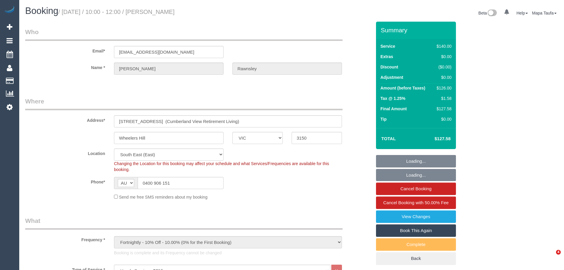
click at [426, 229] on link "Book This Again" at bounding box center [416, 230] width 80 height 12
select select "spot1"
select select "VIC"
select select "number:28"
select select "number:14"
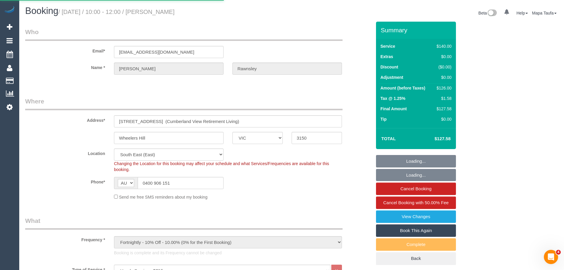
select select "number:19"
select select "number:25"
select select "number:33"
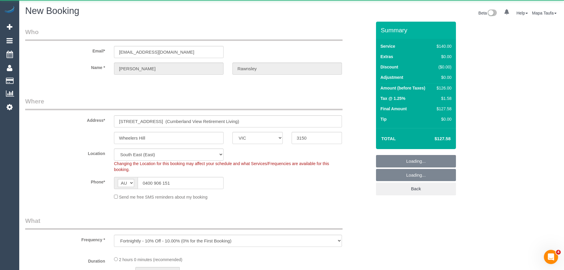
select select "object:1742"
select select "string:stripe-pm_1RdQKR2GScqysDRV6IchxJnf"
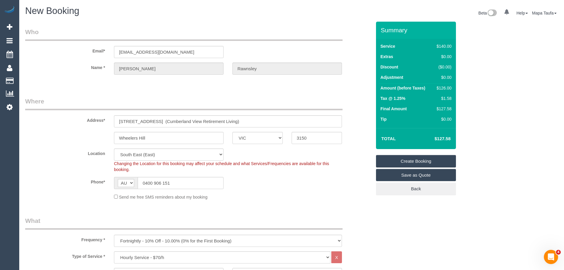
select select "object:2412"
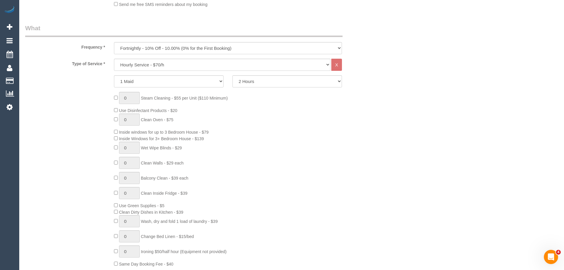
scroll to position [207, 0]
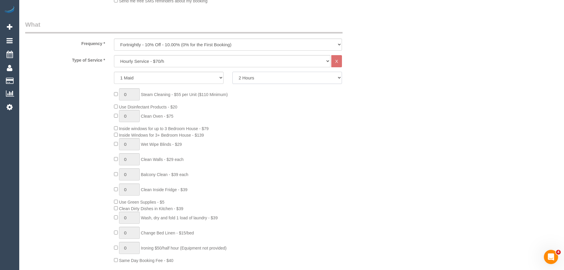
click at [250, 81] on select "2 Hours 2.5 Hours 3 Hours 3.5 Hours 4 Hours 4.5 Hours 5 Hours 5.5 Hours 6 Hours…" at bounding box center [287, 78] width 110 height 12
select select "240"
click at [232, 72] on select "2 Hours 2.5 Hours 3 Hours 3.5 Hours 4 Hours 4.5 Hours 5 Hours 5.5 Hours 6 Hours…" at bounding box center [287, 78] width 110 height 12
click at [317, 117] on div "0 Steam Cleaning - $55 per Unit ($110 Minimum) Use Disinfectant Products - $20 …" at bounding box center [243, 175] width 266 height 175
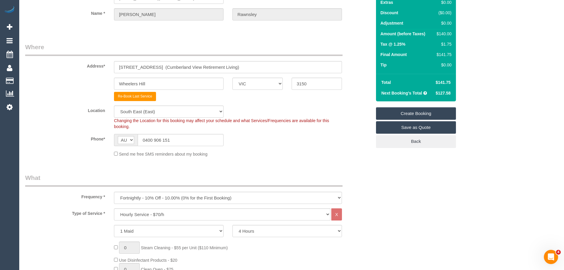
scroll to position [0, 0]
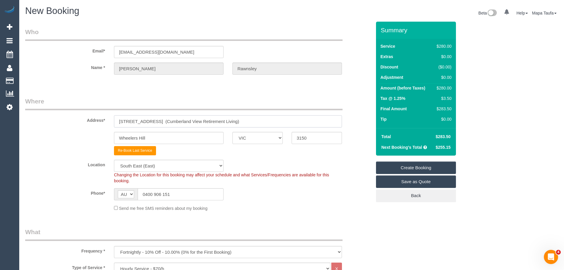
click at [145, 118] on input "unit 192, 101-121 Whalley Drive (Cumberland View Retirement Living)" at bounding box center [228, 121] width 228 height 12
paste input "19 Ken Julie"
type input "19 Ken Julie"
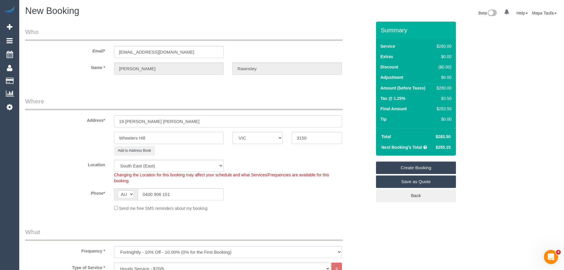
click at [149, 136] on input "Wheelers Hill" at bounding box center [169, 138] width 110 height 12
click at [159, 138] on input "Wheelers Hill" at bounding box center [169, 138] width 110 height 12
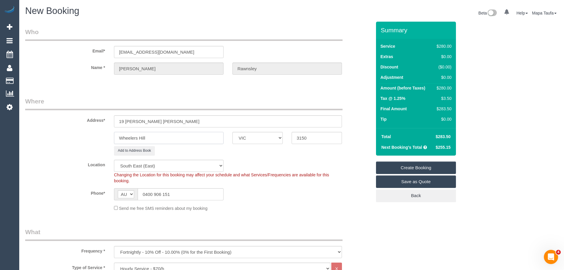
click at [159, 138] on input "Wheelers Hill" at bounding box center [169, 138] width 110 height 12
paste input "[GEOGRAPHIC_DATA]"
type input "[GEOGRAPHIC_DATA]"
click at [305, 138] on input "3150" at bounding box center [317, 138] width 50 height 12
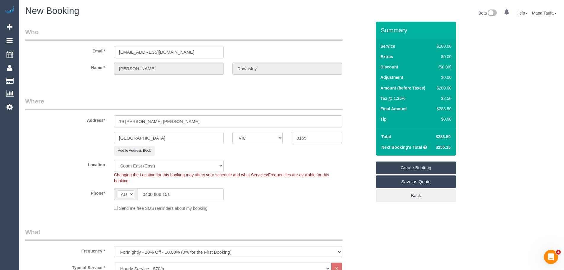
type input "3165"
drag, startPoint x: 250, startPoint y: 183, endPoint x: 253, endPoint y: 181, distance: 3.6
click at [252, 182] on div "Changing the Location for this booking may affect your schedule and what Servic…" at bounding box center [228, 178] width 237 height 12
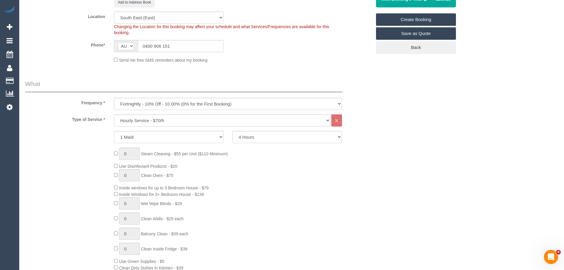
select select "64"
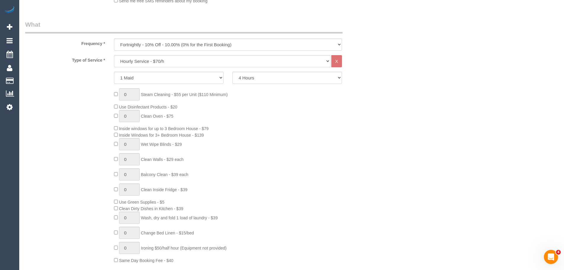
select select "object:2429"
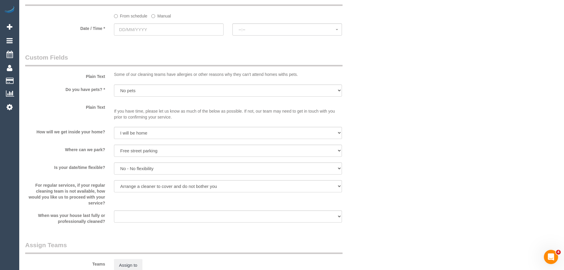
scroll to position [622, 0]
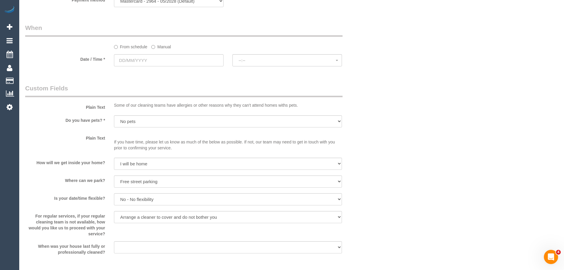
click at [147, 54] on sui-booking-spot "From schedule Manual Date / Time * --:-- --:--" at bounding box center [198, 45] width 346 height 44
click at [149, 56] on input "text" at bounding box center [169, 60] width 110 height 12
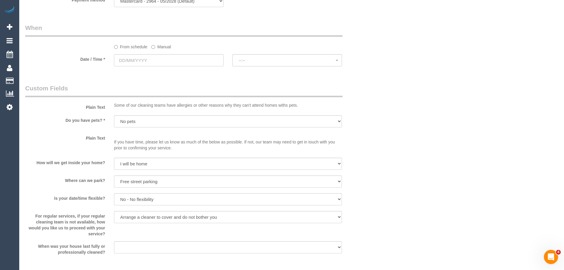
drag, startPoint x: 118, startPoint y: 75, endPoint x: 136, endPoint y: 70, distance: 18.0
click at [138, 60] on input "text" at bounding box center [169, 60] width 110 height 12
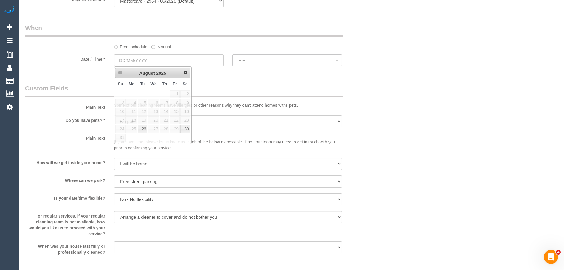
click at [270, 91] on legend "Custom Fields" at bounding box center [183, 90] width 317 height 13
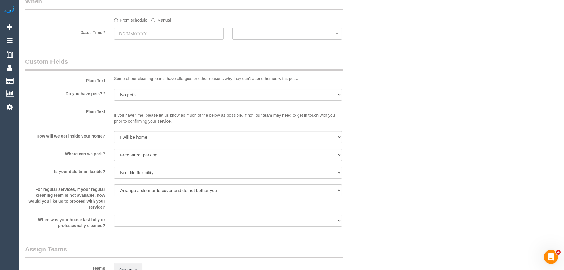
scroll to position [681, 0]
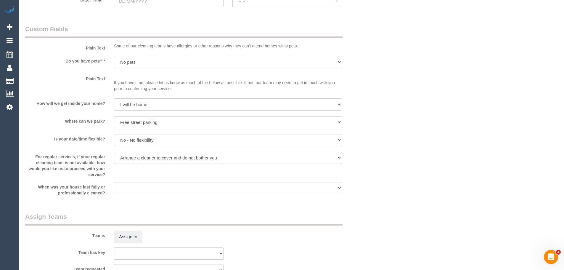
click at [147, 61] on select "Yes - Cats Yes - Dogs No pets Yes - Dogs and Cats Yes - Other" at bounding box center [228, 62] width 228 height 12
select select "number:27"
click at [114, 56] on select "Yes - Cats Yes - Dogs No pets Yes - Dogs and Cats Yes - Other" at bounding box center [228, 62] width 228 height 12
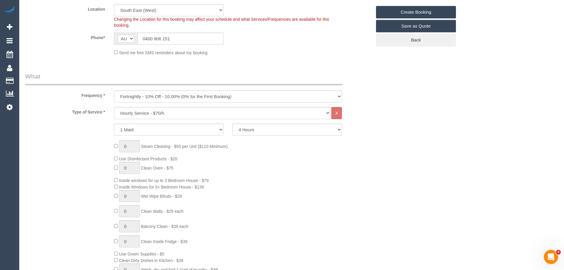
scroll to position [89, 0]
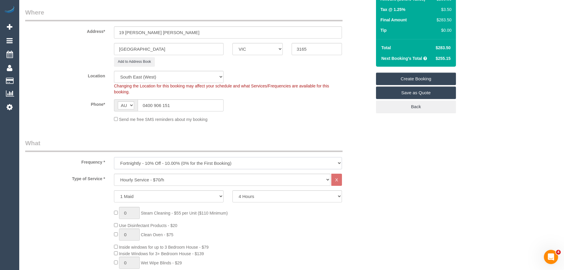
click at [168, 158] on select "One Time Cleaning Weekly - 10% Off - 10.00% (0% for the First Booking) Fortnigh…" at bounding box center [228, 163] width 228 height 12
select select "object:2430"
click at [114, 157] on select "One Time Cleaning Weekly - 10% Off - 10.00% (0% for the First Booking) Fortnigh…" at bounding box center [228, 163] width 228 height 12
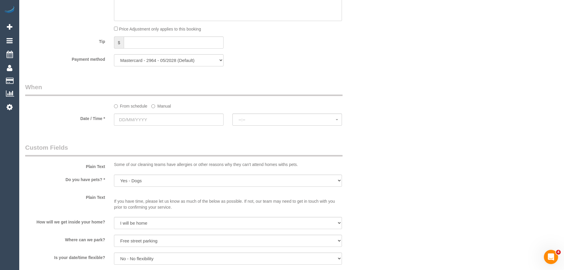
scroll to position [681, 0]
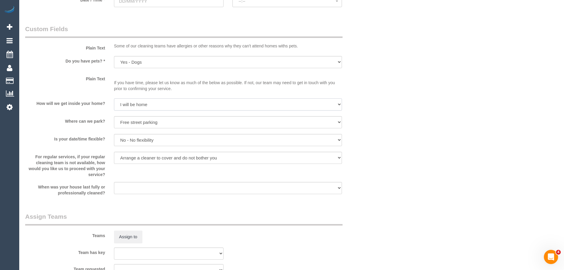
click at [181, 101] on select "I will be home Key will be left (please provide details below) Lock box/Access …" at bounding box center [228, 104] width 228 height 12
click at [169, 93] on div "If you have time, please let us know as much of the below as possible. If not, …" at bounding box center [228, 84] width 237 height 20
click at [188, 123] on select "I will provide parking on-site Free street parking Paid street parking (cost wi…" at bounding box center [228, 122] width 228 height 12
click at [114, 116] on select "I will provide parking on-site Free street parking Paid street parking (cost wi…" at bounding box center [228, 122] width 228 height 12
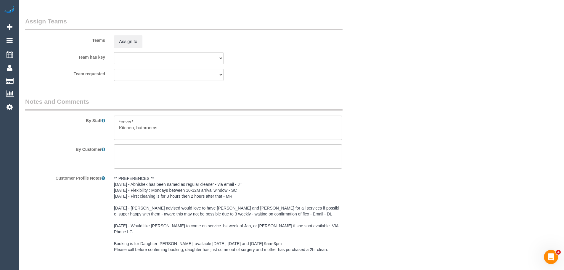
scroll to position [892, 0]
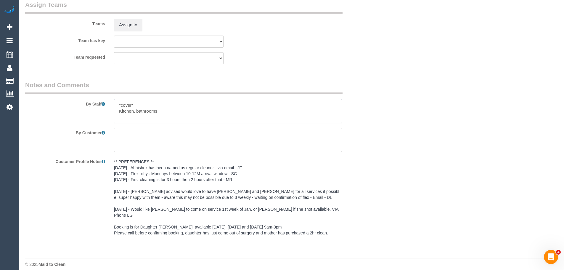
drag, startPoint x: 177, startPoint y: 112, endPoint x: 120, endPoint y: 100, distance: 58.2
click at [117, 98] on div "By Staff" at bounding box center [198, 102] width 355 height 43
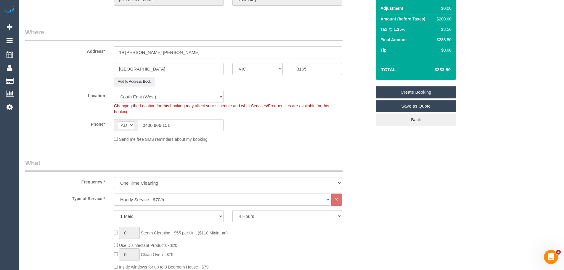
scroll to position [50, 0]
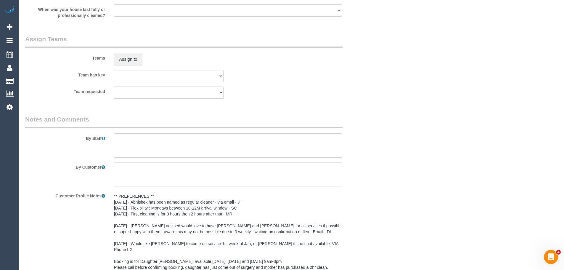
scroll to position [858, 0]
click at [211, 144] on textarea at bounding box center [228, 145] width 228 height 24
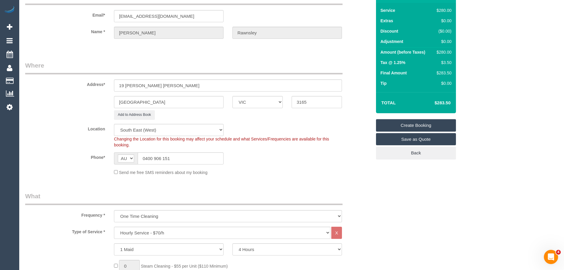
scroll to position [0, 0]
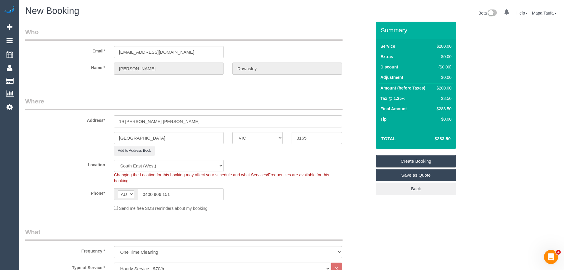
type textarea "General cleaning"
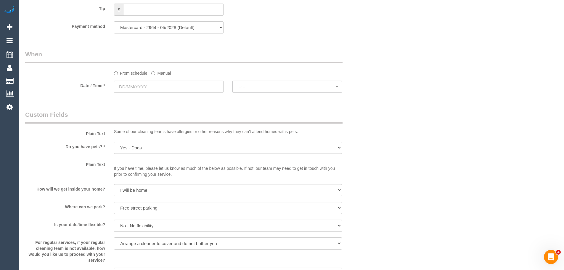
scroll to position [651, 0]
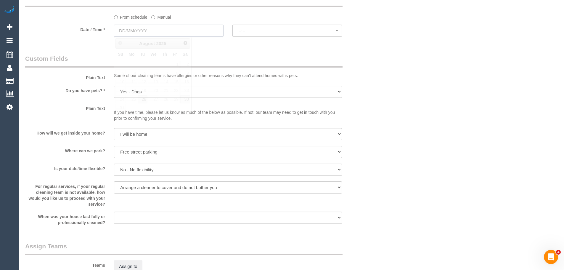
click at [143, 30] on input "text" at bounding box center [169, 31] width 110 height 12
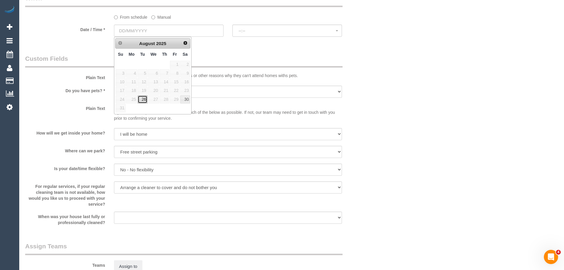
click at [144, 99] on link "26" at bounding box center [142, 99] width 9 height 8
type input "[DATE]"
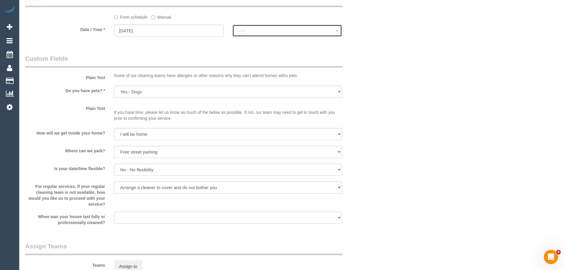
click at [252, 31] on span "--:--" at bounding box center [287, 30] width 97 height 5
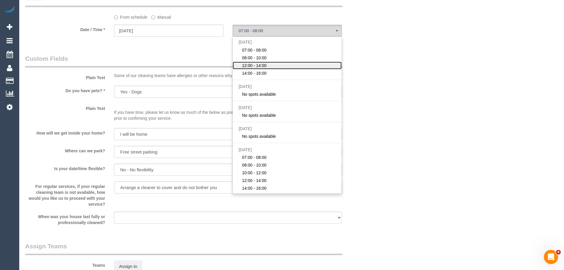
click at [260, 64] on span "12:00 - 14:00" at bounding box center [254, 65] width 25 height 6
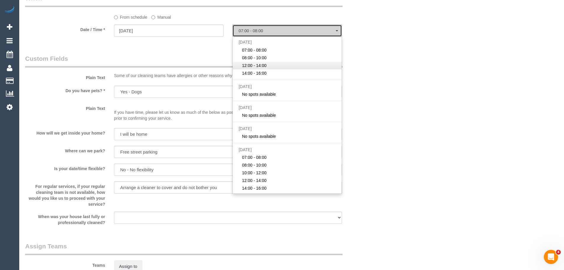
select select "spot13"
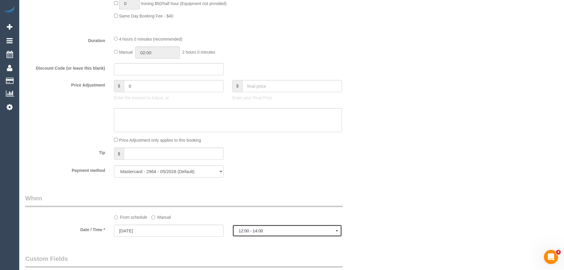
scroll to position [450, 0]
click at [443, 204] on div "Who Email* lrawnsley@iinet.net.au Name * Liz Rawnsley Where Address* 19 Ken Jul…" at bounding box center [291, 134] width 533 height 1126
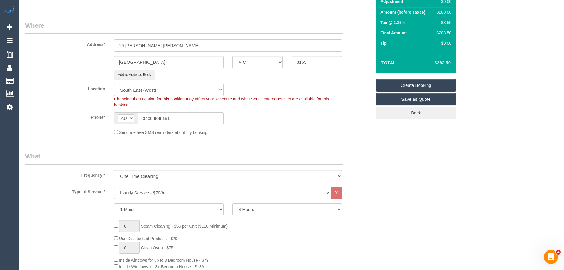
scroll to position [74, 0]
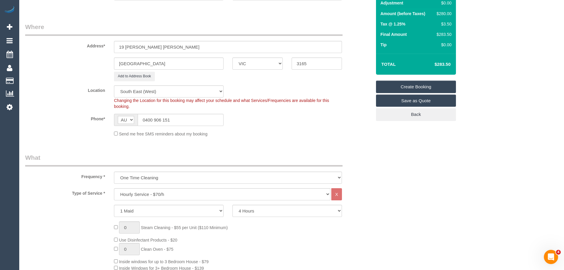
click at [305, 140] on fieldset "Where Address* 19 Ken Julie Bentleigh East ACT NSW NT QLD SA TAS VIC WA 3165 Ad…" at bounding box center [198, 81] width 346 height 119
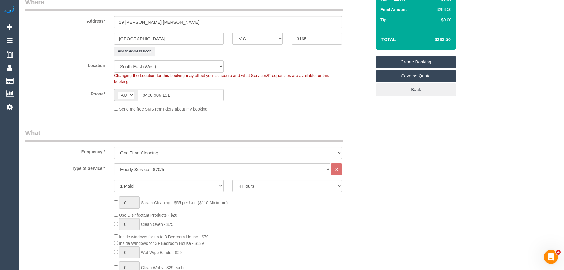
scroll to position [30, 0]
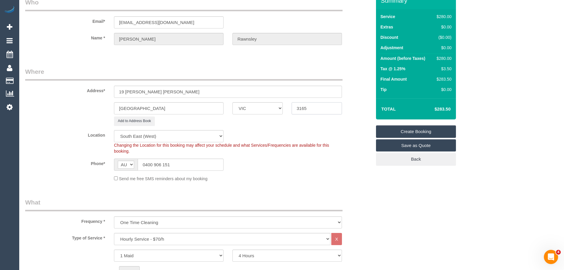
click at [307, 107] on input "3165" at bounding box center [317, 108] width 50 height 12
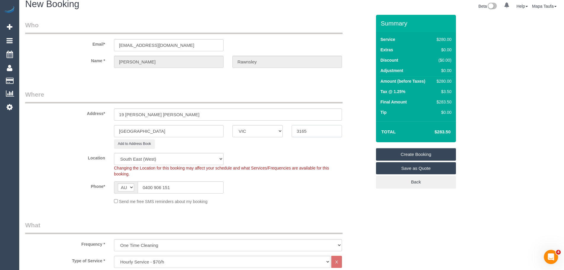
scroll to position [0, 0]
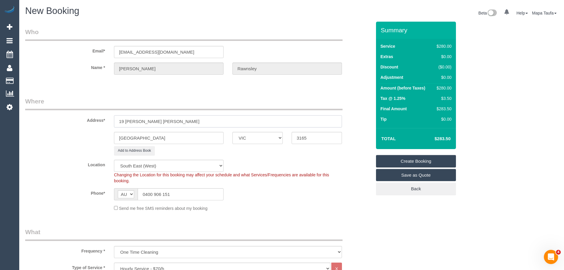
click at [179, 121] on input "19 Ken Julie" at bounding box center [228, 121] width 228 height 12
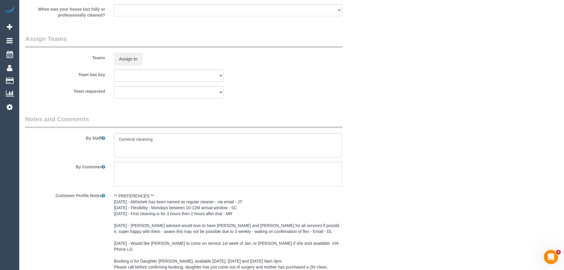
scroll to position [892, 0]
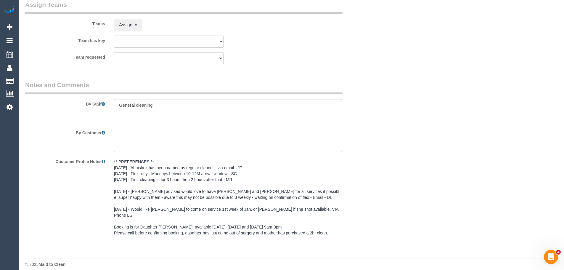
type input "[STREET_ADDRESS][PERSON_NAME][PERSON_NAME]"
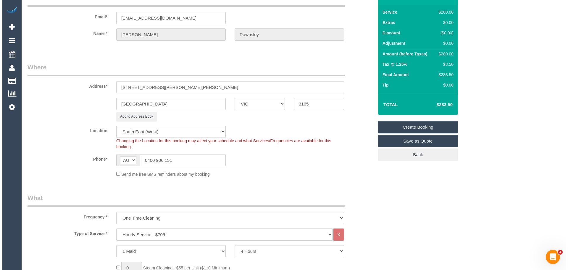
scroll to position [0, 0]
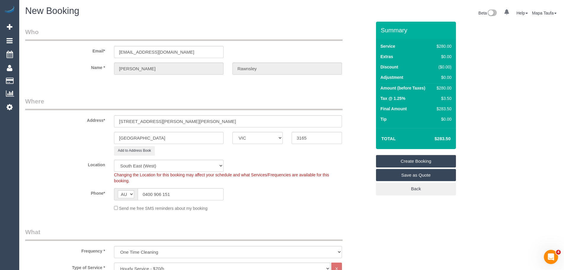
click at [419, 158] on link "Create Booking" at bounding box center [416, 161] width 80 height 12
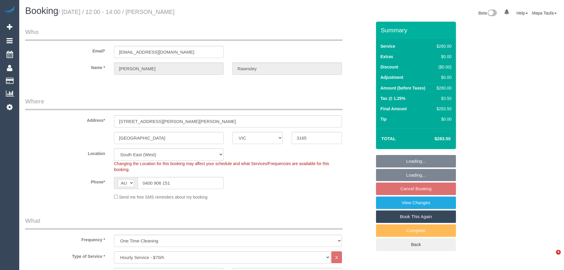
select select "VIC"
select select "240"
select select "string:stripe-pm_1RdQKR2GScqysDRV6IchxJnf"
select select "number:27"
select select "number:14"
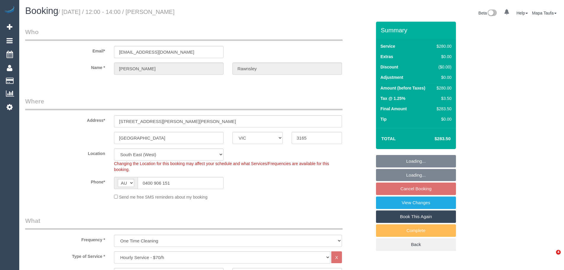
select select "number:19"
select select "number:25"
select select "number:33"
select select "object:839"
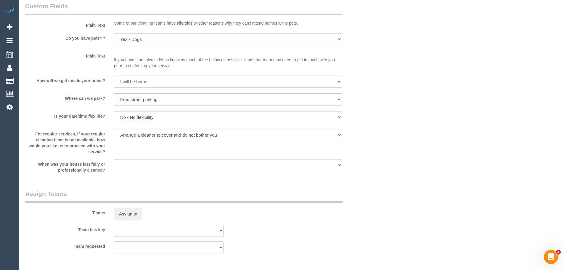
select select "spot3"
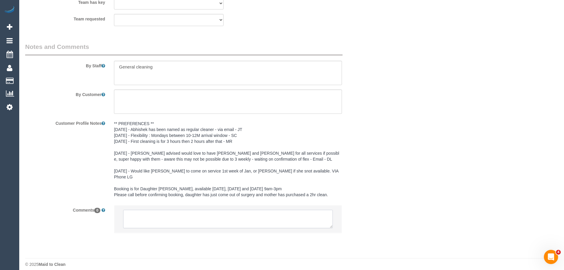
click at [192, 210] on textarea at bounding box center [228, 219] width 210 height 18
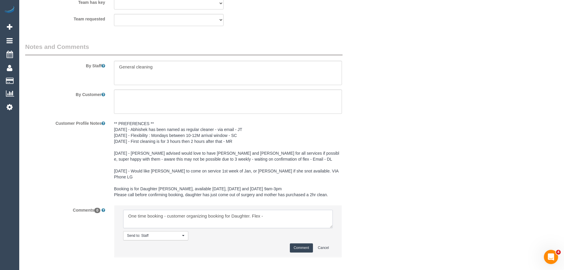
click at [271, 210] on textarea at bounding box center [228, 219] width 210 height 18
paste textarea "[DATE] - [DATE] Anytime after 9am"
type textarea "One time booking - customer organizing booking for Daughter. Flex - [DATE] - [D…"
click at [294, 243] on button "Comment" at bounding box center [301, 247] width 23 height 9
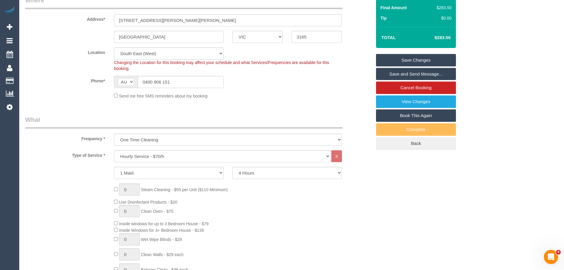
scroll to position [61, 0]
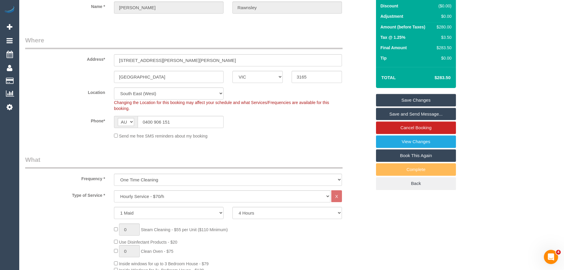
click at [420, 99] on link "Save Changes" at bounding box center [416, 100] width 80 height 12
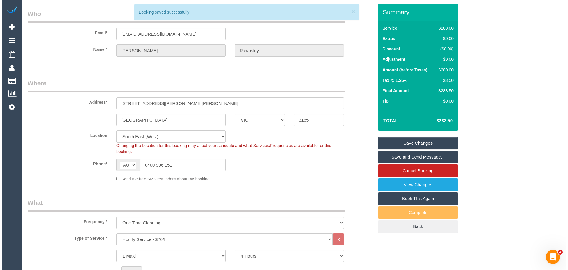
scroll to position [0, 0]
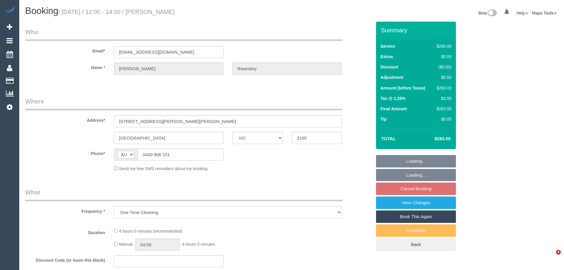
select select "VIC"
select select "string:stripe-pm_1RdQKR2GScqysDRV6IchxJnf"
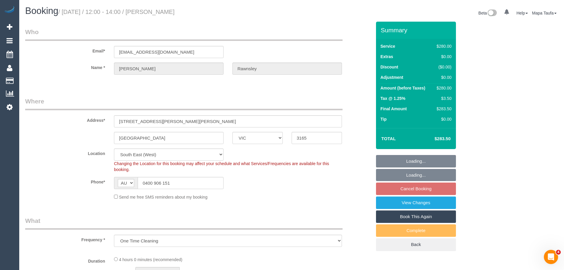
select select "object:556"
select select "240"
select select "number:27"
select select "number:14"
select select "number:19"
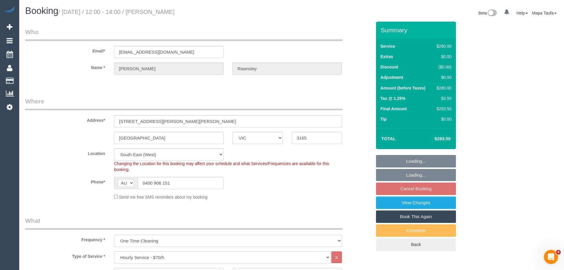
select select "number:25"
select select "number:33"
select select "spot3"
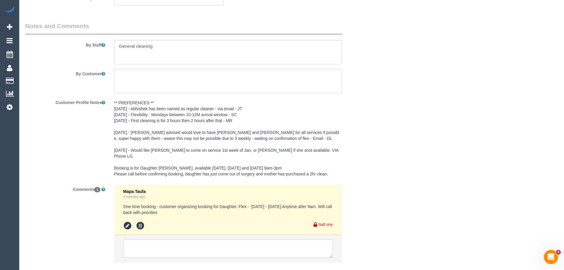
scroll to position [946, 0]
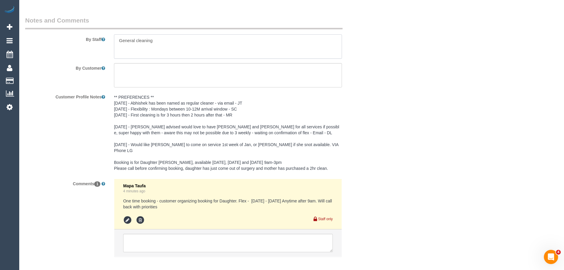
click at [189, 42] on textarea at bounding box center [228, 46] width 228 height 24
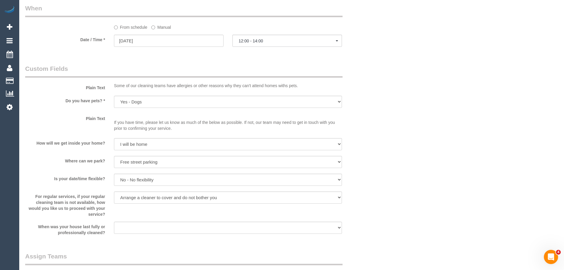
scroll to position [620, 0]
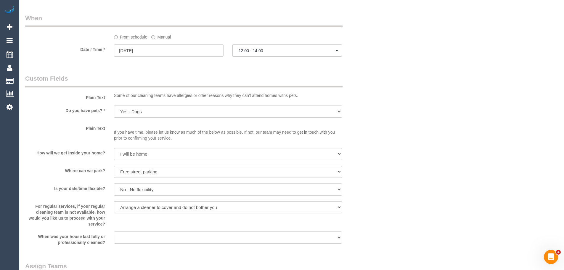
type textarea "General cleaning - customer will let know which areas to clean."
click at [274, 52] on span "12:00 - 14:00" at bounding box center [287, 50] width 97 height 5
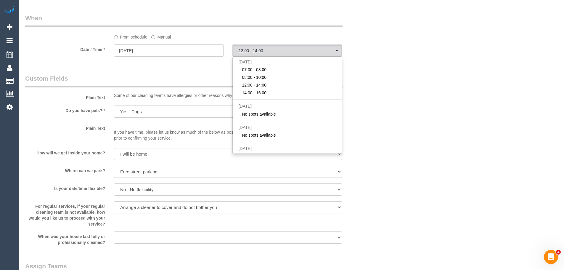
click at [207, 37] on div "From schedule Manual" at bounding box center [228, 36] width 237 height 8
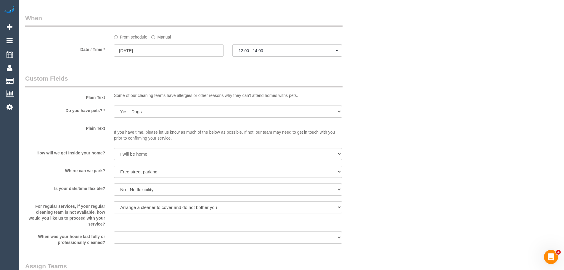
click at [164, 37] on label "Manual" at bounding box center [161, 36] width 20 height 8
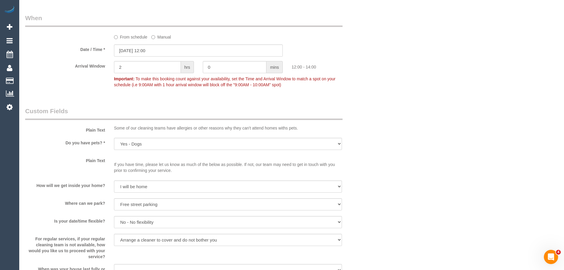
click at [131, 38] on label "From schedule" at bounding box center [130, 36] width 33 height 8
select select "spot3"
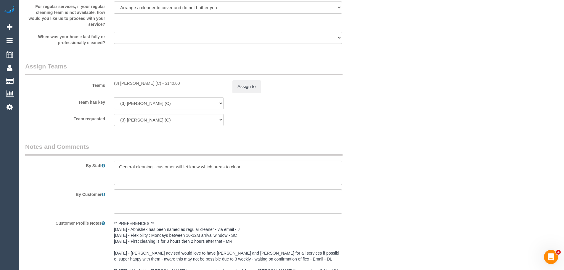
scroll to position [821, 0]
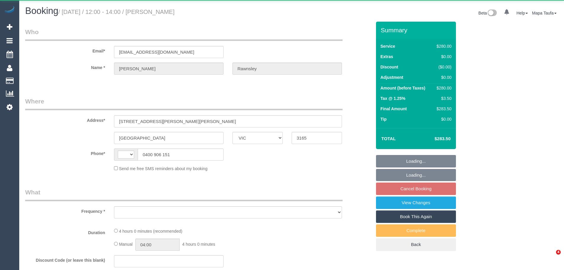
select select "VIC"
select select "object:302"
select select "string:stripe-pm_1RdQKR2GScqysDRV6IchxJnf"
select select "number:27"
select select "number:14"
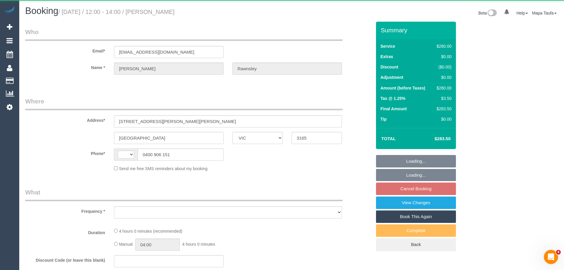
select select "number:19"
select select "number:25"
select select "number:33"
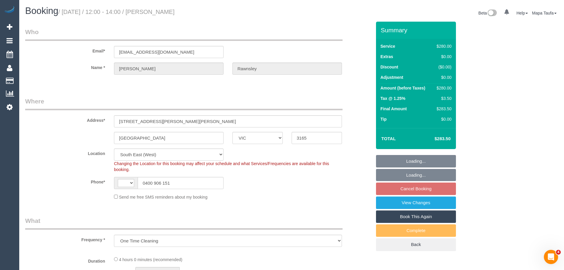
select select "object:455"
select select "string:AU"
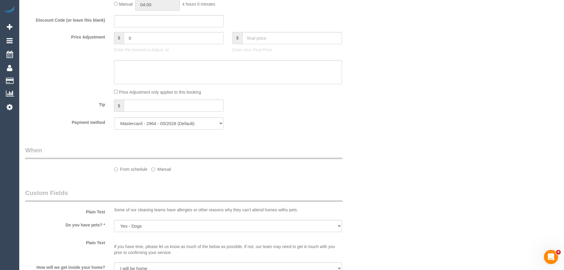
select select "240"
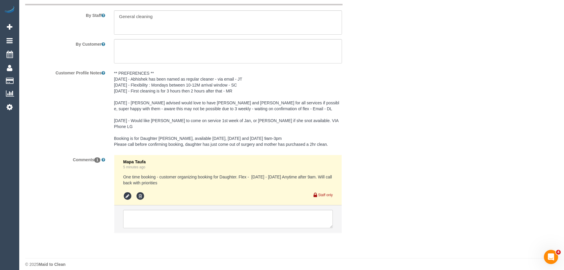
select select "spot3"
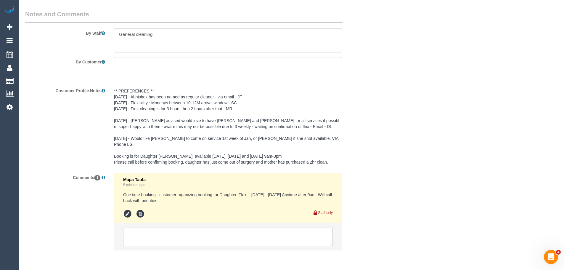
scroll to position [970, 0]
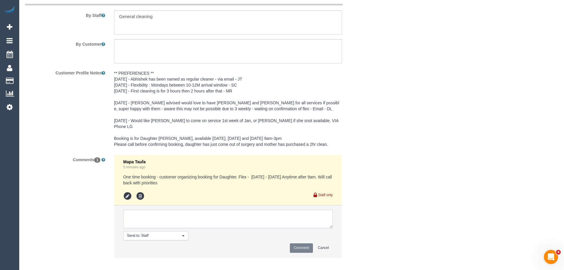
click at [250, 210] on textarea at bounding box center [228, 219] width 210 height 18
click at [193, 211] on textarea at bounding box center [228, 219] width 210 height 18
click at [218, 210] on textarea at bounding box center [228, 219] width 210 height 18
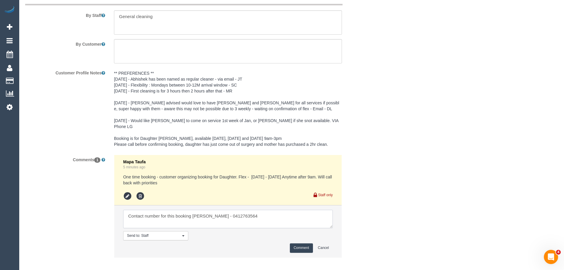
click at [219, 210] on textarea at bounding box center [228, 219] width 210 height 18
drag, startPoint x: 203, startPoint y: 210, endPoint x: 192, endPoint y: 210, distance: 11.2
click at [192, 210] on textarea at bounding box center [228, 219] width 210 height 18
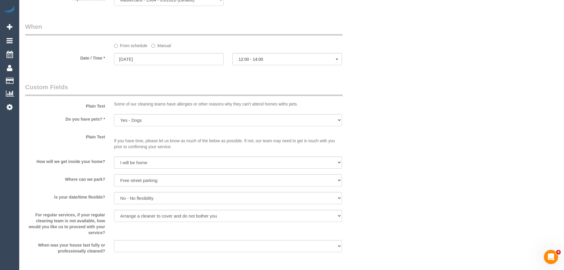
scroll to position [638, 0]
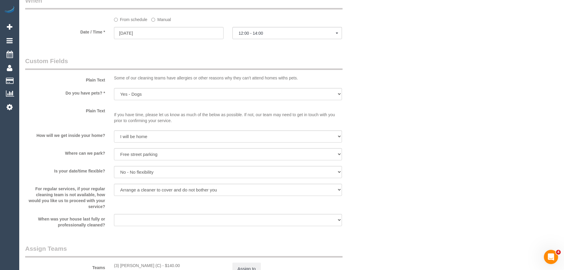
type textarea "Contact number for this booking Phe - 0412763564"
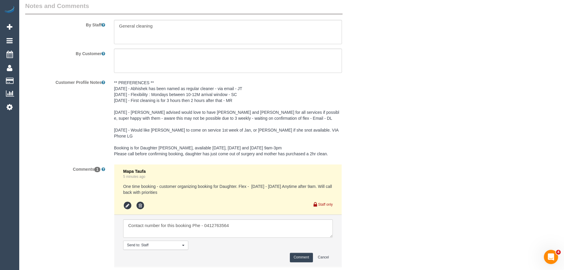
scroll to position [994, 0]
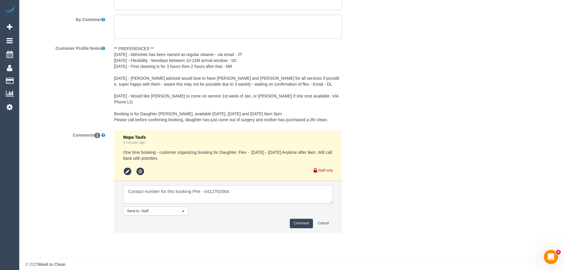
click at [203, 186] on textarea at bounding box center [228, 194] width 210 height 18
click at [298, 218] on button "Comment" at bounding box center [301, 222] width 23 height 9
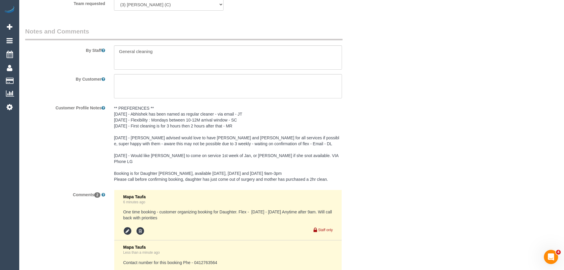
scroll to position [876, 0]
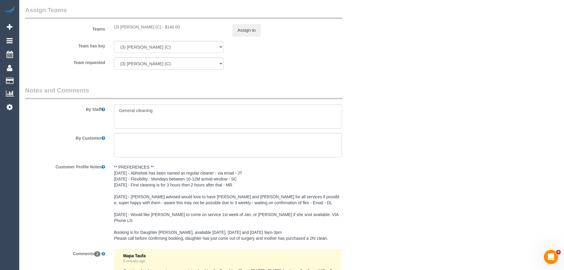
click at [169, 111] on textarea at bounding box center [228, 116] width 228 height 24
paste textarea "Contact number for this booking Phe - 0412763564"
drag, startPoint x: 182, startPoint y: 112, endPoint x: 144, endPoint y: 111, distance: 38.2
click at [146, 110] on textarea at bounding box center [228, 116] width 228 height 24
type textarea "G"
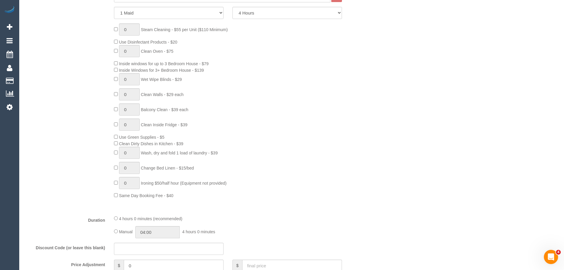
scroll to position [102, 0]
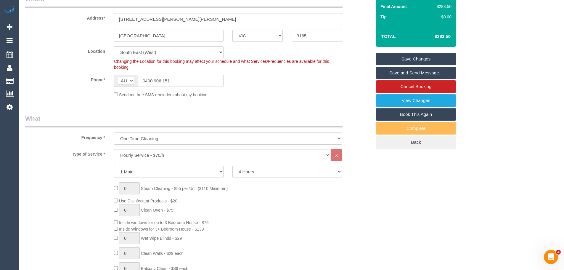
type textarea "Customer will show you where to clean"
click at [440, 61] on link "Save Changes" at bounding box center [416, 59] width 80 height 12
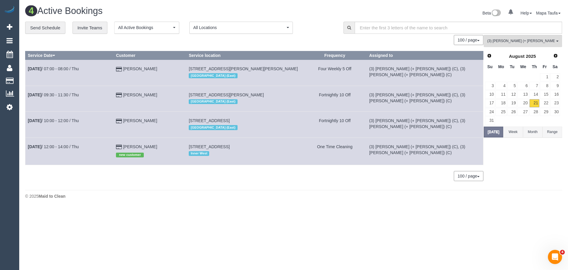
drag, startPoint x: 270, startPoint y: 125, endPoint x: 292, endPoint y: 131, distance: 22.1
click at [270, 125] on div "[GEOGRAPHIC_DATA] (East)" at bounding box center [245, 127] width 112 height 8
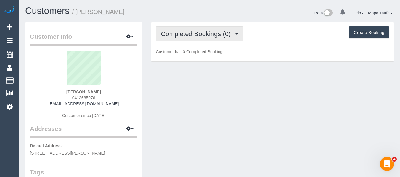
click at [196, 36] on span "Completed Bookings (0)" at bounding box center [197, 33] width 73 height 7
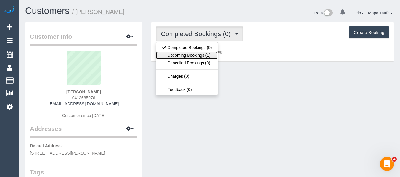
click at [195, 54] on link "Upcoming Bookings (1)" at bounding box center [187, 56] width 62 height 8
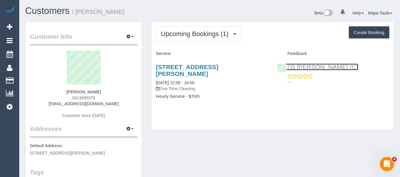
click at [313, 69] on link "(3) [PERSON_NAME] (C)" at bounding box center [317, 67] width 81 height 7
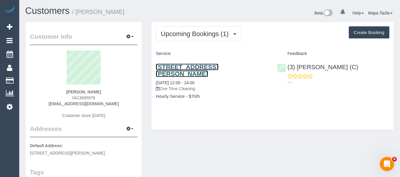
click at [208, 64] on link "[STREET_ADDRESS][PERSON_NAME]" at bounding box center [187, 71] width 62 height 14
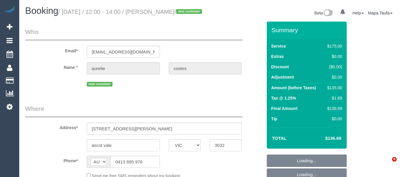
select select "VIC"
select select "object:583"
select select "string:stripe-pm_1RvoTS2GScqysDRVnpVBW0O9"
select select "number:28"
select select "number:14"
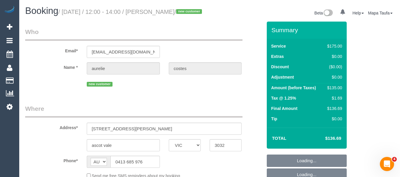
select select "number:19"
select select "number:22"
select select "number:11"
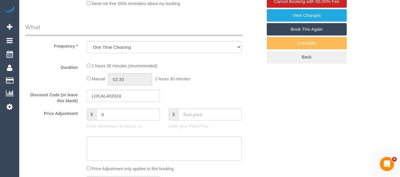
select select "150"
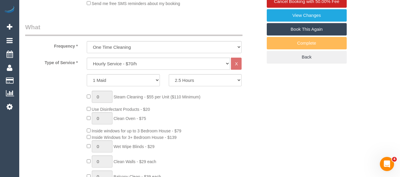
select select "object:1622"
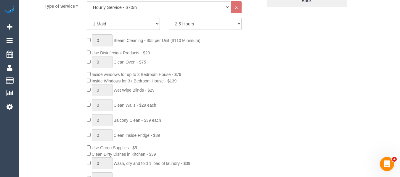
scroll to position [244, 0]
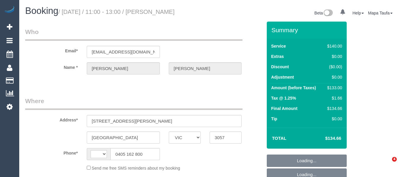
select select "VIC"
select select "string:AU"
select select "string:stripe-pm_1Pvp3n2GScqysDRVR0mQI4xS"
select select "number:27"
select select "number:14"
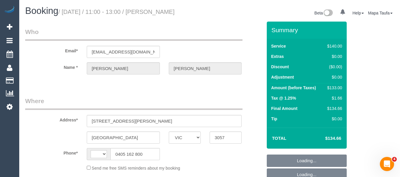
select select "number:19"
select select "number:22"
select select "number:34"
select select "number:13"
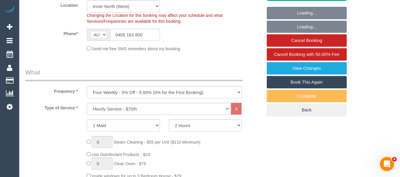
select select "object:1788"
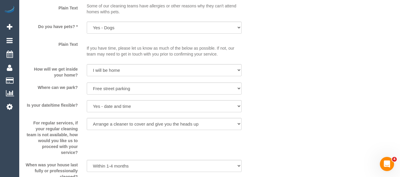
scroll to position [770, 0]
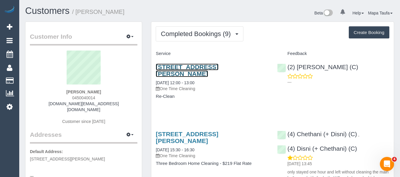
click at [176, 70] on link "[STREET_ADDRESS][PERSON_NAME]" at bounding box center [187, 71] width 62 height 14
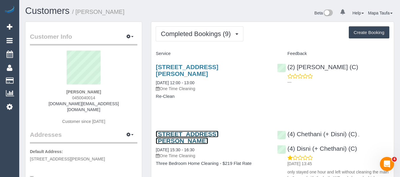
click at [172, 131] on link "[STREET_ADDRESS][PERSON_NAME]" at bounding box center [187, 138] width 62 height 14
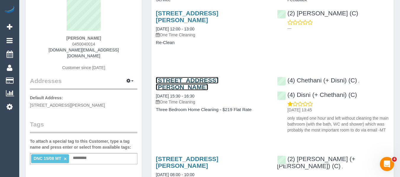
scroll to position [118, 0]
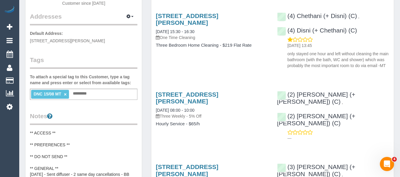
click at [65, 92] on link "×" at bounding box center [65, 94] width 3 height 5
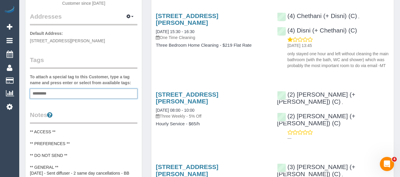
drag, startPoint x: 210, startPoint y: 59, endPoint x: 210, endPoint y: 53, distance: 5.7
click at [211, 59] on div "[STREET_ADDRESS][PERSON_NAME] [DATE] 15:30 - 16:30 One Time Cleaning Three Bedr…" at bounding box center [272, 39] width 242 height 64
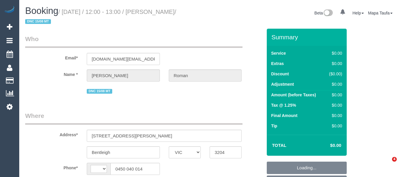
select select "VIC"
select select "string:AU"
select select "object:587"
select select "string:stripe-pm_1RwFJM2GScqysDRVP0fMZyi3"
select select "number:28"
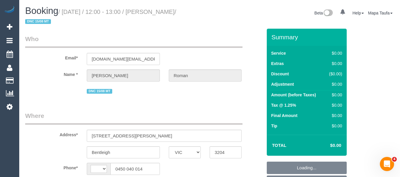
select select "number:14"
select select "number:19"
select select "number:25"
select select "object:738"
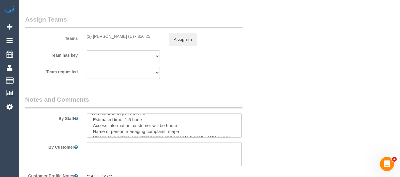
scroll to position [41, 0]
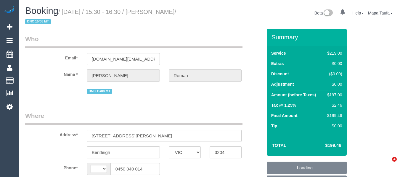
select select "VIC"
select select "string:AU"
select select "object:609"
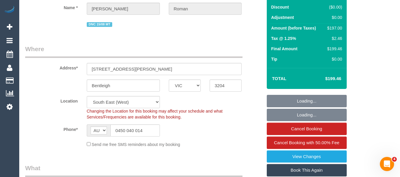
select select "string:stripe-pm_1RwFJM2GScqysDRVP0fMZyi3"
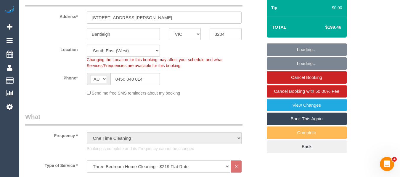
select select "number:28"
select select "number:14"
select select "number:19"
select select "number:25"
select select "object:1394"
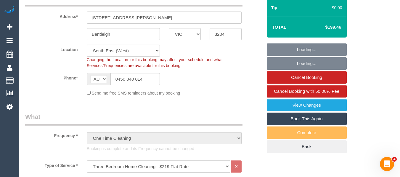
scroll to position [0, 0]
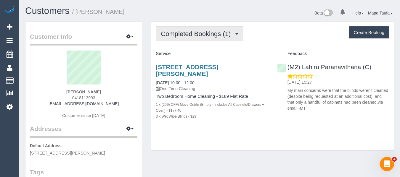
click at [187, 37] on span "Completed Bookings (1)" at bounding box center [197, 33] width 73 height 7
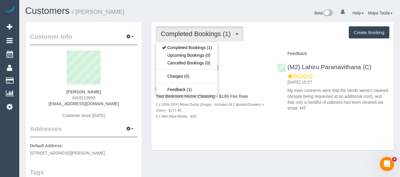
click at [248, 42] on div "Completed Bookings (1) Completed Bookings (1) Upcoming Bookings (0) Cancelled B…" at bounding box center [272, 86] width 242 height 129
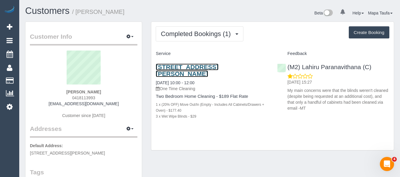
click at [176, 70] on link "[STREET_ADDRESS][PERSON_NAME]" at bounding box center [187, 71] width 62 height 14
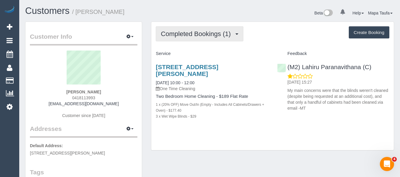
click at [177, 36] on span "Completed Bookings (1)" at bounding box center [197, 33] width 73 height 7
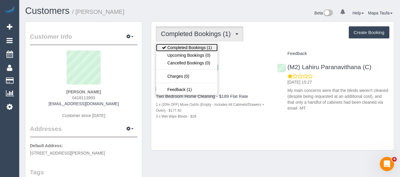
click at [181, 45] on link "Completed Bookings (1)" at bounding box center [187, 48] width 62 height 8
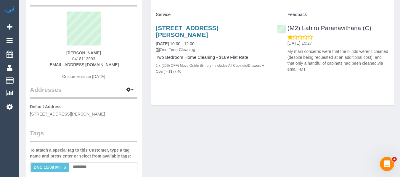
scroll to position [89, 0]
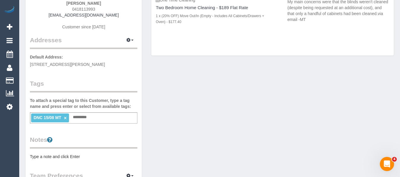
drag, startPoint x: 65, startPoint y: 118, endPoint x: 73, endPoint y: 117, distance: 9.0
click at [65, 118] on link "×" at bounding box center [65, 118] width 3 height 5
click at [197, 121] on div "Customer Info Edit Contact Info Send Message Email Preferences Special Sales Ta…" at bounding box center [210, 128] width 378 height 391
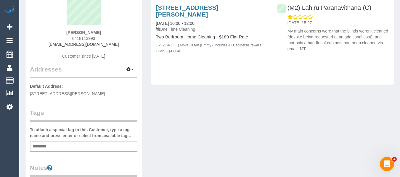
scroll to position [0, 0]
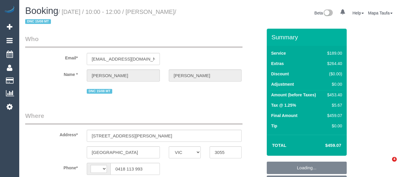
select select "VIC"
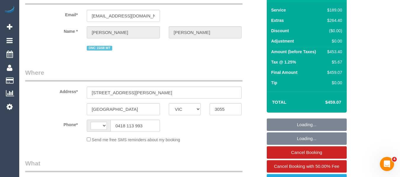
select select "string:AU"
select select "object:546"
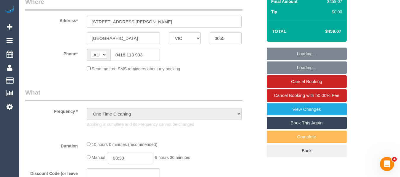
scroll to position [118, 0]
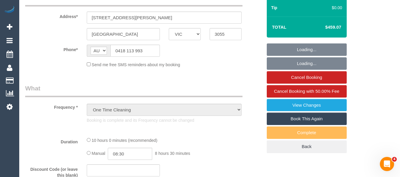
select select "string:stripe-pm_1RrY372GScqysDRVOxCOEh69"
select select "number:29"
select select "number:15"
select select "number:18"
select select "number:22"
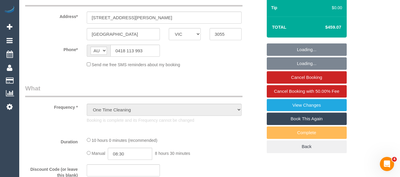
select select "number:26"
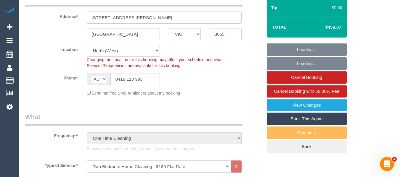
select select "object:819"
click at [328, 24] on div "Total $459.07" at bounding box center [307, 27] width 80 height 21
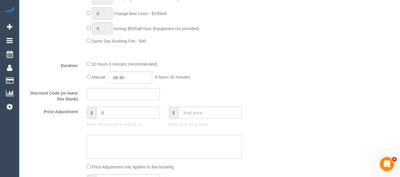
scroll to position [503, 0]
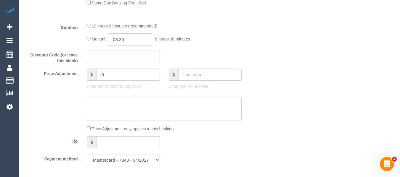
click at [87, 75] on div "$ 0" at bounding box center [123, 75] width 73 height 12
type input "-45"
click at [147, 111] on textarea at bounding box center [164, 109] width 155 height 24
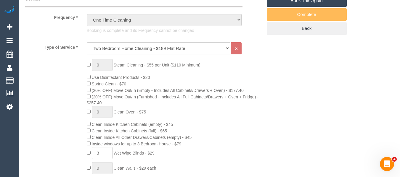
scroll to position [266, 0]
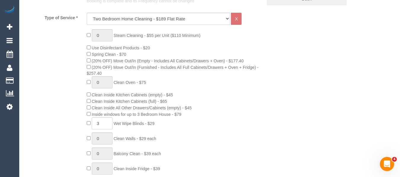
type textarea "discount for complaint -MT"
type input "0"
click at [252, 130] on div "0 Steam Cleaning - $55 per Unit ($110 Minimum) Use Disinfectant Products - $20 …" at bounding box center [174, 135] width 184 height 213
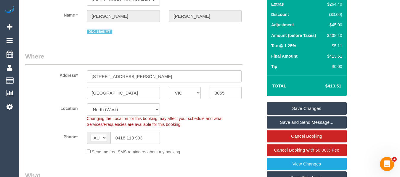
scroll to position [59, 0]
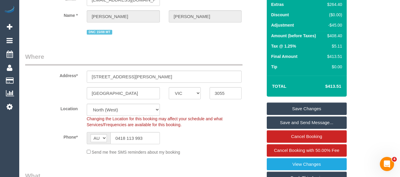
click at [291, 105] on link "Save Changes" at bounding box center [307, 109] width 80 height 12
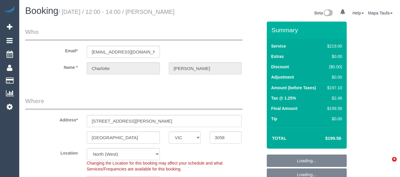
select select "VIC"
select select "object:701"
select select "string:stripe-pm_1Lr6rK2GScqysDRVXSFMJh2Z"
select select "number:27"
select select "number:16"
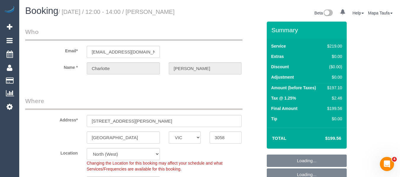
select select "number:18"
select select "number:22"
select select "number:13"
select select "object:1463"
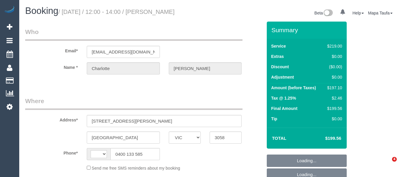
select select "VIC"
select select "string:stripe-pm_1Lr6rK2GScqysDRVXSFMJh2Z"
select select "number:27"
select select "number:16"
select select "number:18"
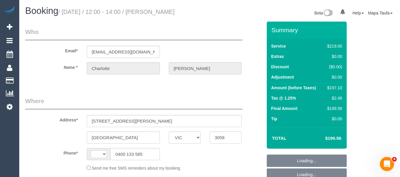
select select "number:22"
select select "number:13"
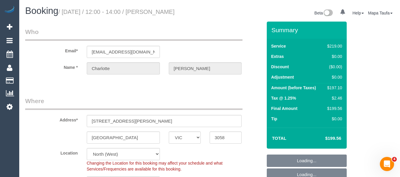
select select "string:AU"
select select "object:1463"
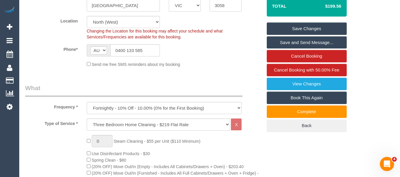
scroll to position [128, 0]
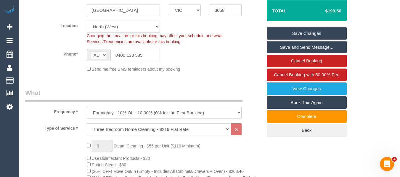
click at [134, 59] on input "0400 133 585" at bounding box center [134, 55] width 49 height 12
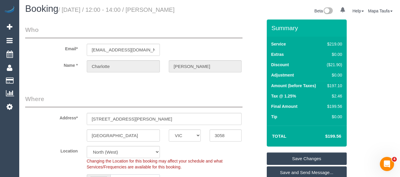
scroll to position [0, 0]
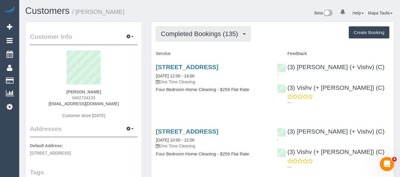
click at [185, 36] on span "Completed Bookings (135)" at bounding box center [201, 33] width 80 height 7
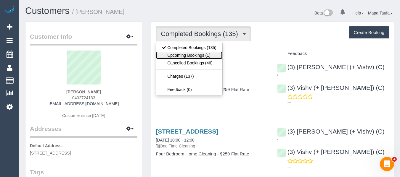
click at [185, 54] on link "Upcoming Bookings (1)" at bounding box center [189, 56] width 66 height 8
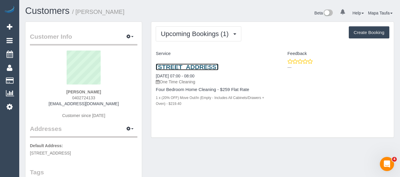
click at [209, 66] on link "[STREET_ADDRESS]" at bounding box center [187, 67] width 62 height 7
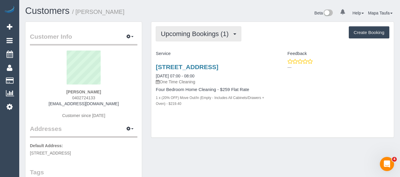
click at [216, 35] on span "Upcoming Bookings (1)" at bounding box center [196, 33] width 71 height 7
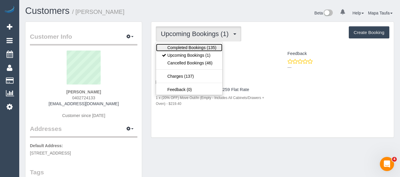
click at [211, 46] on link "Completed Bookings (135)" at bounding box center [189, 48] width 66 height 8
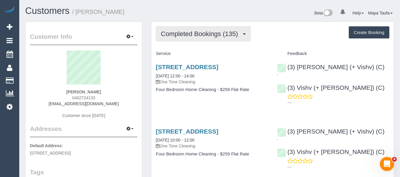
click at [181, 32] on span "Completed Bookings (135)" at bounding box center [201, 33] width 80 height 7
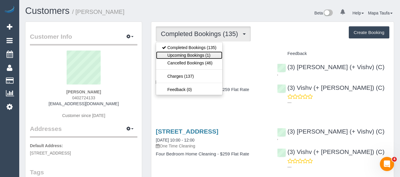
click at [178, 54] on link "Upcoming Bookings (1)" at bounding box center [189, 56] width 66 height 8
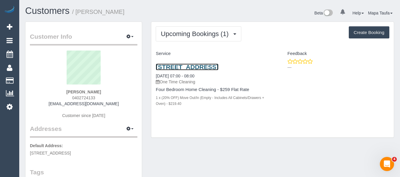
click at [169, 68] on link "10 Sugarloaf Close, Burwood East, VIC 3151" at bounding box center [187, 67] width 62 height 7
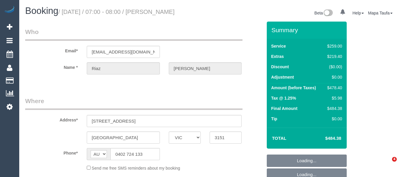
select select "VIC"
select select "string:stripe-pm_1PAlvb2GScqysDRVTBJSpKnj"
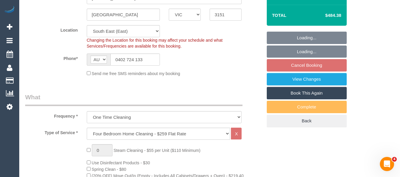
select select "object:792"
select select "number:28"
select select "number:14"
select select "number:18"
select select "number:24"
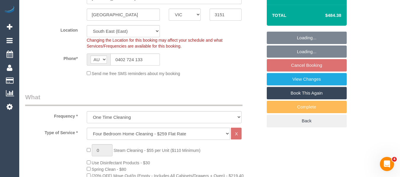
scroll to position [207, 0]
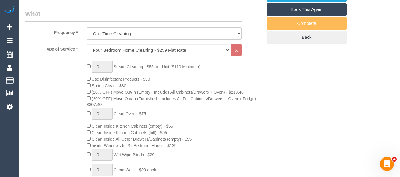
select select "spot1"
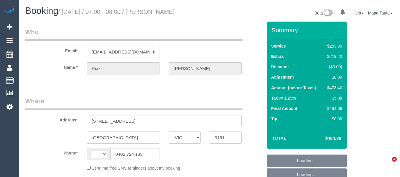
select select "VIC"
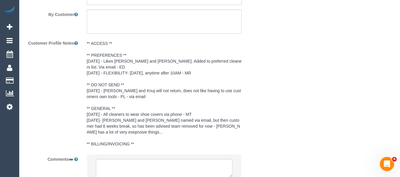
select select "string:AU"
select select "string:stripe-pm_1PAlvb2GScqysDRVTBJSpKnj"
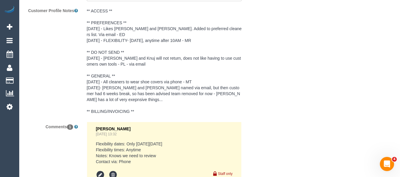
select select "object:1288"
select select "spot1"
select select "number:28"
select select "number:14"
select select "number:18"
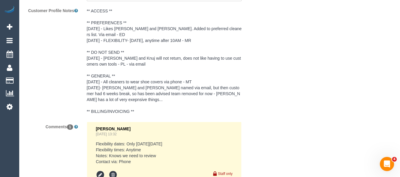
select select "number:24"
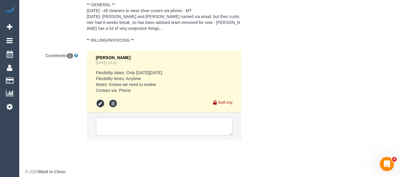
scroll to position [1151, 0]
click at [133, 118] on textarea at bounding box center [164, 126] width 137 height 18
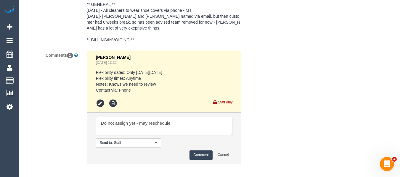
type textarea "Do not assign yet - may reschedule"
click at [196, 151] on button "Comment" at bounding box center [200, 155] width 23 height 9
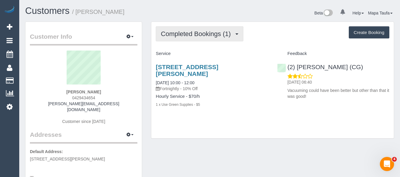
click at [180, 40] on button "Completed Bookings (1)" at bounding box center [200, 33] width 88 height 15
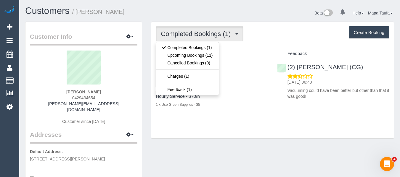
click at [263, 49] on div "Service" at bounding box center [211, 54] width 121 height 10
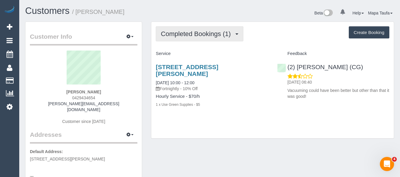
click at [205, 38] on button "Completed Bookings (1)" at bounding box center [200, 33] width 88 height 15
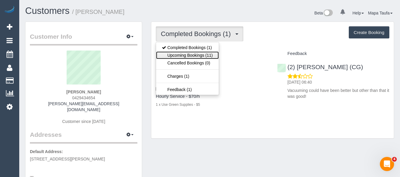
click at [197, 53] on link "Upcoming Bookings (11)" at bounding box center [187, 56] width 62 height 8
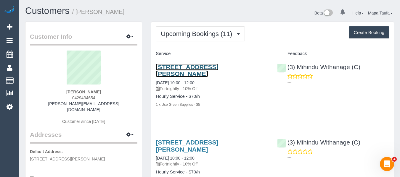
click at [170, 68] on link "36 Ross St, Coburg, VIC 3058" at bounding box center [187, 71] width 62 height 14
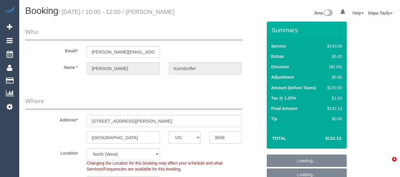
select select "VIC"
select select "number:29"
select select "number:16"
select select "number:19"
select select "number:22"
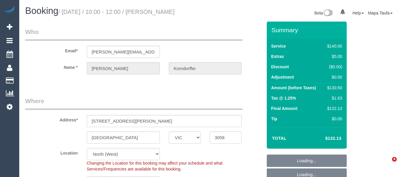
select select "number:33"
select select "number:26"
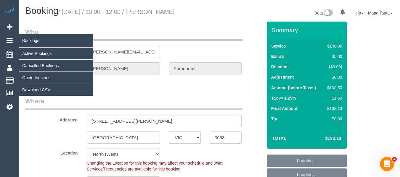
select select "object:681"
select select "string:stripe-pm_1RpQ5S2GScqysDRVNbGWaemB"
select select "spot1"
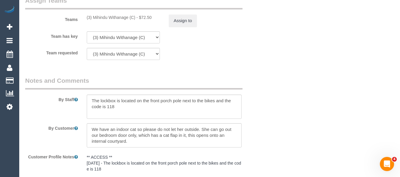
scroll to position [916, 0]
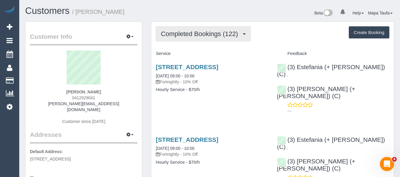
click at [165, 34] on span "Completed Bookings (122)" at bounding box center [201, 33] width 80 height 7
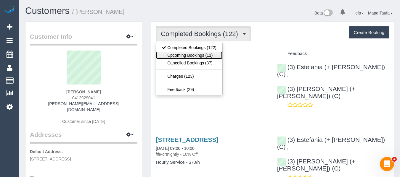
click at [169, 52] on link "Upcoming Bookings (11)" at bounding box center [189, 56] width 66 height 8
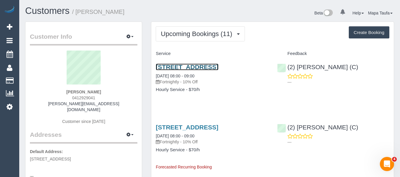
click at [206, 64] on link "[STREET_ADDRESS]" at bounding box center [187, 67] width 62 height 7
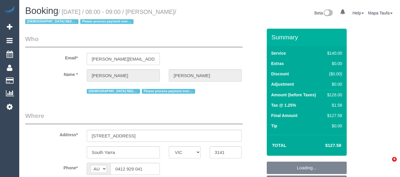
select select "VIC"
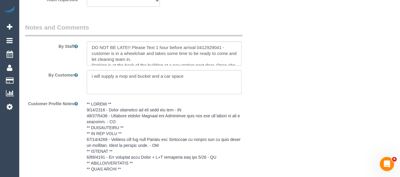
select select "string:stripe-pm_1RcxVW2GScqysDRVayQ06MlS"
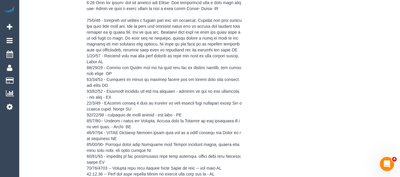
select select "object:553"
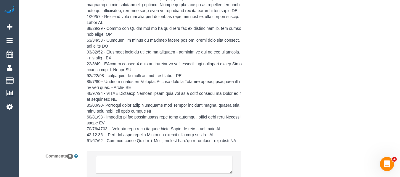
select select "88144"
select select "number:29"
select select "number:14"
select select "number:21"
select select "number:36"
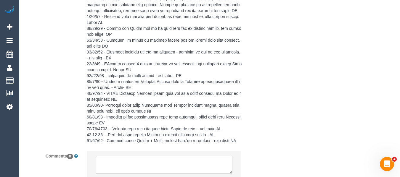
select select "number:35"
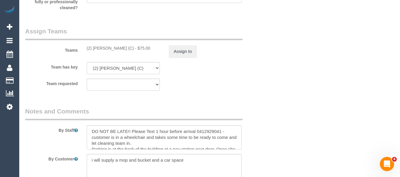
scroll to position [931, 0]
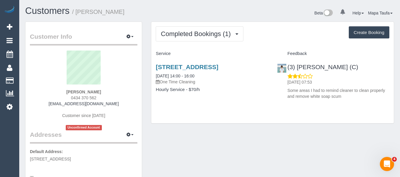
drag, startPoint x: 94, startPoint y: 99, endPoint x: 74, endPoint y: 100, distance: 19.8
click at [67, 98] on div "Kathryn Perry 0434 370 562 kalilou99@hotmail.com Customer since 2025 Unconfirme…" at bounding box center [83, 91] width 107 height 80
copy span "0434 370 562"
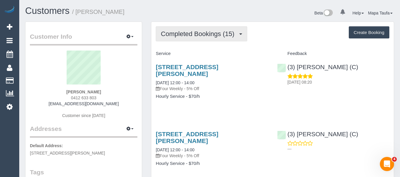
click at [219, 34] on span "Completed Bookings (15)" at bounding box center [199, 33] width 76 height 7
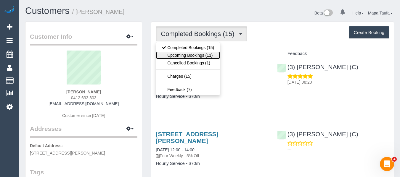
click at [207, 52] on link "Upcoming Bookings (11)" at bounding box center [188, 56] width 64 height 8
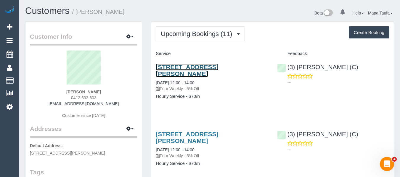
click at [218, 67] on link "[STREET_ADDRESS][PERSON_NAME]" at bounding box center [187, 71] width 62 height 14
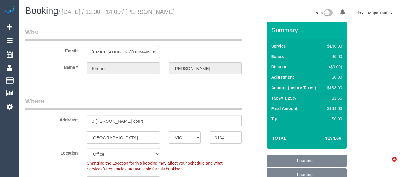
select select "VIC"
select select "string:stripe-pm_1PpfRz2GScqysDRVZMgypdf3"
select select "object:681"
select select "number:28"
select select "number:14"
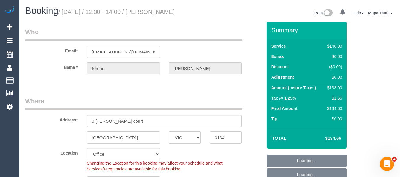
select select "number:18"
select select "number:24"
select select "number:34"
select select "number:13"
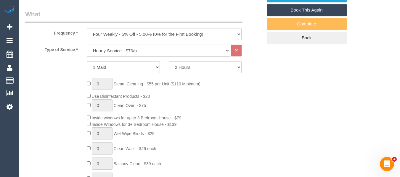
scroll to position [592, 0]
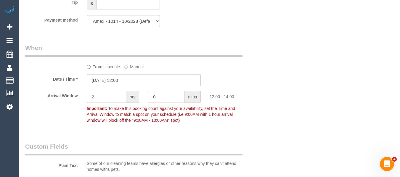
click at [109, 69] on label "From schedule" at bounding box center [103, 66] width 33 height 8
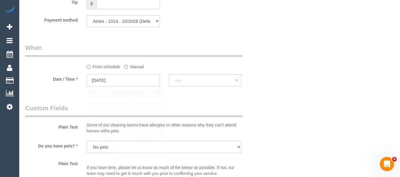
click at [127, 80] on input "04/09/2025" at bounding box center [123, 80] width 73 height 12
select select "spot6"
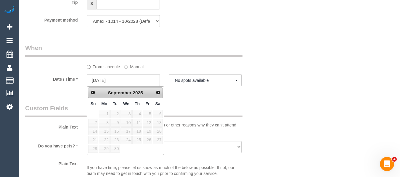
click at [194, 59] on div "From schedule Manual" at bounding box center [144, 57] width 246 height 26
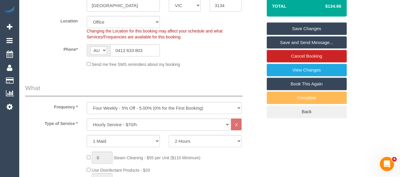
scroll to position [118, 0]
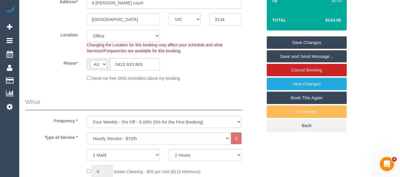
click at [120, 39] on select "Office City East (North) East (South) Inner East Inner North (East) Inner North…" at bounding box center [123, 36] width 73 height 12
drag, startPoint x: 118, startPoint y: 36, endPoint x: 117, endPoint y: 40, distance: 4.5
click at [118, 36] on select "Office City East (North) East (South) Inner East Inner North (East) Inner North…" at bounding box center [123, 36] width 73 height 12
select select "57"
click at [87, 30] on select "Office City East (North) East (South) Inner East Inner North (East) Inner North…" at bounding box center [123, 36] width 73 height 12
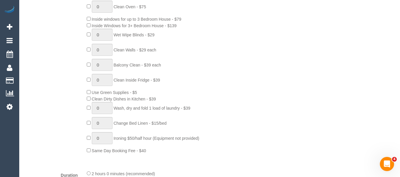
select select "object:4715"
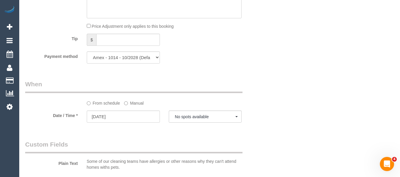
select select "spot11"
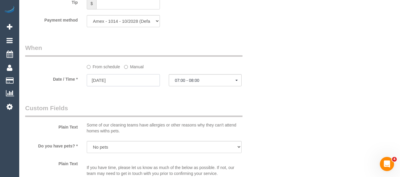
click at [125, 78] on input "04/09/2025" at bounding box center [123, 80] width 73 height 12
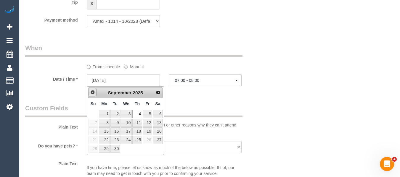
click at [93, 91] on span "Prev" at bounding box center [92, 92] width 5 height 5
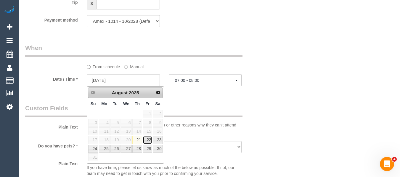
click at [150, 140] on link "22" at bounding box center [147, 140] width 9 height 8
type input "22/08/2025"
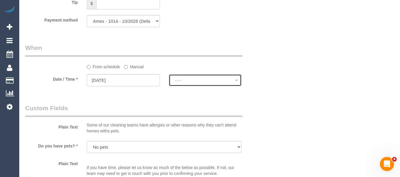
click at [186, 81] on span "--:--" at bounding box center [205, 80] width 61 height 5
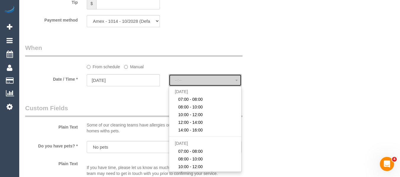
select select "spot32"
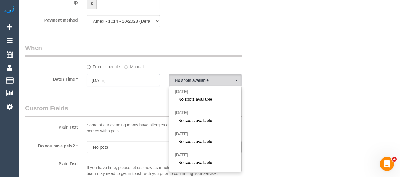
click at [138, 80] on input "22/08/2025" at bounding box center [123, 80] width 73 height 12
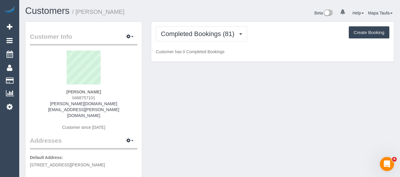
drag, startPoint x: 107, startPoint y: 91, endPoint x: 104, endPoint y: 55, distance: 35.3
click at [62, 91] on div "Scott Dowell 0468757101 scott.dowell.dev@gmail.com Customer since 2020" at bounding box center [83, 94] width 107 height 86
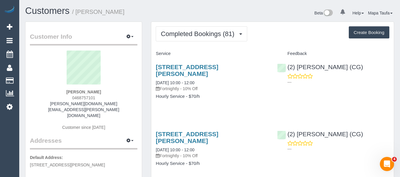
copy strong "Scott Dowell"
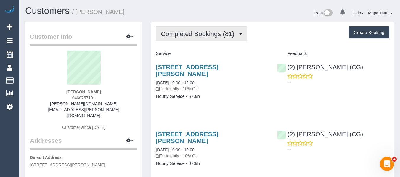
click at [168, 37] on span "Completed Bookings (81)" at bounding box center [199, 33] width 76 height 7
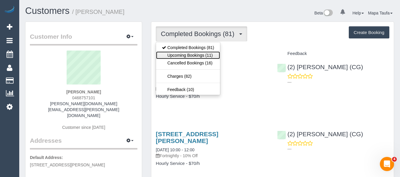
click at [171, 53] on link "Upcoming Bookings (11)" at bounding box center [188, 56] width 64 height 8
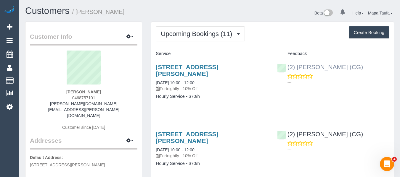
drag, startPoint x: 362, startPoint y: 65, endPoint x: 298, endPoint y: 65, distance: 63.9
click at [298, 65] on div "(2) Mohd Che Manir (CG) ---" at bounding box center [333, 73] width 121 height 29
copy link "Mohd Che Manir (CG)"
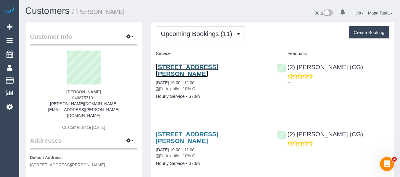
click at [202, 65] on link "22 Ryan St, Northcote, VIC 3070" at bounding box center [187, 71] width 62 height 14
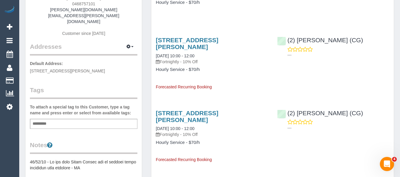
scroll to position [148, 0]
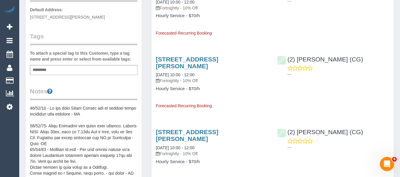
click at [61, 65] on div "Add a tag" at bounding box center [83, 70] width 107 height 10
type input "**********"
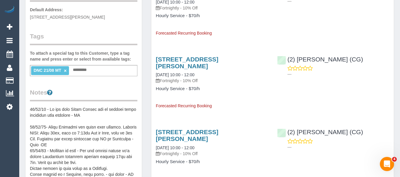
click at [106, 33] on div "Tags To attach a special tag to this Customer, type a tag name and press enter …" at bounding box center [83, 54] width 107 height 44
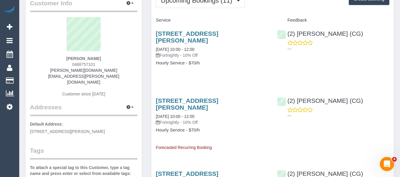
scroll to position [30, 0]
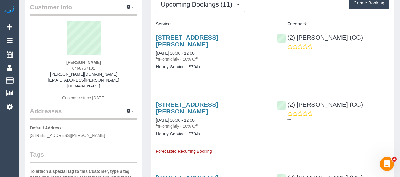
drag, startPoint x: 83, startPoint y: 62, endPoint x: 62, endPoint y: 64, distance: 20.5
click at [64, 63] on div "Scott Dowell 0468757101 scott.dowell.dev@gmail.com Customer since 2020" at bounding box center [83, 64] width 107 height 86
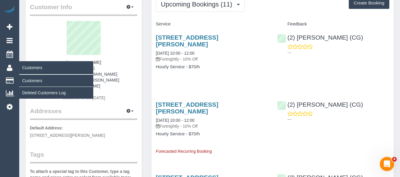
copy strong "Scott Dowell"
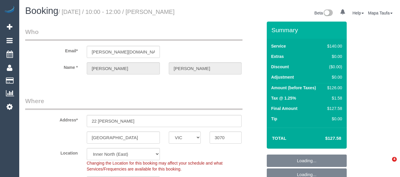
select select "VIC"
select select "number:28"
select select "number:14"
select select "number:19"
select select "number:25"
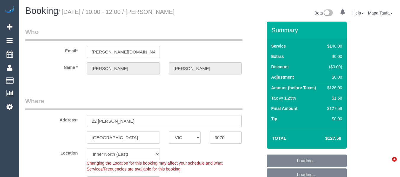
select select "number:34"
select select "number:11"
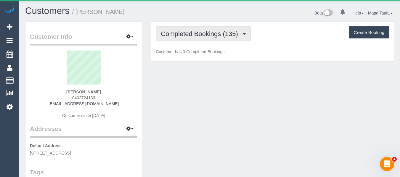
click at [191, 36] on span "Completed Bookings (135)" at bounding box center [201, 33] width 80 height 7
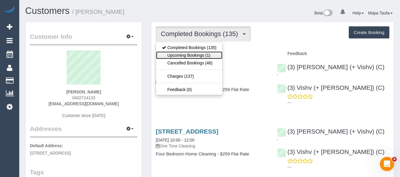
click at [191, 57] on link "Upcoming Bookings (1)" at bounding box center [189, 56] width 66 height 8
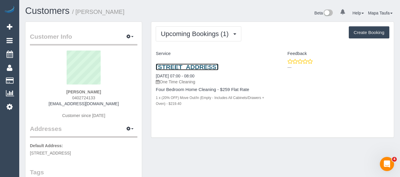
click at [181, 70] on link "10 Sugarloaf Close, Burwood East, VIC 3151" at bounding box center [187, 67] width 62 height 7
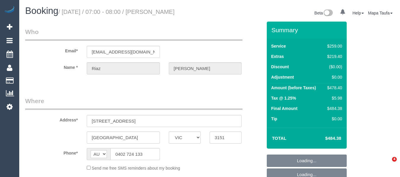
select select "VIC"
select select "string:stripe-pm_1PAlvb2GScqysDRVTBJSpKnj"
select select "number:28"
select select "number:14"
select select "number:18"
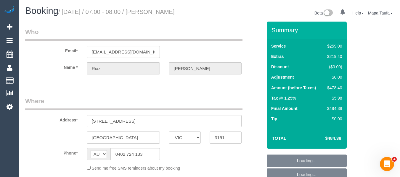
select select "number:24"
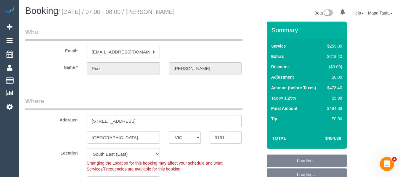
select select "object:1306"
select select "spot1"
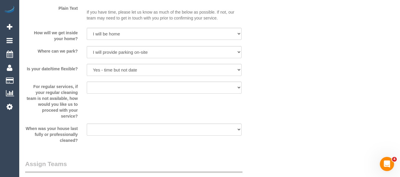
scroll to position [651, 0]
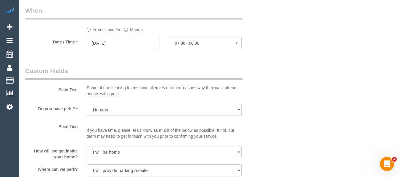
click at [129, 45] on input "10/09/2025" at bounding box center [123, 43] width 73 height 12
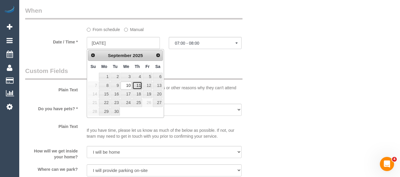
click at [137, 85] on link "11" at bounding box center [137, 86] width 10 height 8
type input "11/09/2025"
select select "spot6"
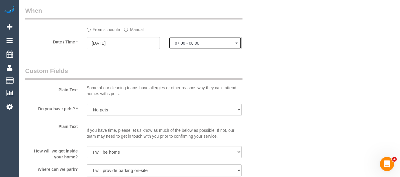
click at [189, 44] on span "07:00 - 08:00" at bounding box center [205, 43] width 61 height 5
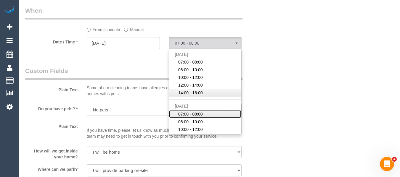
scroll to position [30, 0]
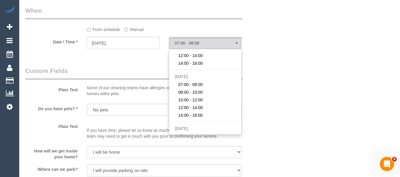
click at [130, 31] on label "Manual" at bounding box center [134, 29] width 20 height 8
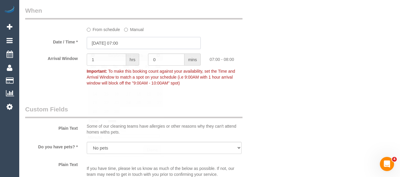
click at [129, 45] on input "11/09/2025 07:00" at bounding box center [144, 43] width 114 height 12
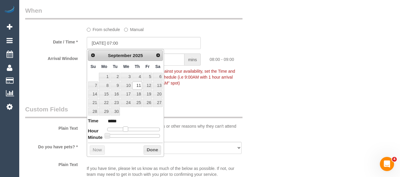
type input "11/09/2025 08:00"
type input "*****"
type input "11/09/2025 09:00"
type input "*****"
type input "11/09/2025 10:00"
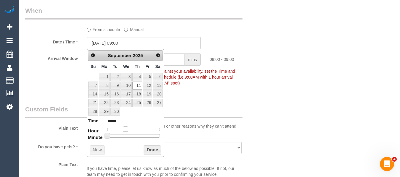
type input "*****"
type input "11/09/2025 11:00"
type input "*****"
type input "11/09/2025 12:00"
type input "*****"
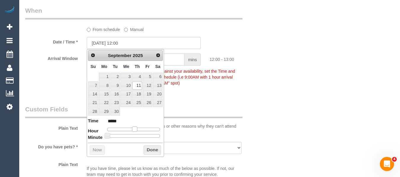
drag, startPoint x: 125, startPoint y: 128, endPoint x: 135, endPoint y: 131, distance: 10.7
click at [135, 131] on span at bounding box center [134, 129] width 5 height 5
click at [147, 149] on button "Done" at bounding box center [152, 150] width 17 height 9
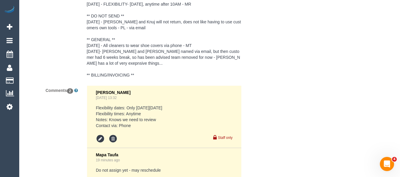
scroll to position [1214, 0]
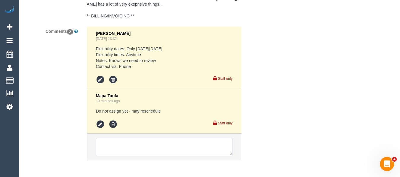
click at [132, 138] on textarea at bounding box center [164, 147] width 137 height 18
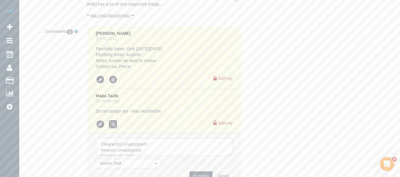
click at [114, 120] on icon at bounding box center [113, 124] width 9 height 9
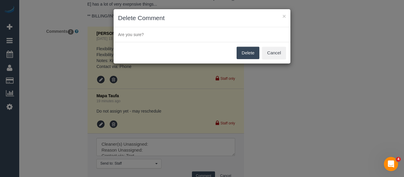
click at [242, 57] on button "Delete" at bounding box center [248, 53] width 23 height 12
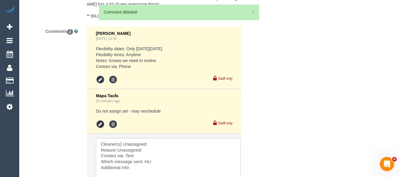
drag, startPoint x: 229, startPoint y: 148, endPoint x: 200, endPoint y: 154, distance: 30.2
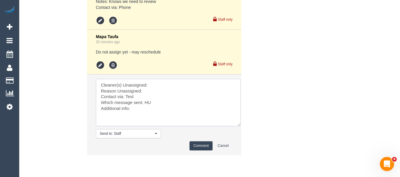
drag, startPoint x: 146, startPoint y: 105, endPoint x: 62, endPoint y: 64, distance: 93.2
click at [64, 66] on div "Comments 2 Mary Regala Aug 11, 2025 13:32 Flexibility dates: Only on Wednesday …" at bounding box center [144, 64] width 246 height 194
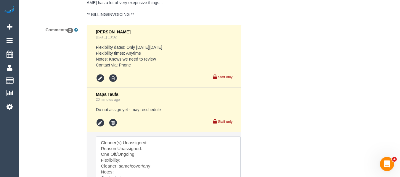
scroll to position [1288, 0]
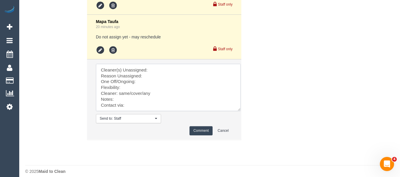
click at [155, 67] on textarea at bounding box center [168, 87] width 145 height 47
drag, startPoint x: 131, startPoint y: 102, endPoint x: 76, endPoint y: 54, distance: 73.0
click at [76, 54] on div "Comments 2 Mary Regala Aug 11, 2025 13:32 Flexibility dates: Only on Wednesday …" at bounding box center [144, 49] width 246 height 194
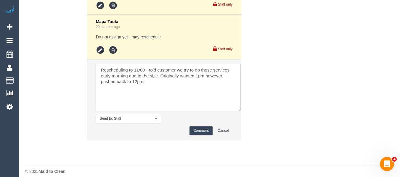
type textarea "Rescheduling to 11/09 - told customer we try to do these services early morning…"
click at [200, 126] on button "Comment" at bounding box center [200, 130] width 23 height 9
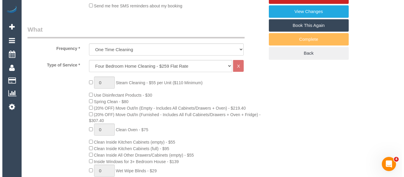
scroll to position [0, 0]
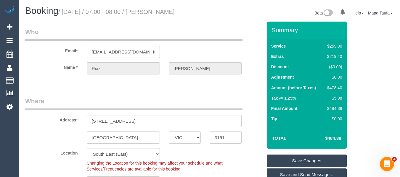
click at [299, 158] on link "Save Changes" at bounding box center [307, 161] width 80 height 12
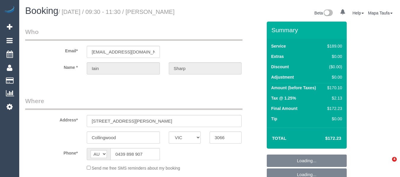
select select "VIC"
select select "string:stripe-pm_1Qimtl2GScqysDRVL6Xi5hLJ"
select select "number:28"
select select "number:14"
select select "number:20"
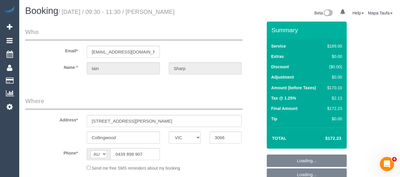
select select "number:22"
select select "number:33"
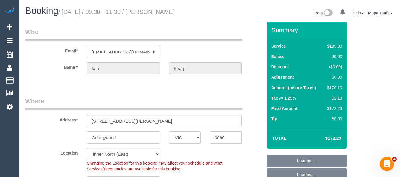
select select "object:1580"
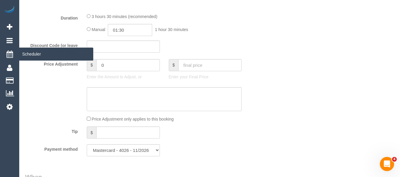
scroll to position [474, 0]
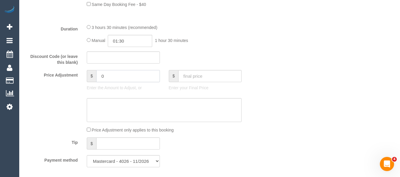
drag, startPoint x: 111, startPoint y: 76, endPoint x: 85, endPoint y: 75, distance: 26.1
click at [86, 75] on div "$ 0 Enter the Amount to Adjust, or" at bounding box center [123, 82] width 82 height 24
type input "8.71"
click at [119, 107] on textarea at bounding box center [164, 110] width 155 height 24
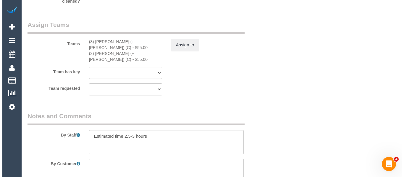
scroll to position [947, 0]
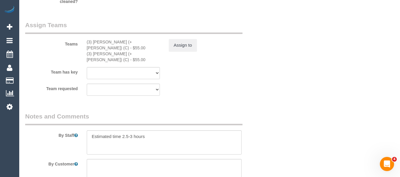
type textarea "parking via email -MT"
click at [184, 44] on button "Assign to" at bounding box center [183, 45] width 28 height 12
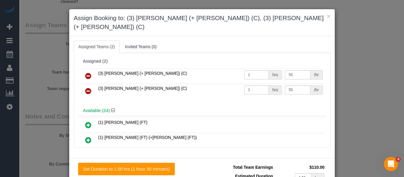
drag, startPoint x: 298, startPoint y: 75, endPoint x: 289, endPoint y: 77, distance: 8.8
click at [289, 84] on td "55 /hr" at bounding box center [304, 91] width 41 height 15
click at [296, 86] on input "55" at bounding box center [297, 90] width 25 height 9
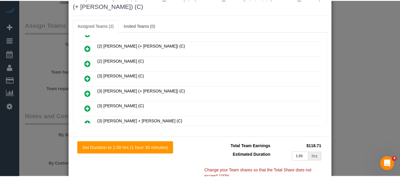
scroll to position [43, 0]
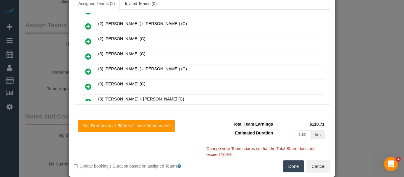
type input "63.71"
click at [291, 160] on button "Done" at bounding box center [294, 166] width 21 height 12
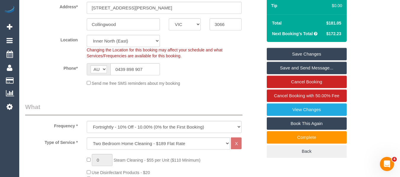
scroll to position [103, 0]
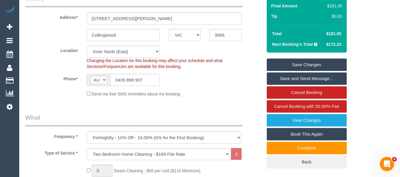
click at [323, 60] on link "Save Changes" at bounding box center [307, 65] width 80 height 12
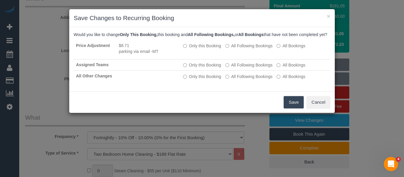
click at [292, 106] on button "Save" at bounding box center [294, 102] width 20 height 12
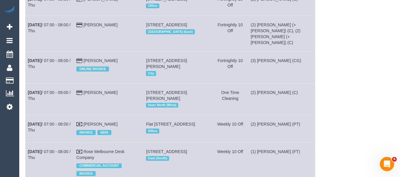
scroll to position [2828, 0]
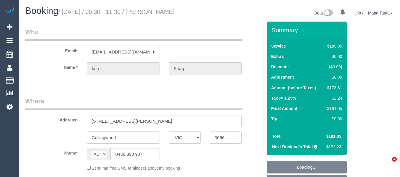
select select "VIC"
select select "string:stripe-pm_1Qimtl2GScqysDRVL6Xi5hLJ"
select select "number:28"
select select "number:14"
select select "number:20"
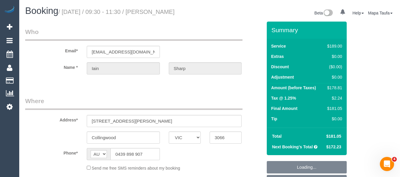
select select "number:22"
select select "number:33"
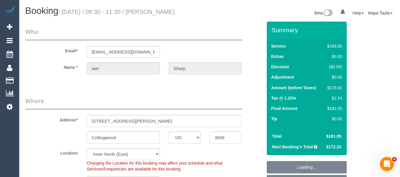
select select "object:805"
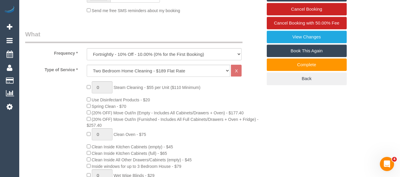
scroll to position [144, 0]
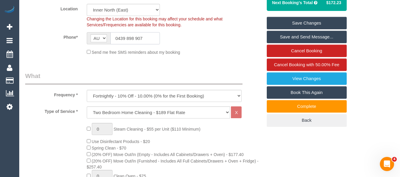
click at [144, 43] on input "0439 898 907" at bounding box center [134, 38] width 49 height 12
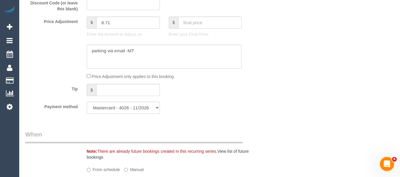
scroll to position [529, 0]
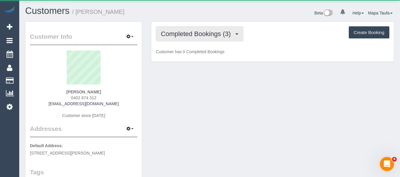
click at [189, 31] on span "Completed Bookings (3)" at bounding box center [197, 33] width 73 height 7
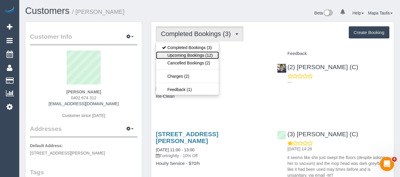
click at [190, 54] on link "Upcoming Bookings (12)" at bounding box center [187, 56] width 62 height 8
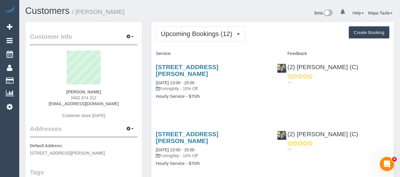
click at [269, 34] on div "Upcoming Bookings (12) Completed Bookings (3) Upcoming Bookings (12) Cancelled …" at bounding box center [273, 33] width 234 height 15
click at [255, 102] on div "[STREET_ADDRESS][PERSON_NAME] [DATE] 13:00 - 15:00 Fortnightly - 10% Off Hourly…" at bounding box center [211, 85] width 121 height 52
click at [235, 53] on h4 "Service" at bounding box center [212, 53] width 112 height 5
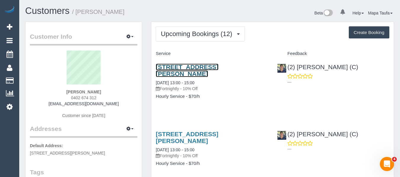
click at [218, 65] on link "12 Sanderson Street, Yarraville, VIC 3013" at bounding box center [187, 71] width 62 height 14
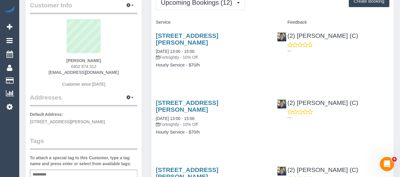
scroll to position [59, 0]
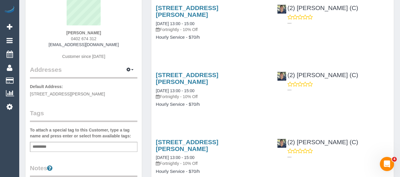
click at [260, 116] on div "12 Sanderson Street, Yarraville, VIC 3013 19/09/2025 13:00 - 15:00 Fortnightly …" at bounding box center [211, 93] width 121 height 52
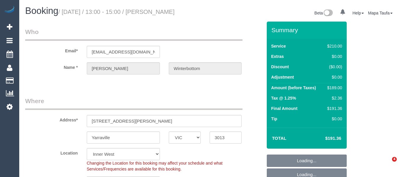
select select "VIC"
select select "180"
select select "number:27"
select select "number:14"
select select "number:19"
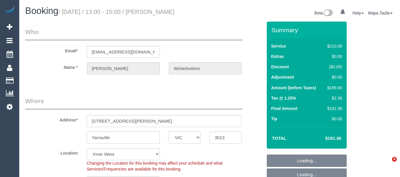
select select "number:22"
select select "number:35"
select select "number:26"
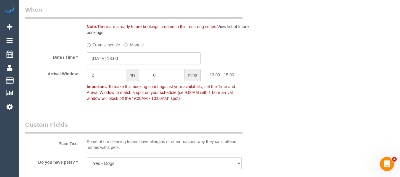
scroll to position [681, 0]
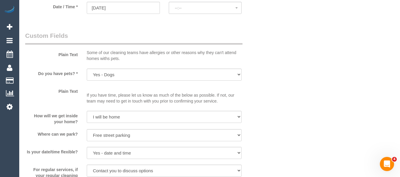
select select "spot22"
click at [141, 13] on input "[DATE]" at bounding box center [123, 8] width 73 height 12
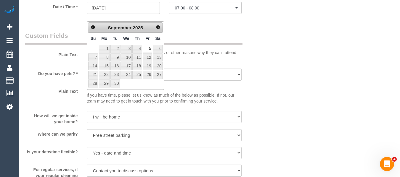
click at [96, 25] on link "Prev" at bounding box center [93, 27] width 8 height 8
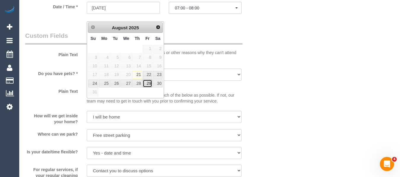
click at [151, 86] on link "29" at bounding box center [147, 84] width 9 height 8
type input "[DATE]"
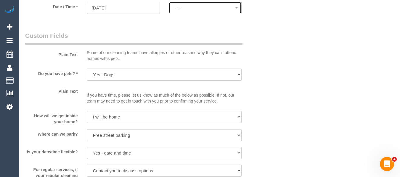
click at [189, 10] on span "--:--" at bounding box center [205, 8] width 61 height 5
select select "spot43"
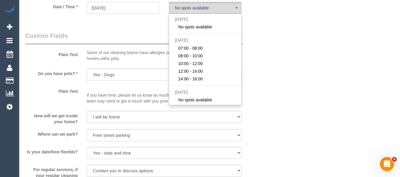
click at [130, 14] on input "29/08/2025" at bounding box center [123, 8] width 73 height 12
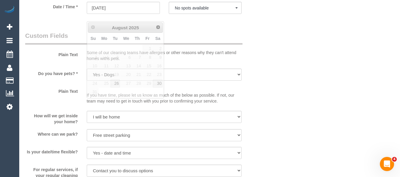
click at [254, 43] on div "Plain Text Some of our cleaning teams have allergies or other reasons why they …" at bounding box center [144, 47] width 246 height 33
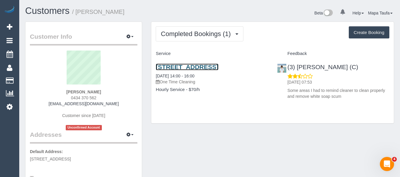
click at [184, 65] on link "19 Norfolk Circuit, Doncaster, VIC 3108" at bounding box center [187, 67] width 62 height 7
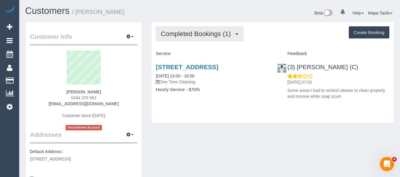
click at [222, 26] on button "Completed Bookings (1)" at bounding box center [200, 33] width 88 height 15
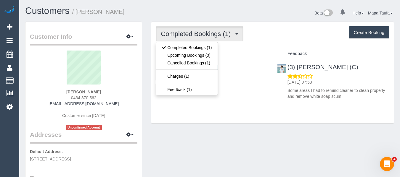
click at [214, 39] on button "Completed Bookings (1)" at bounding box center [200, 33] width 88 height 15
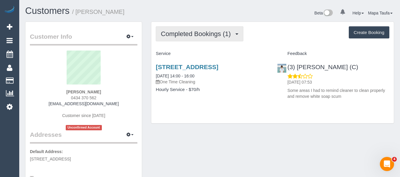
click at [205, 37] on span "Completed Bookings (1)" at bounding box center [197, 33] width 73 height 7
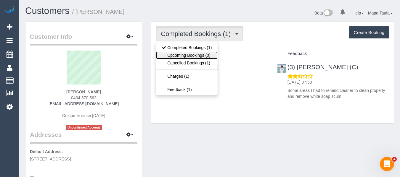
click at [200, 54] on link "Upcoming Bookings (0)" at bounding box center [187, 56] width 62 height 8
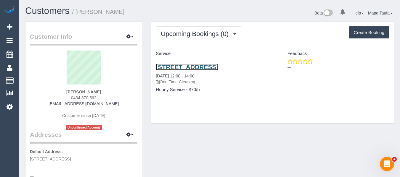
click at [218, 68] on link "19 Norfolk Circuit, Doncaster, VIC 3108" at bounding box center [187, 67] width 62 height 7
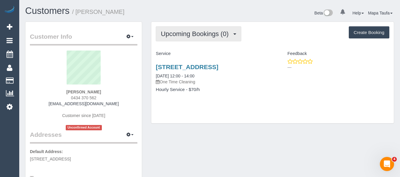
click at [229, 33] on span "Upcoming Bookings (0)" at bounding box center [196, 33] width 71 height 7
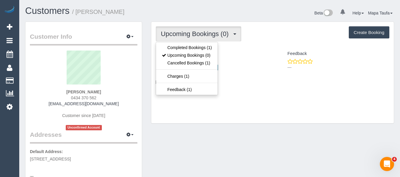
click at [272, 130] on div "Upcoming Bookings (0) Completed Bookings (1) Upcoming Bookings (0) Cancelled Bo…" at bounding box center [273, 76] width 252 height 108
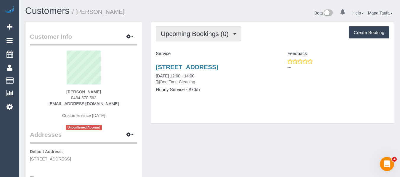
click at [182, 38] on button "Upcoming Bookings (0)" at bounding box center [199, 33] width 86 height 15
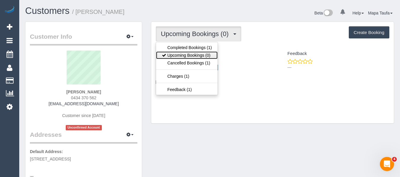
click at [183, 52] on link "Upcoming Bookings (0)" at bounding box center [187, 56] width 62 height 8
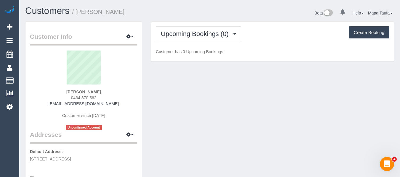
click at [281, 35] on div "Upcoming Bookings (0) Completed Bookings (1) Upcoming Bookings (0) Cancelled Bo…" at bounding box center [273, 33] width 234 height 15
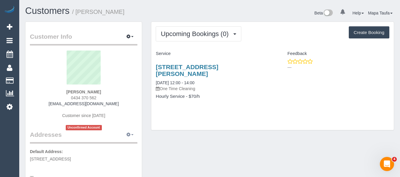
click at [126, 134] on button "button" at bounding box center [130, 135] width 15 height 9
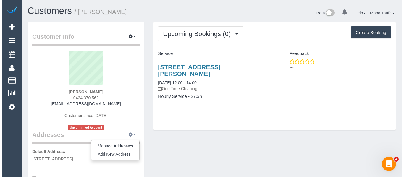
scroll to position [59, 0]
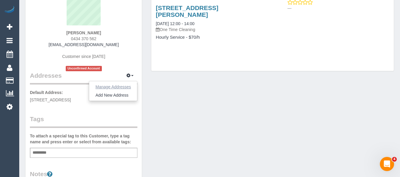
click at [120, 87] on button "Manage Addresses" at bounding box center [113, 87] width 48 height 8
select select "VIC"
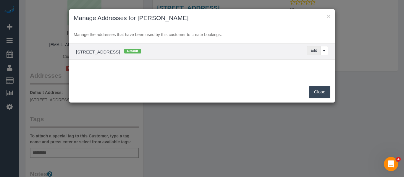
click at [314, 52] on button "Edit" at bounding box center [314, 50] width 14 height 9
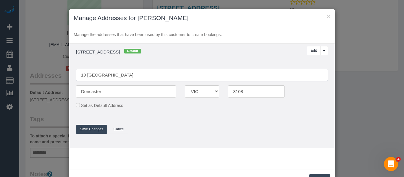
click at [151, 75] on input "19 [GEOGRAPHIC_DATA]" at bounding box center [202, 75] width 252 height 12
click at [151, 75] on input "19 Norfolk Circuit" at bounding box center [202, 75] width 252 height 12
paste input "Unit 7/2 Gourlay S"
type input "Unit 7/2 Gourlay St"
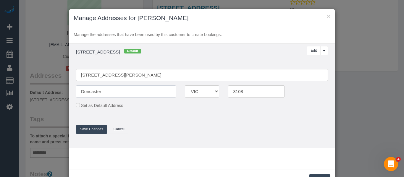
click at [120, 95] on input "Doncaster" at bounding box center [126, 92] width 100 height 12
type input "Balaclava"
click at [254, 92] on input "3108" at bounding box center [256, 92] width 57 height 12
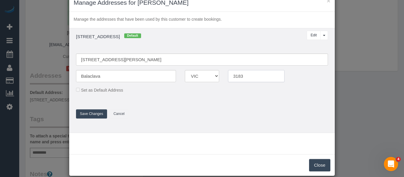
scroll to position [23, 0]
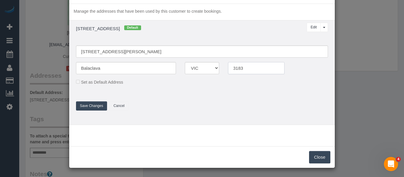
type input "3183"
click at [85, 104] on button "Save Changes" at bounding box center [91, 106] width 31 height 9
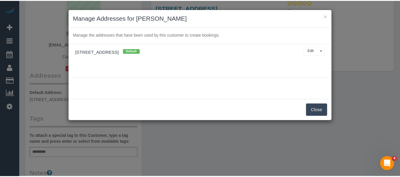
scroll to position [0, 0]
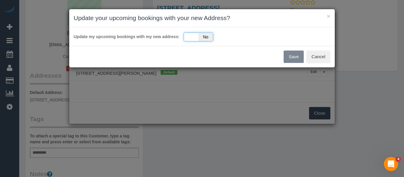
click at [198, 40] on div "Yes No" at bounding box center [199, 37] width 30 height 9
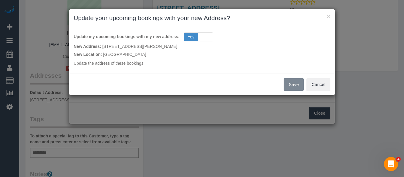
click at [293, 88] on div "Save Cancel" at bounding box center [202, 85] width 266 height 22
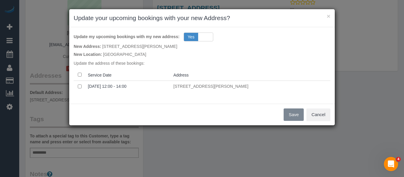
click at [295, 115] on div "Save Cancel" at bounding box center [202, 115] width 266 height 22
click at [93, 74] on th "Service Date" at bounding box center [129, 75] width 86 height 12
click at [295, 117] on button "Save" at bounding box center [294, 115] width 20 height 12
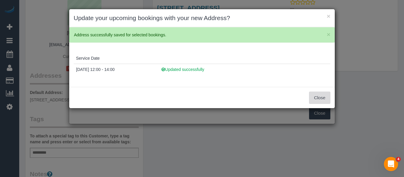
click at [315, 97] on button "Close" at bounding box center [319, 98] width 21 height 12
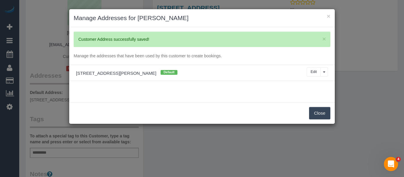
click at [328, 112] on button "Close" at bounding box center [319, 113] width 21 height 12
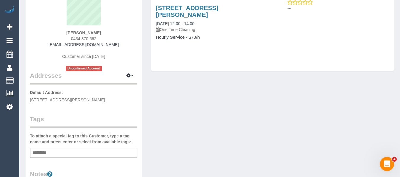
scroll to position [30, 0]
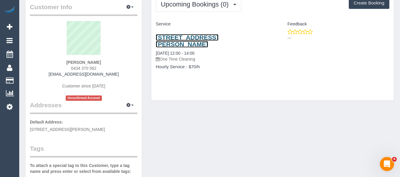
click at [178, 41] on link "Unit 7/2 Gourlay St, Balaclava, VIC 3183" at bounding box center [187, 41] width 62 height 14
click at [353, 62] on div "Unit 7/2 Gourlay St, Balaclava, VIC 3183 26/08/2025 12:00 - 14:00 One Time Clea…" at bounding box center [272, 55] width 242 height 52
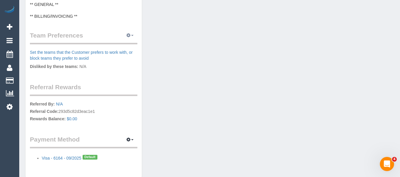
scroll to position [296, 0]
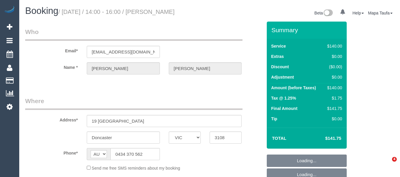
select select "VIC"
select select "object:615"
select select "string:stripe-pm_1Rsed82GScqysDRV0qsKZ9k3"
select select "number:28"
select select "number:14"
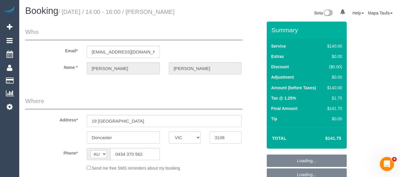
select select "number:18"
select select "number:36"
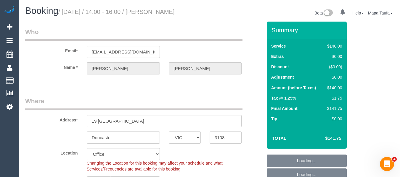
select select "object:932"
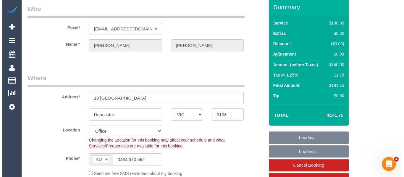
scroll to position [118, 0]
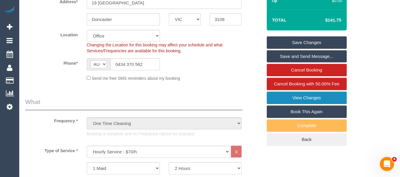
click at [303, 102] on link "View Changes" at bounding box center [307, 98] width 80 height 12
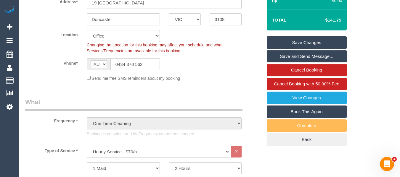
click at [303, 112] on link "Book This Again" at bounding box center [307, 112] width 80 height 12
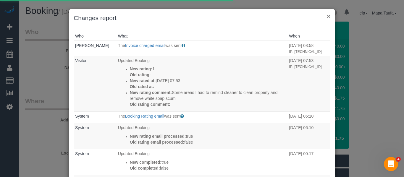
click at [327, 17] on button "×" at bounding box center [329, 16] width 4 height 6
select select "VIC"
select select "number:28"
select select "number:14"
select select "number:18"
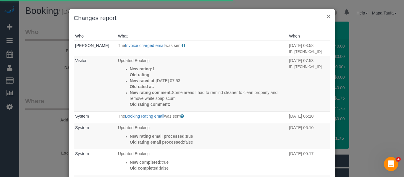
select select "number:36"
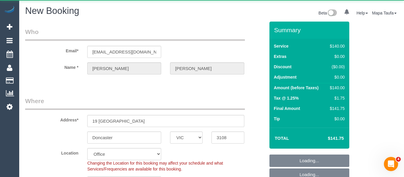
select select "string:stripe-pm_1Rsed82GScqysDRV0qsKZ9k3"
select select "object:5687"
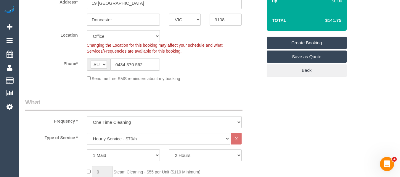
select select "56"
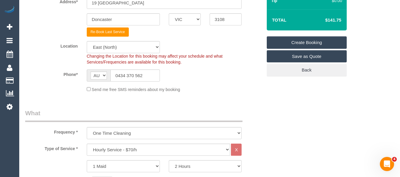
select select "object:5697"
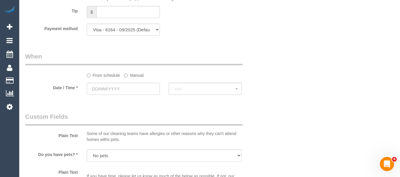
scroll to position [622, 0]
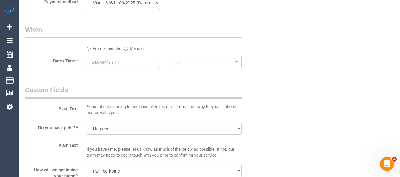
click at [130, 58] on input "text" at bounding box center [123, 62] width 73 height 12
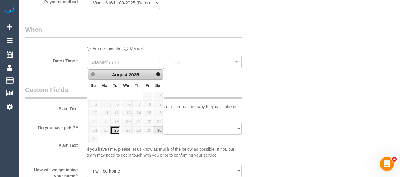
click at [115, 132] on link "26" at bounding box center [114, 131] width 9 height 8
type input "[DATE]"
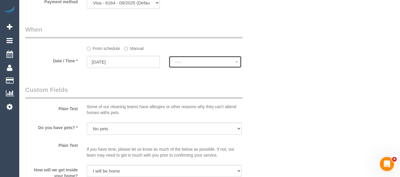
click at [192, 62] on span "--:--" at bounding box center [205, 62] width 61 height 5
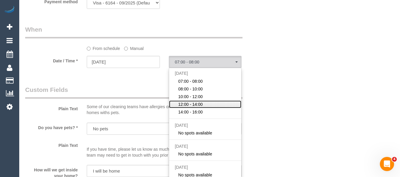
drag, startPoint x: 198, startPoint y: 101, endPoint x: 206, endPoint y: 100, distance: 8.1
click at [198, 102] on span "12:00 - 14:00" at bounding box center [190, 105] width 25 height 6
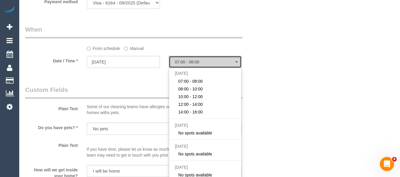
select select "spot9"
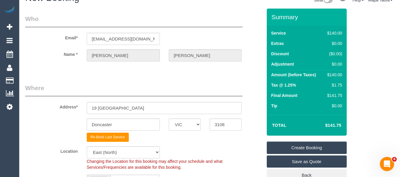
scroll to position [9, 0]
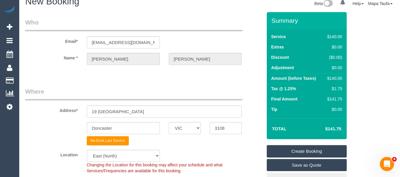
click at [301, 151] on link "Create Booking" at bounding box center [307, 151] width 80 height 12
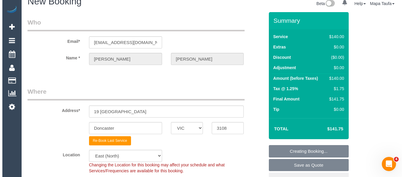
scroll to position [0, 0]
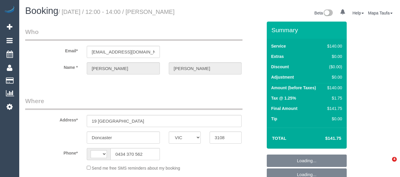
select select "VIC"
select select "string:stripe-pm_1Rsed82GScqysDRV0qsKZ9k3"
select select "number:28"
select select "number:14"
select select "number:18"
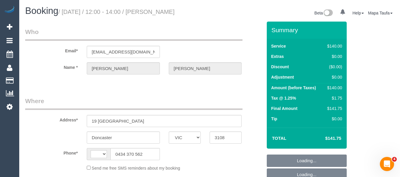
select select "number:36"
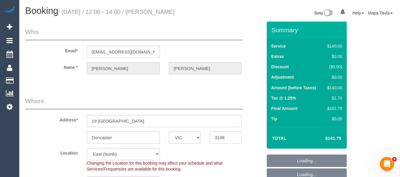
select select "object:839"
select select "string:AU"
select select "spot4"
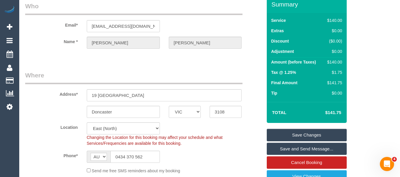
scroll to position [59, 0]
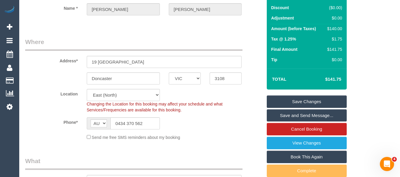
click at [139, 55] on div "Address* 19 [GEOGRAPHIC_DATA]" at bounding box center [144, 53] width 246 height 30
drag, startPoint x: 139, startPoint y: 55, endPoint x: 139, endPoint y: 60, distance: 4.5
click at [139, 56] on div "Address* 19 [GEOGRAPHIC_DATA]" at bounding box center [144, 53] width 246 height 30
click at [135, 64] on input "19 [GEOGRAPHIC_DATA]" at bounding box center [164, 62] width 155 height 12
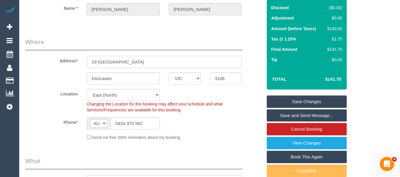
click at [135, 64] on input "19 [GEOGRAPHIC_DATA]" at bounding box center [164, 62] width 155 height 12
paste input "Unit 7/2 [PERSON_NAME] S"
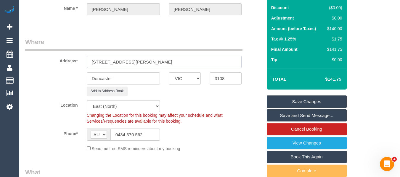
type input "[STREET_ADDRESS][PERSON_NAME]"
click at [126, 78] on input "Doncaster" at bounding box center [123, 79] width 73 height 12
type input "Balaclava"
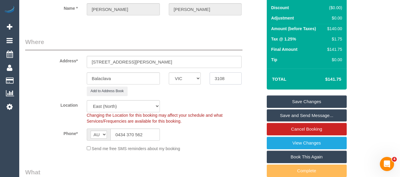
click at [219, 80] on input "3108" at bounding box center [226, 79] width 32 height 12
type input "3183"
select select "55"
select select "object:1610"
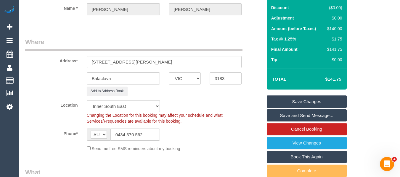
select select "spot16"
click at [284, 98] on link "Save Changes" at bounding box center [307, 102] width 80 height 12
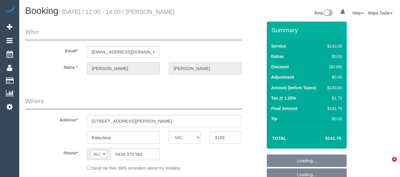
select select "VIC"
select select "string:stripe-pm_1Rsed82GScqysDRV0qsKZ9k3"
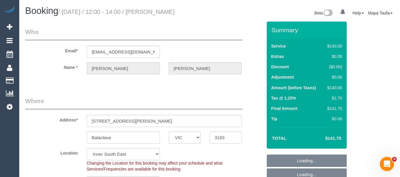
select select "object:675"
select select "number:28"
select select "number:14"
select select "number:18"
select select "number:36"
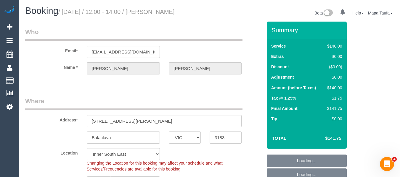
select select "spot3"
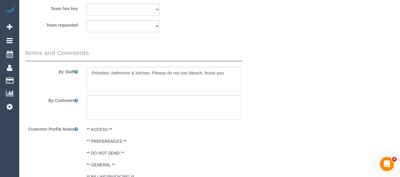
scroll to position [1020, 0]
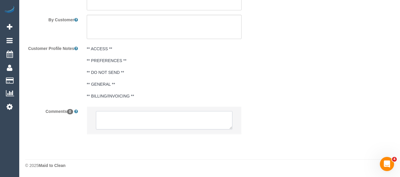
click at [137, 118] on textarea at bounding box center [164, 120] width 137 height 18
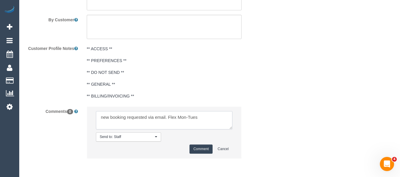
click at [212, 119] on textarea at bounding box center [164, 120] width 137 height 18
type textarea "new booking requested via email. Flex Mon-Tues 11am-4pm"
click at [204, 149] on button "Comment" at bounding box center [200, 149] width 23 height 9
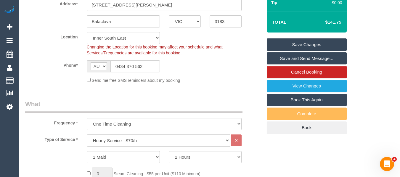
scroll to position [99, 0]
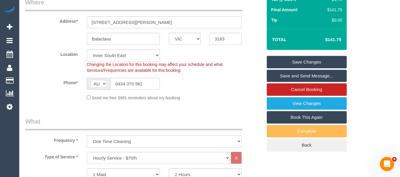
click at [322, 60] on link "Save Changes" at bounding box center [307, 62] width 80 height 12
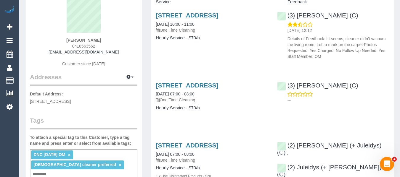
scroll to position [59, 0]
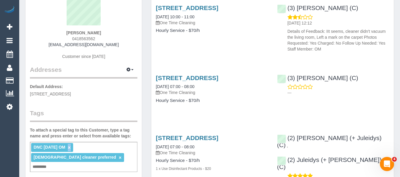
click at [70, 146] on link "×" at bounding box center [69, 147] width 3 height 5
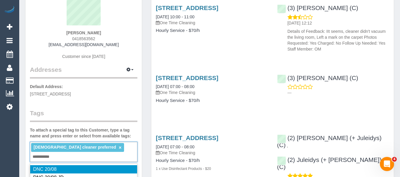
type input "**********"
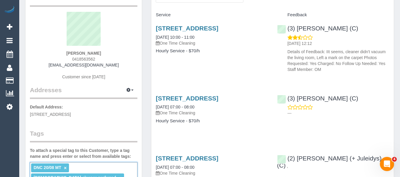
scroll to position [30, 0]
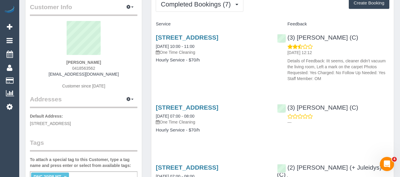
drag, startPoint x: 107, startPoint y: 61, endPoint x: 69, endPoint y: 62, distance: 38.2
click at [69, 62] on div "Elane Zelcer 0418563562 contact@bioconsult.com.au Customer since 2023" at bounding box center [83, 58] width 107 height 74
copy strong "Elane Zelcer"
drag, startPoint x: 341, startPoint y: 37, endPoint x: 297, endPoint y: 36, distance: 43.5
click at [297, 36] on div "(3) Denuwan Lamahewa (C) 21/08/2025 12:12 Details of Feedback: IIt seems, clean…" at bounding box center [333, 56] width 121 height 55
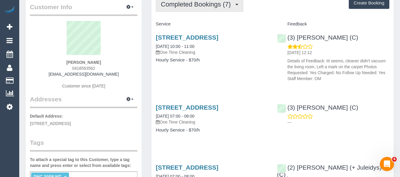
copy link "Denuwan Lamahewa (C)"
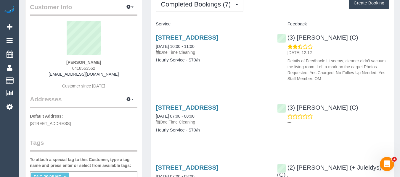
drag, startPoint x: 103, startPoint y: 61, endPoint x: 79, endPoint y: 68, distance: 25.2
click at [70, 64] on div "Elane Zelcer 0418563562 contact@bioconsult.com.au Customer since 2023" at bounding box center [83, 58] width 107 height 74
copy strong "Elane Zelcer"
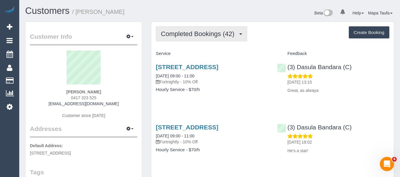
click at [178, 39] on button "Completed Bookings (42)" at bounding box center [201, 33] width 91 height 15
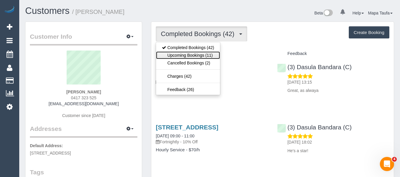
click at [180, 54] on link "Upcoming Bookings (11)" at bounding box center [188, 56] width 64 height 8
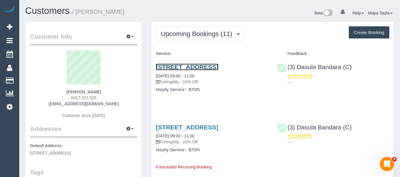
click at [177, 67] on link "[STREET_ADDRESS]" at bounding box center [187, 67] width 62 height 7
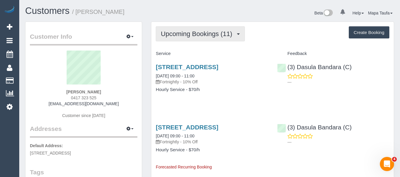
click at [181, 29] on button "Upcoming Bookings (11)" at bounding box center [200, 33] width 89 height 15
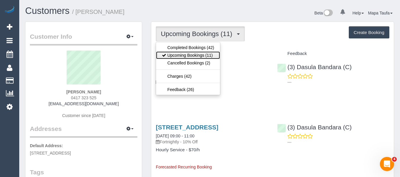
click at [181, 52] on link "Upcoming Bookings (11)" at bounding box center [188, 56] width 64 height 8
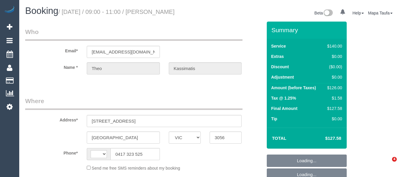
select select "VIC"
select select "object:281"
select select "string:stripe-pm_1PnA5P2GScqysDRViUaVAO6Q"
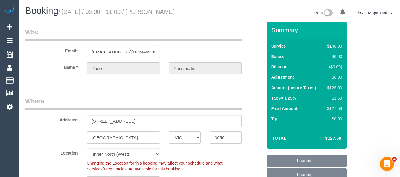
select select "object:452"
select select "string:AU"
select select "number:29"
select select "number:14"
select select "number:19"
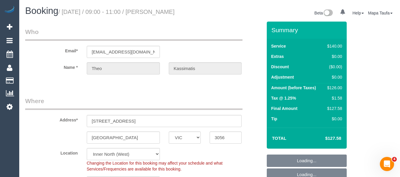
select select "number:24"
select select "number:35"
select select "number:11"
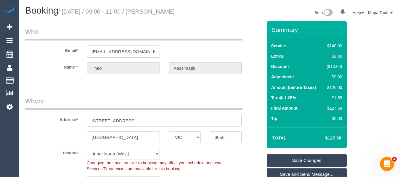
scroll to position [89, 0]
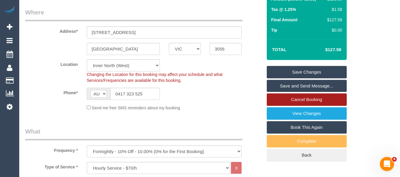
click at [318, 101] on link "Cancel Booking" at bounding box center [307, 100] width 80 height 12
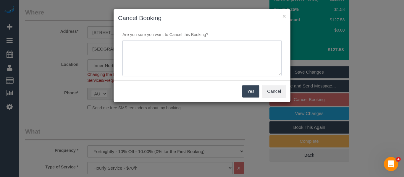
click at [191, 63] on textarea at bounding box center [202, 58] width 159 height 36
type textarea "service not needed via email -MT"
click at [245, 90] on button "Yes" at bounding box center [250, 91] width 17 height 12
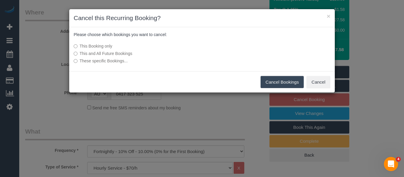
click at [273, 78] on button "Cancel Bookings" at bounding box center [283, 82] width 44 height 12
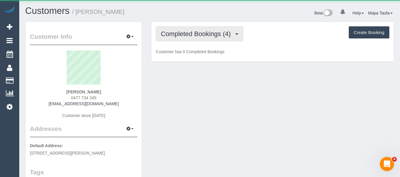
drag, startPoint x: 202, startPoint y: 32, endPoint x: 205, endPoint y: 45, distance: 13.9
click at [202, 32] on span "Completed Bookings (4)" at bounding box center [197, 33] width 73 height 7
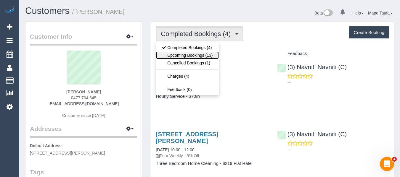
click at [204, 54] on link "Upcoming Bookings (13)" at bounding box center [187, 56] width 62 height 8
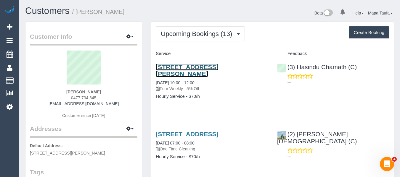
click at [215, 66] on link "3a Agnes Street, Thornbury, VIC 3071" at bounding box center [187, 71] width 62 height 14
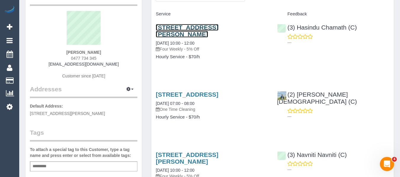
scroll to position [30, 0]
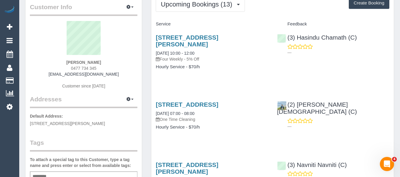
click at [276, 132] on div "85 Shaftesbury Parade, Thornbury, VIC 3071 26/08/2025 07:00 - 08:00 One Time Cl…" at bounding box center [272, 119] width 242 height 46
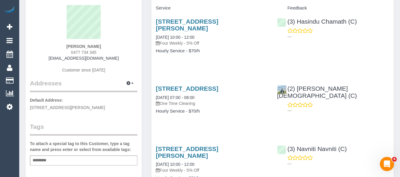
scroll to position [89, 0]
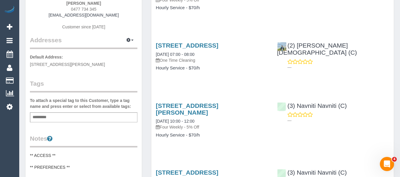
click at [261, 80] on div "85 Shaftesbury Parade, Thornbury, VIC 3071 26/08/2025 07:00 - 08:00 One Time Cl…" at bounding box center [211, 60] width 121 height 46
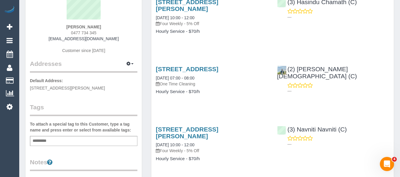
scroll to position [30, 0]
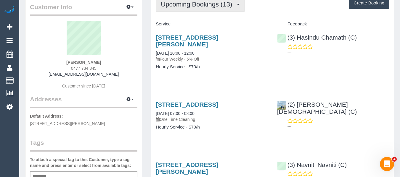
click at [215, 6] on span "Upcoming Bookings (13)" at bounding box center [198, 4] width 74 height 7
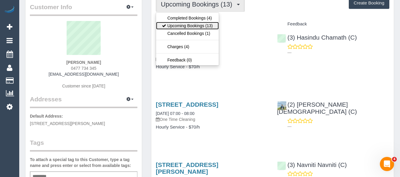
click at [202, 24] on link "Upcoming Bookings (13)" at bounding box center [187, 26] width 62 height 8
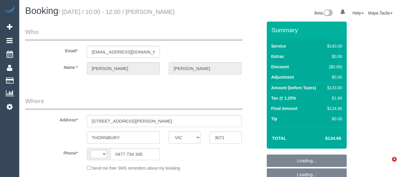
select select "VIC"
select select "string:stripe-pm_1R1mmA2GScqysDRVUIw8RXzk"
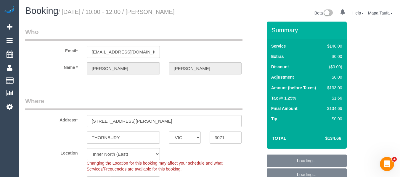
scroll to position [89, 0]
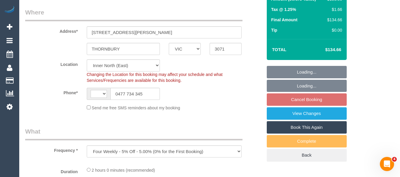
select select "object:702"
select select "string:AU"
select select "number:29"
select select "number:14"
select select "number:19"
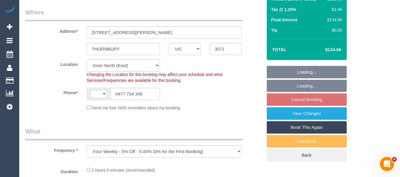
select select "number:22"
select select "number:35"
select select "number:13"
select select "spot1"
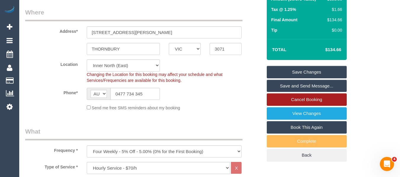
click at [291, 99] on link "Cancel Booking" at bounding box center [307, 100] width 80 height 12
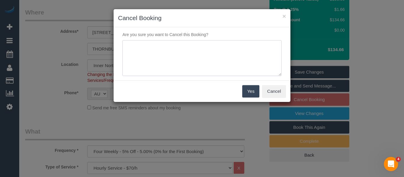
click at [147, 50] on textarea at bounding box center [202, 58] width 159 height 36
type textarea "service not needed via phone - MT"
click at [252, 91] on button "Yes" at bounding box center [250, 91] width 17 height 12
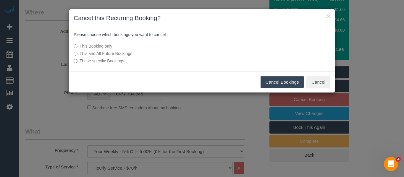
click at [268, 82] on button "Cancel Bookings" at bounding box center [283, 82] width 44 height 12
